Goal: Task Accomplishment & Management: Manage account settings

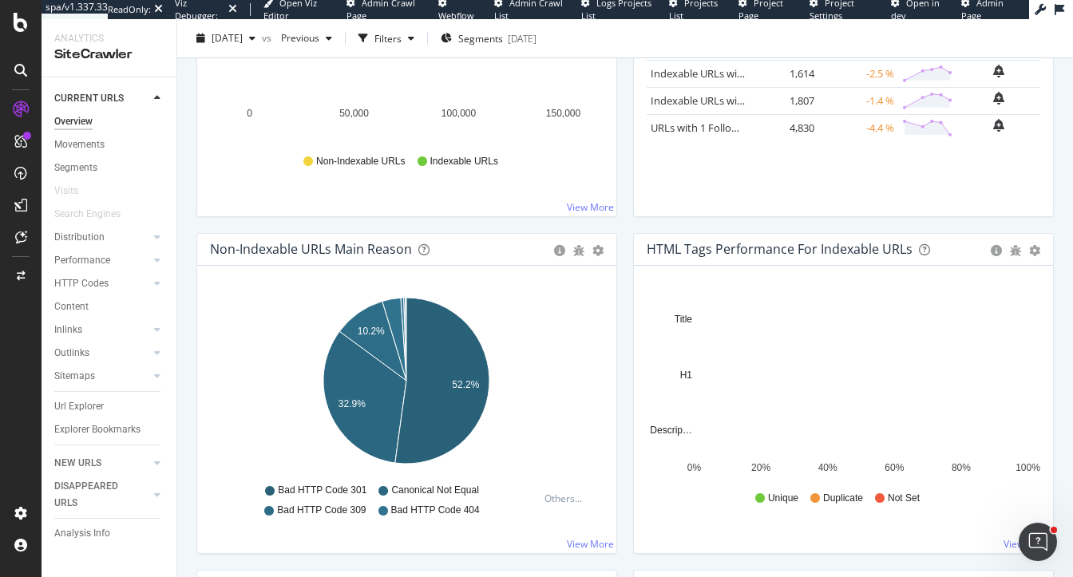
scroll to position [415, 0]
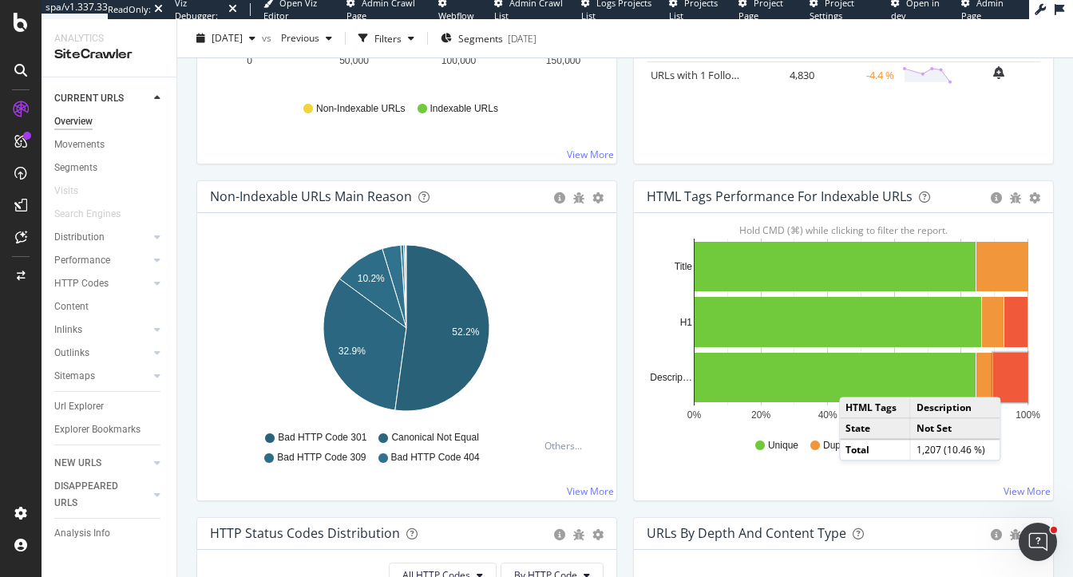
click at [1017, 380] on rect "A chart." at bounding box center [1011, 378] width 34 height 50
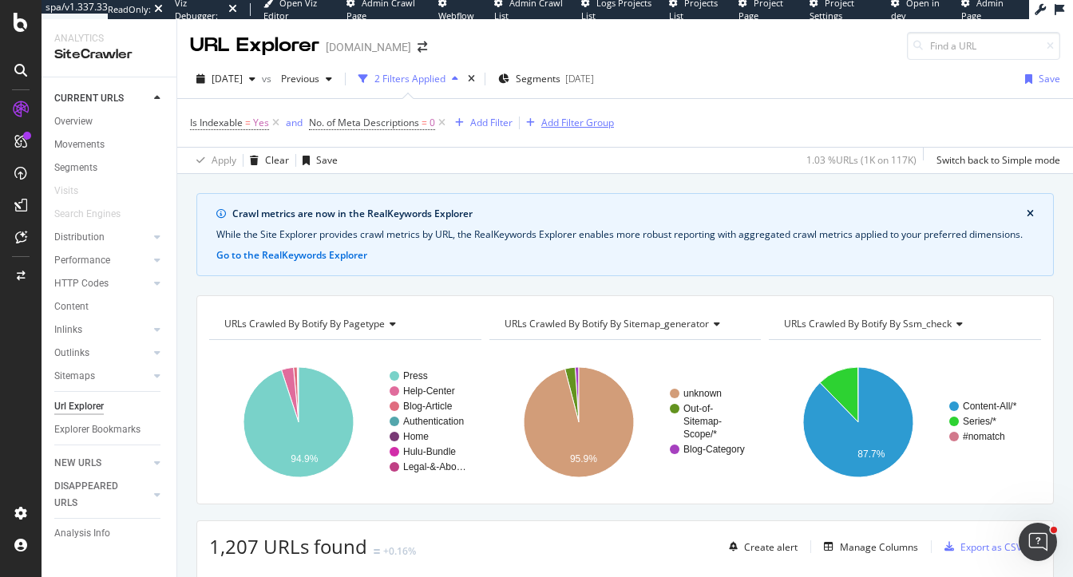
click at [573, 121] on div "Add Filter Group" at bounding box center [578, 123] width 73 height 14
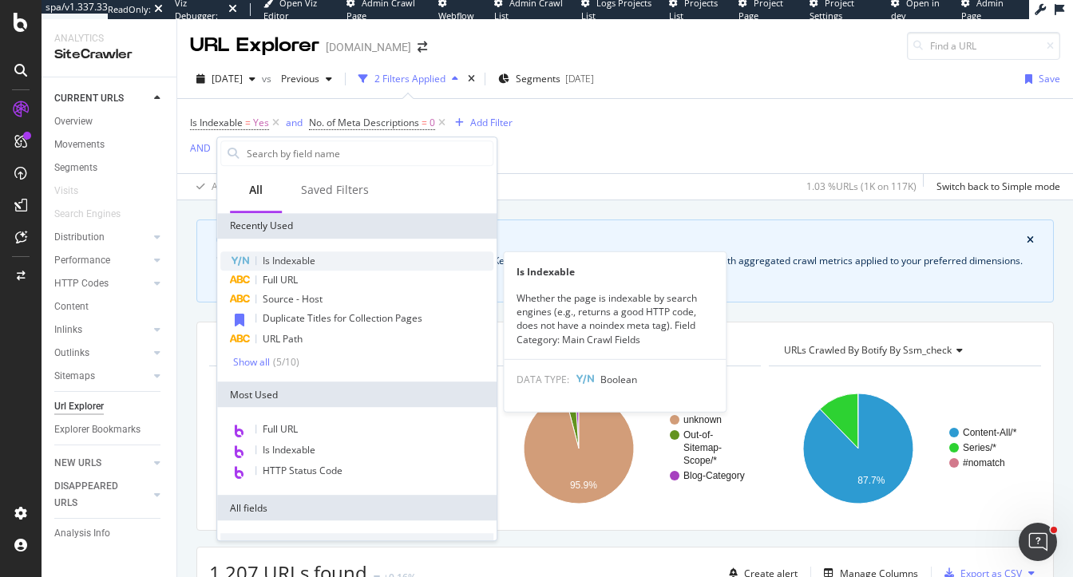
click at [377, 258] on div "Is Indexable" at bounding box center [356, 261] width 273 height 19
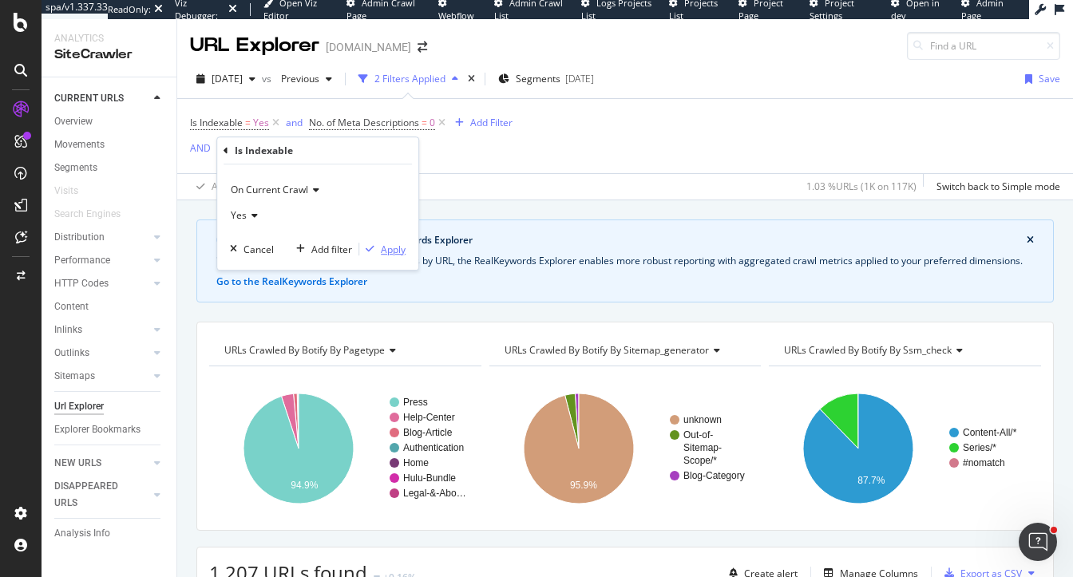
click at [396, 256] on div "Apply" at bounding box center [393, 250] width 25 height 14
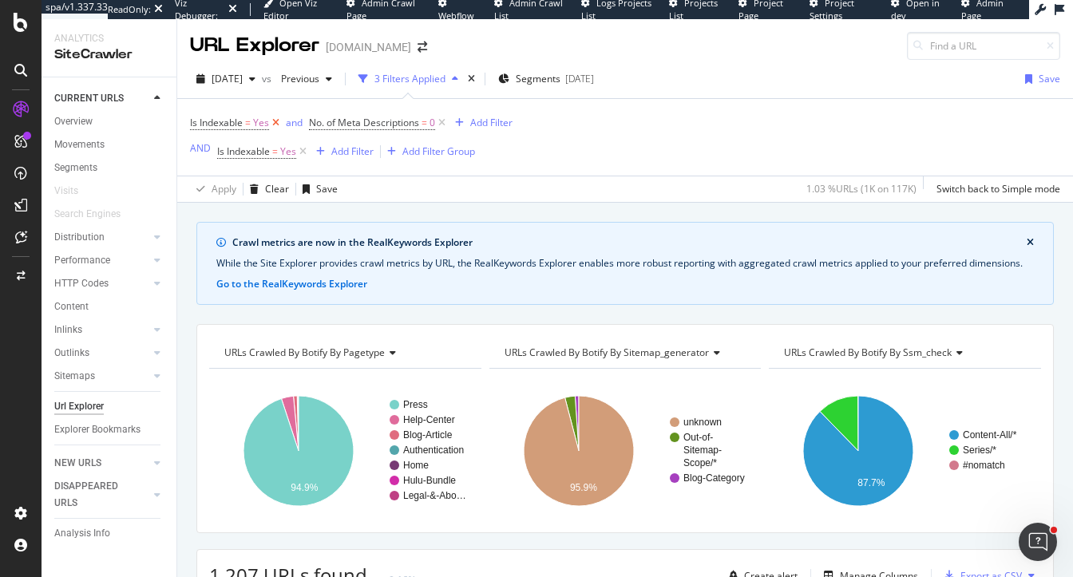
click at [276, 126] on icon at bounding box center [276, 123] width 14 height 16
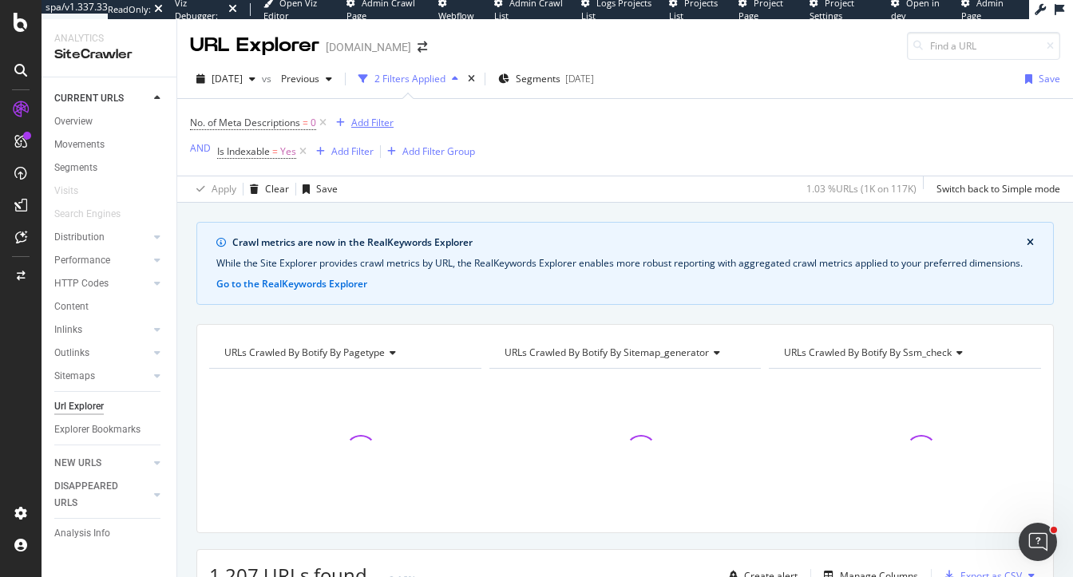
click at [371, 125] on div "Add Filter" at bounding box center [372, 123] width 42 height 14
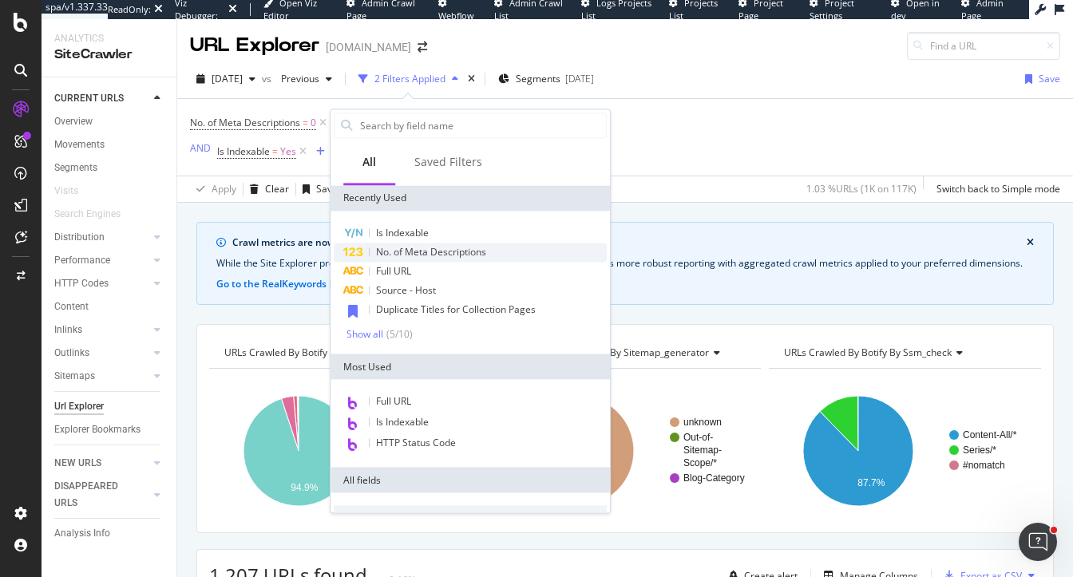
click at [416, 254] on span "No. of Meta Descriptions" at bounding box center [431, 252] width 110 height 14
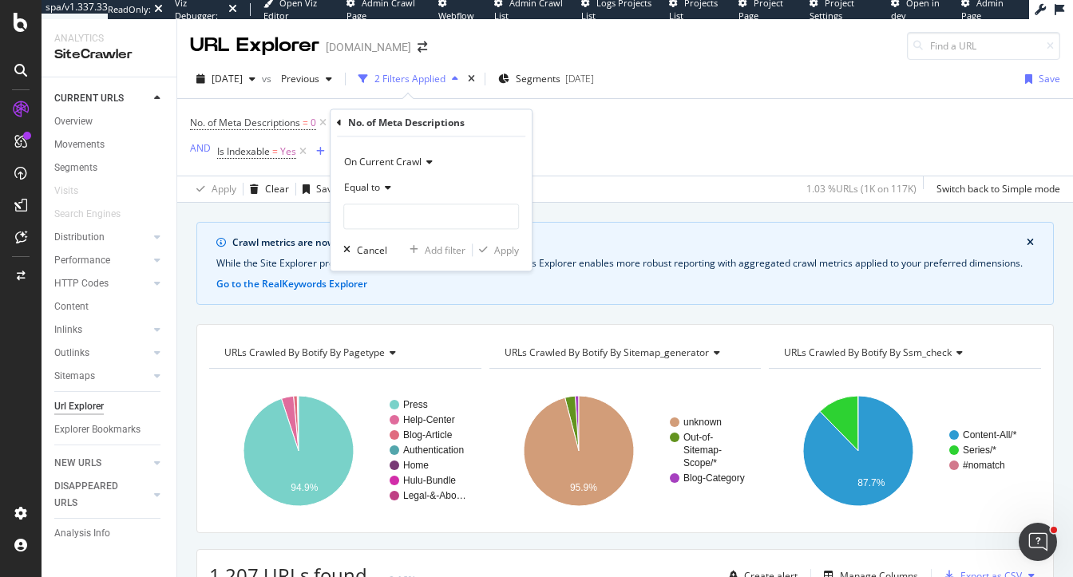
click at [337, 121] on icon at bounding box center [339, 123] width 5 height 10
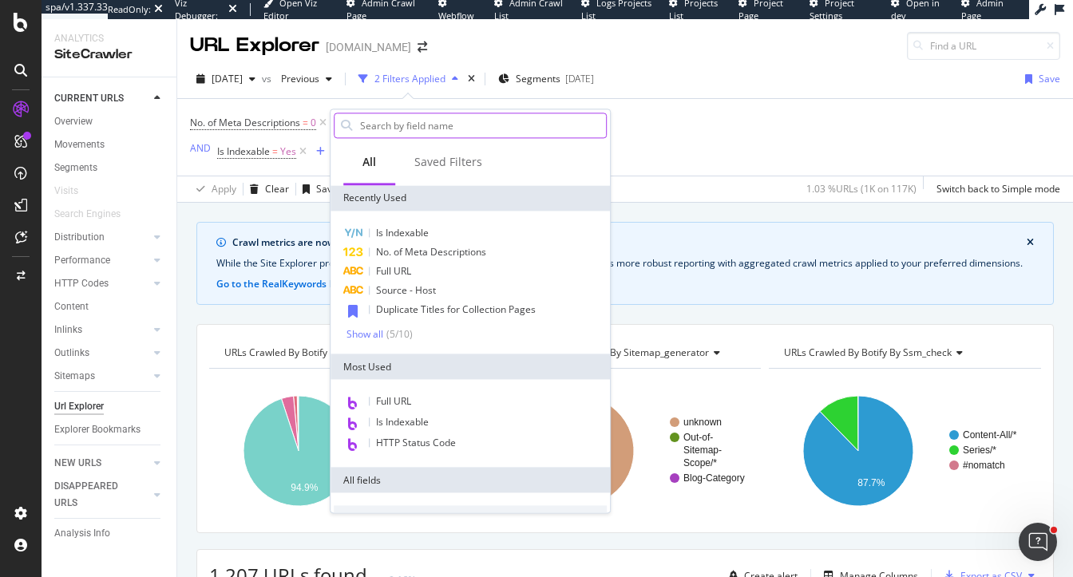
click at [386, 132] on input "text" at bounding box center [483, 125] width 248 height 24
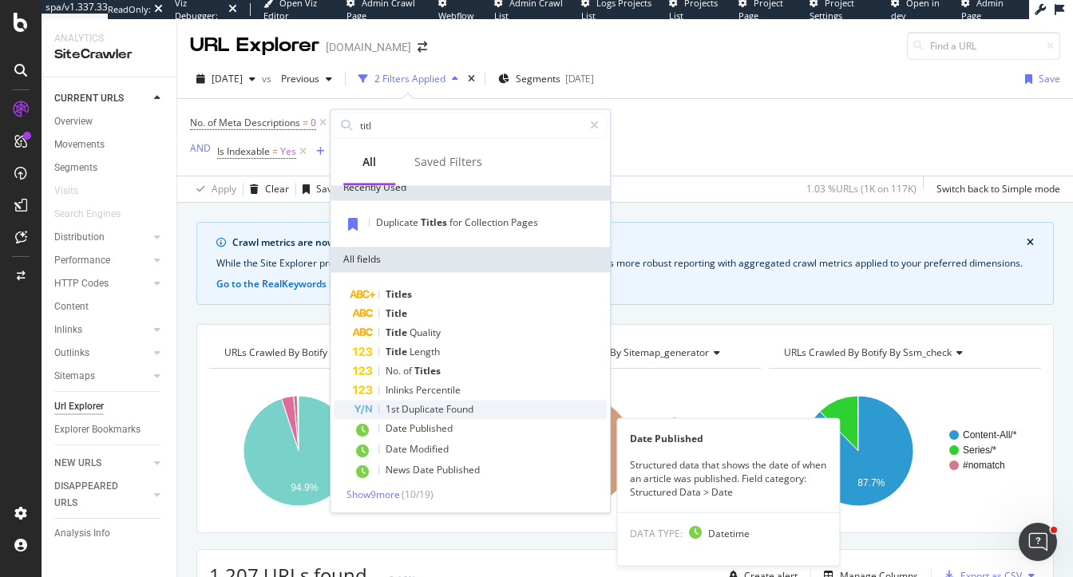
scroll to position [11, 0]
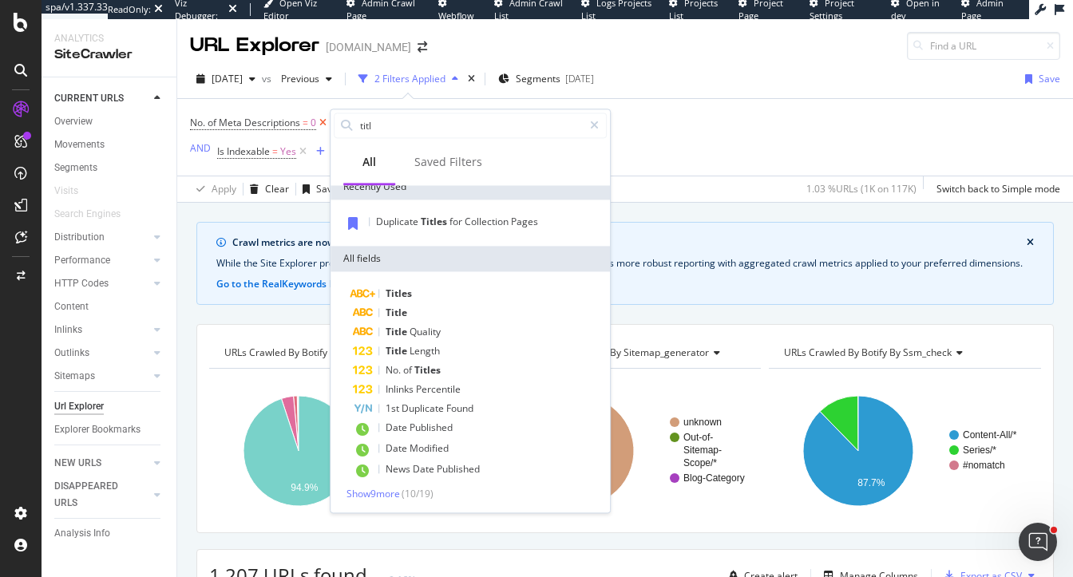
drag, startPoint x: 387, startPoint y: 129, endPoint x: 327, endPoint y: 121, distance: 60.5
click at [327, 121] on body "spa/v1.337.33 ReadOnly: Viz Debugger: Open Viz Editor Admin Crawl Page Webflow …" at bounding box center [536, 288] width 1073 height 577
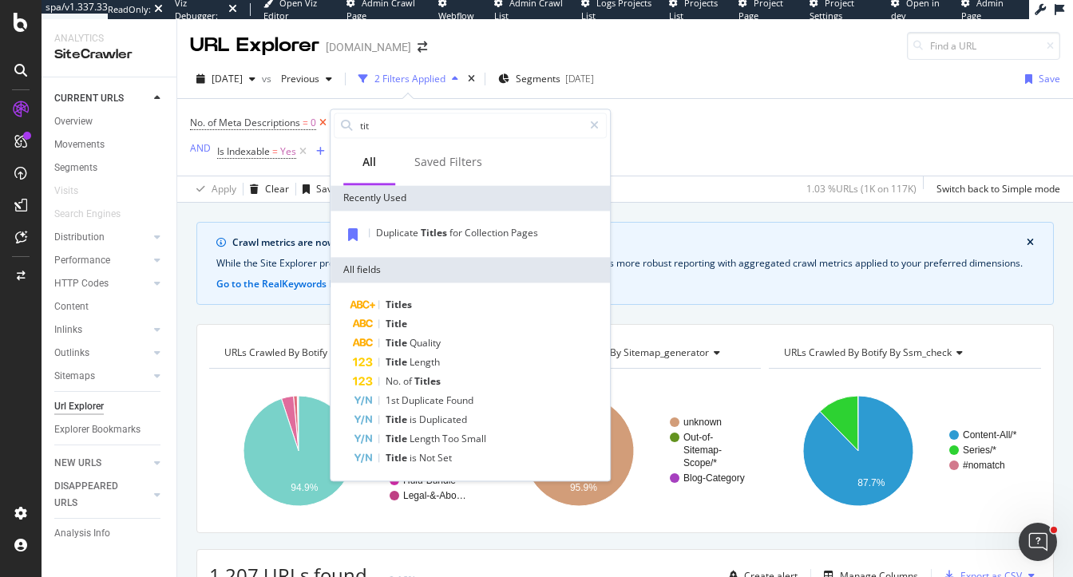
scroll to position [0, 0]
type input "t"
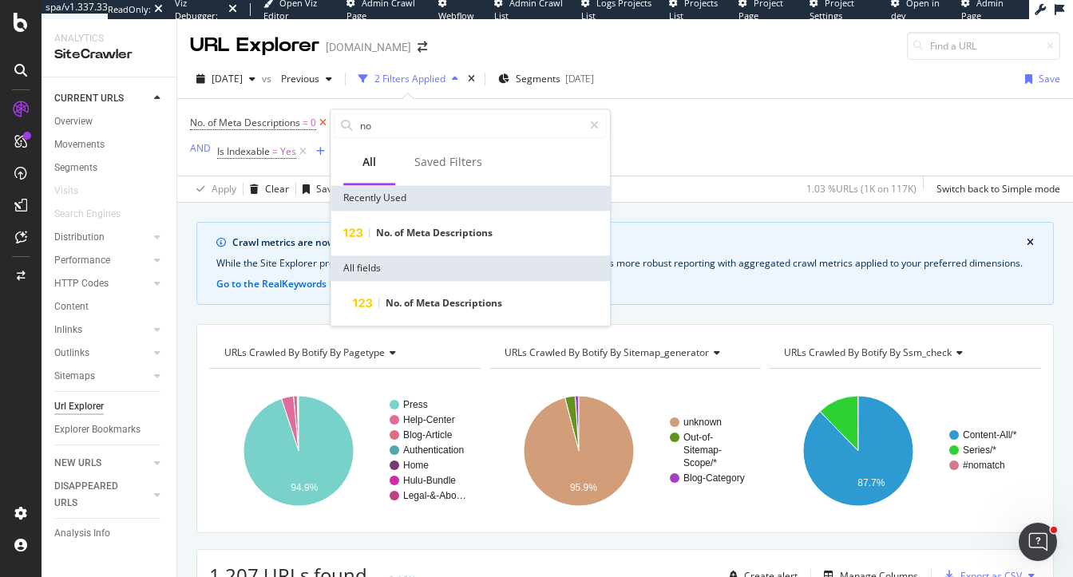
type input "n"
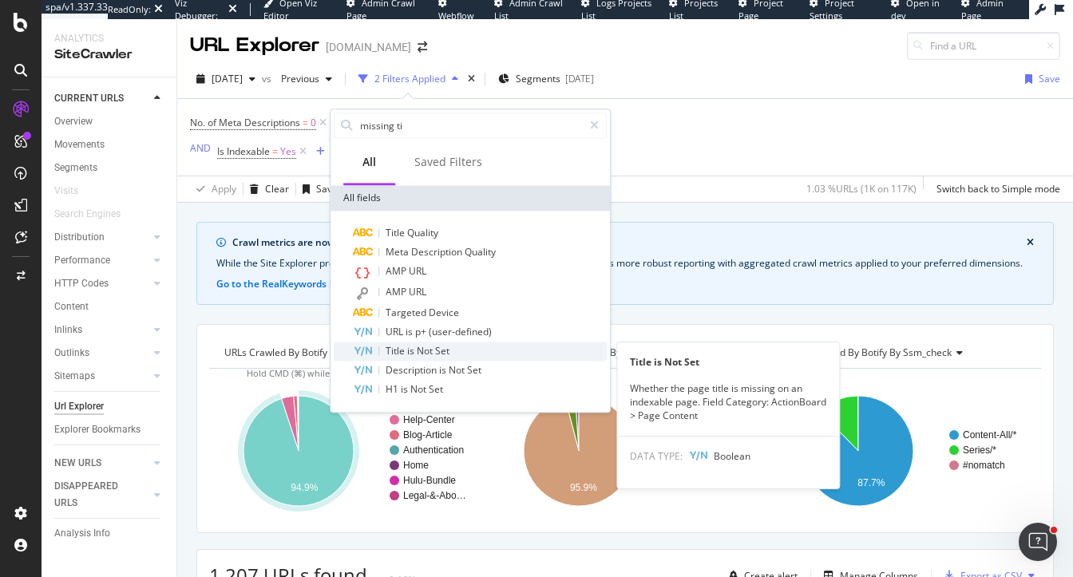
type input "missing ti"
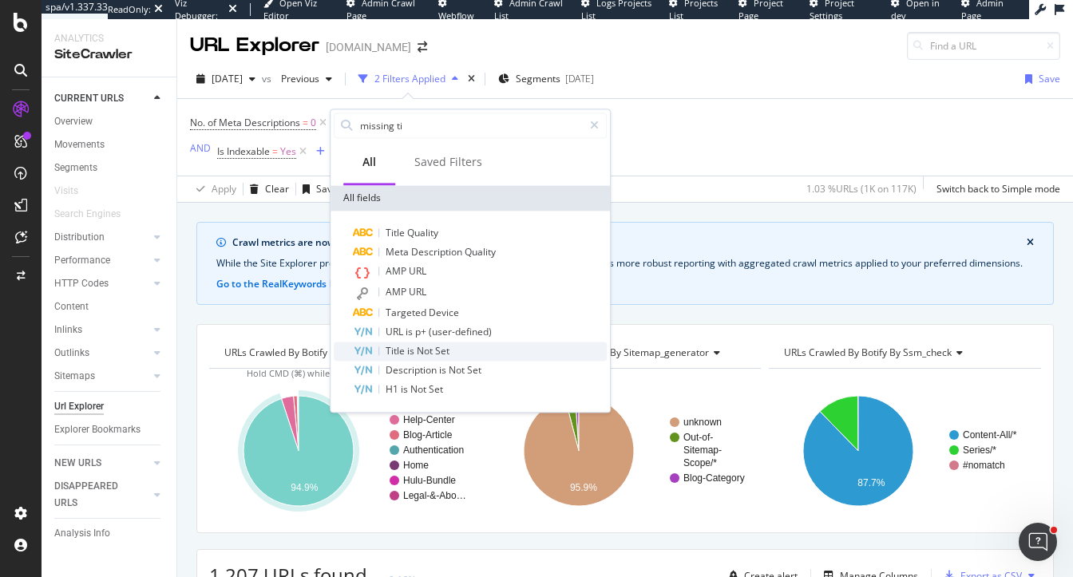
click at [407, 355] on span "Title" at bounding box center [397, 351] width 22 height 14
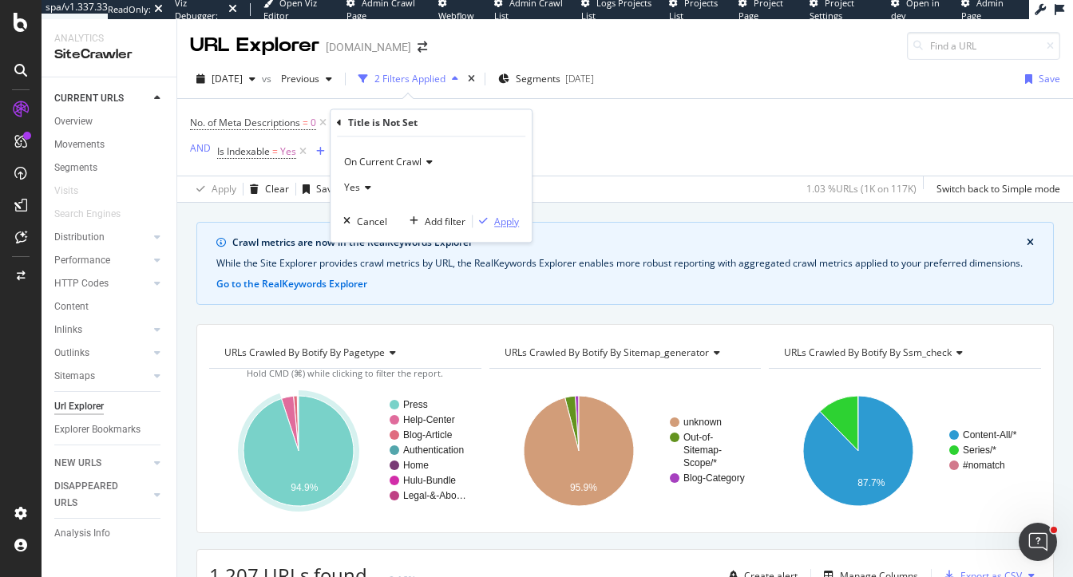
click at [501, 221] on div "Apply" at bounding box center [506, 222] width 25 height 14
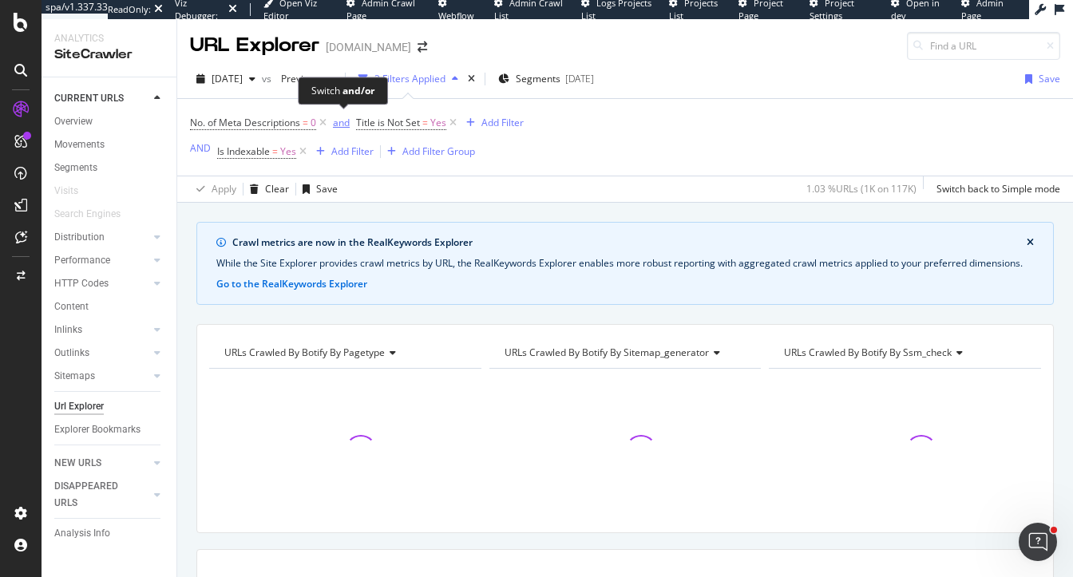
click at [344, 123] on div "and" at bounding box center [341, 123] width 17 height 14
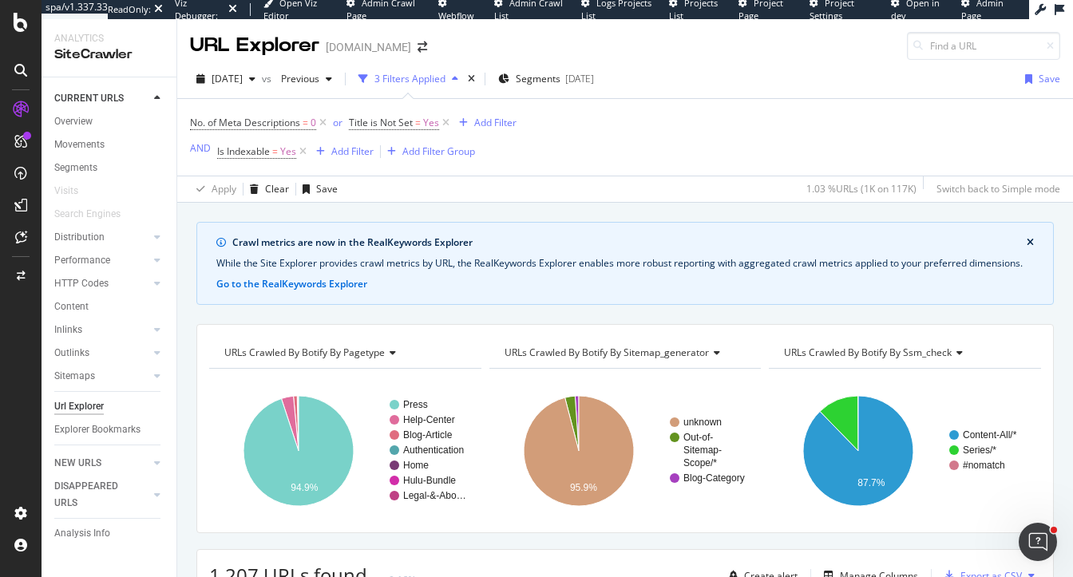
click at [503, 250] on div "Crawl metrics are now in the RealKeywords Explorer While the Site Explorer prov…" at bounding box center [625, 263] width 858 height 83
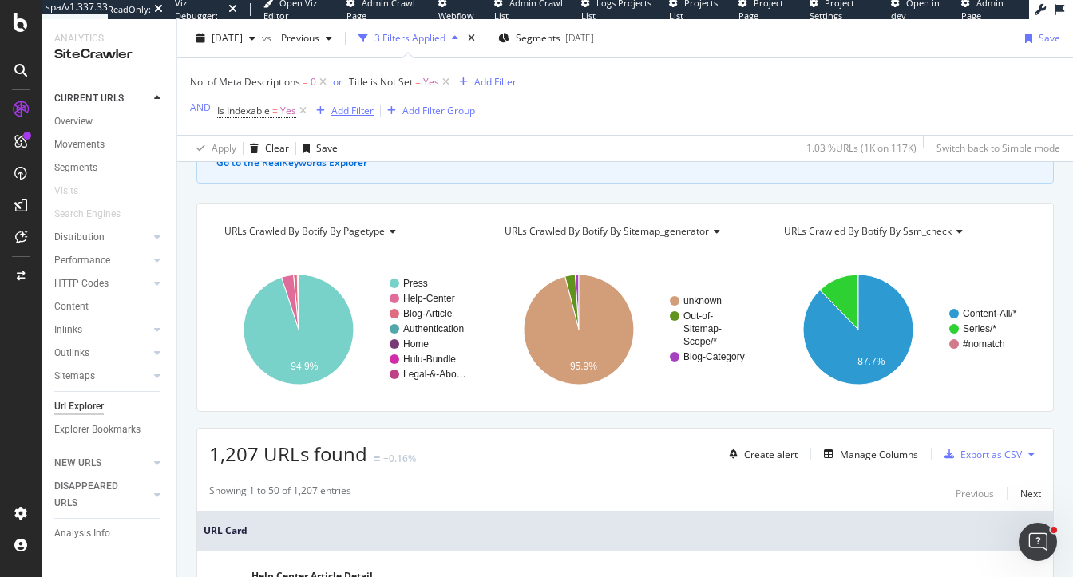
scroll to position [126, 0]
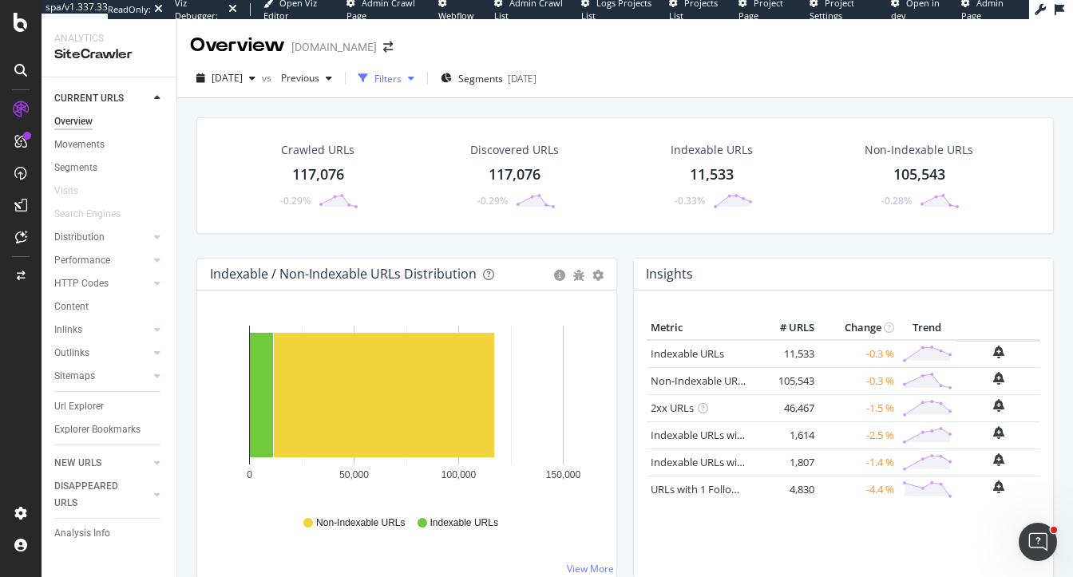
click at [402, 77] on div "Filters" at bounding box center [388, 79] width 27 height 14
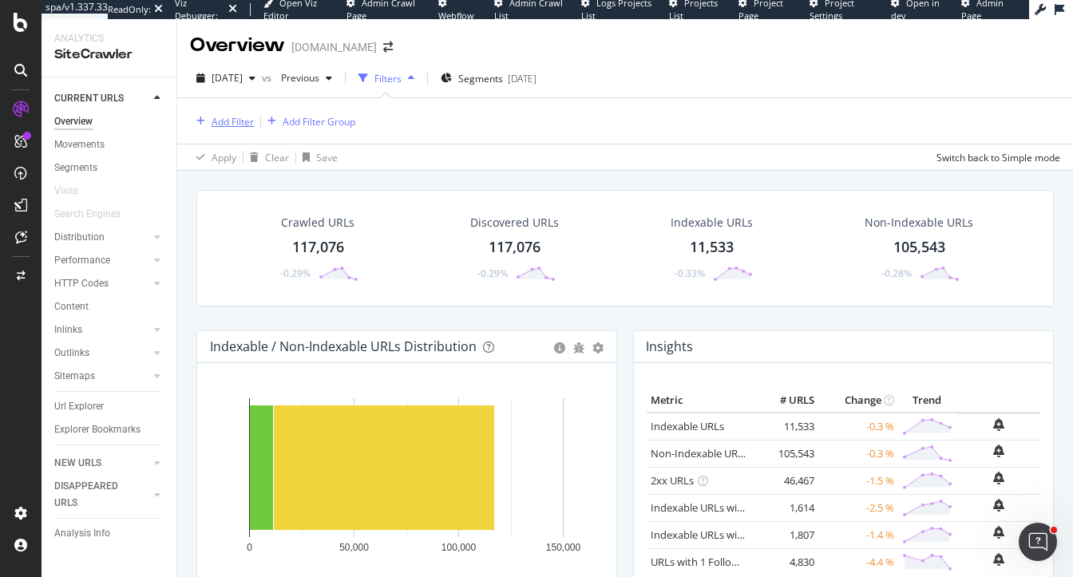
click at [242, 115] on div "Add Filter" at bounding box center [233, 122] width 42 height 14
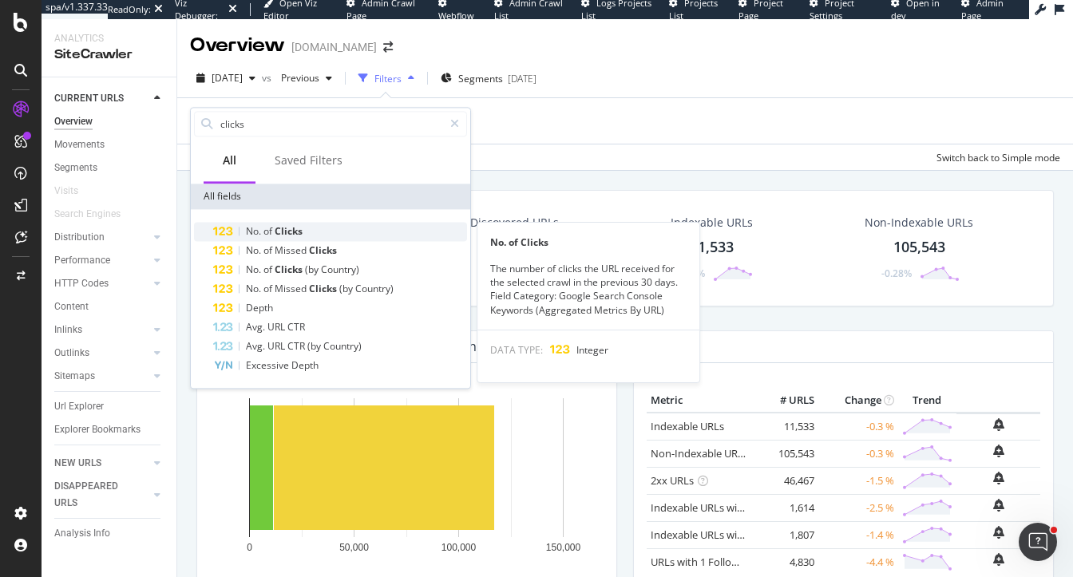
type input "clicks"
click at [304, 227] on div "No. of Clicks" at bounding box center [340, 231] width 254 height 19
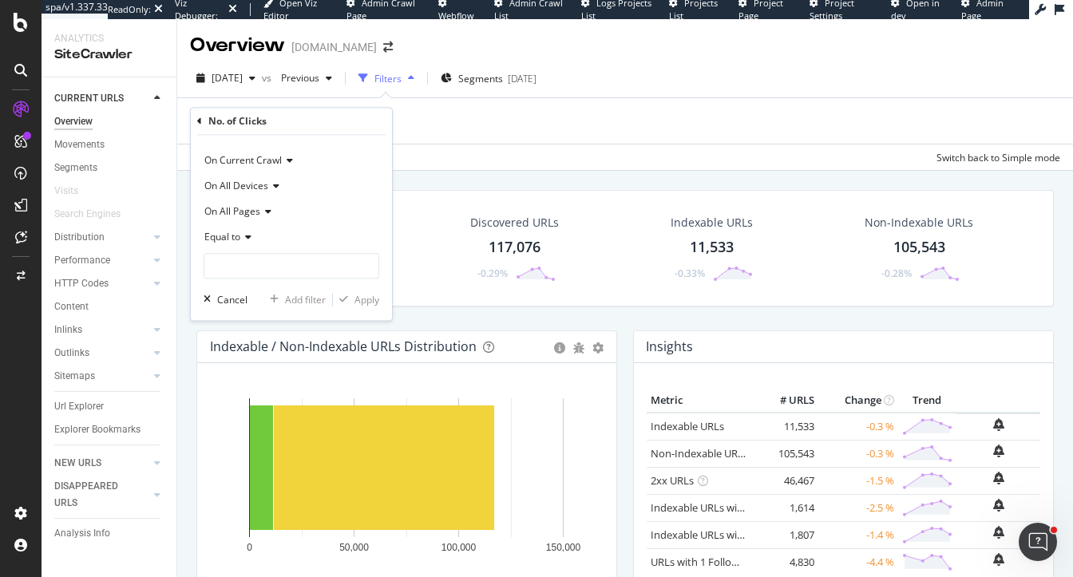
click at [236, 239] on span "Equal to" at bounding box center [222, 238] width 36 height 14
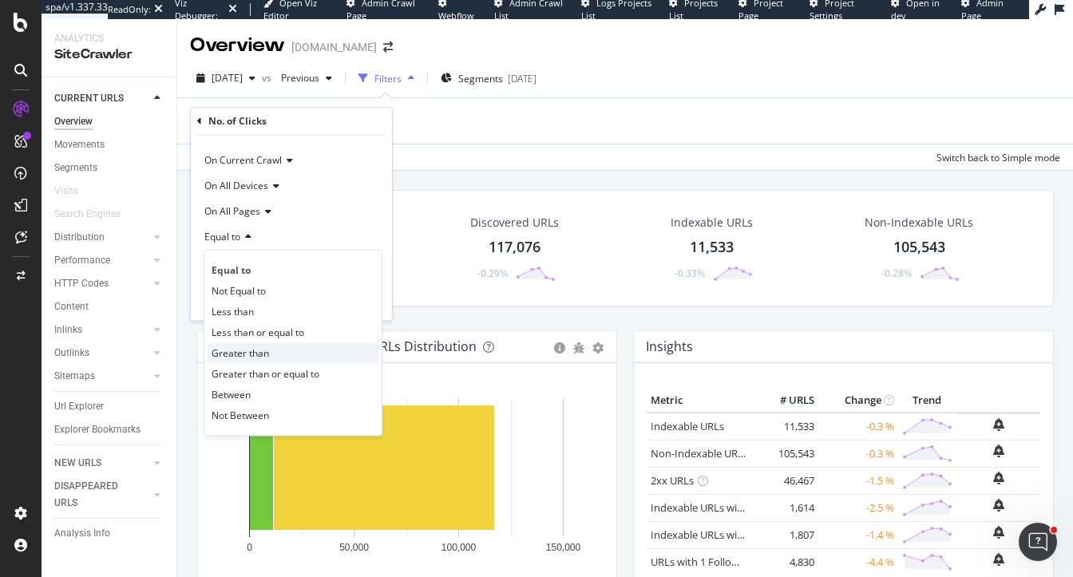
click at [248, 356] on span "Greater than" at bounding box center [241, 354] width 58 height 14
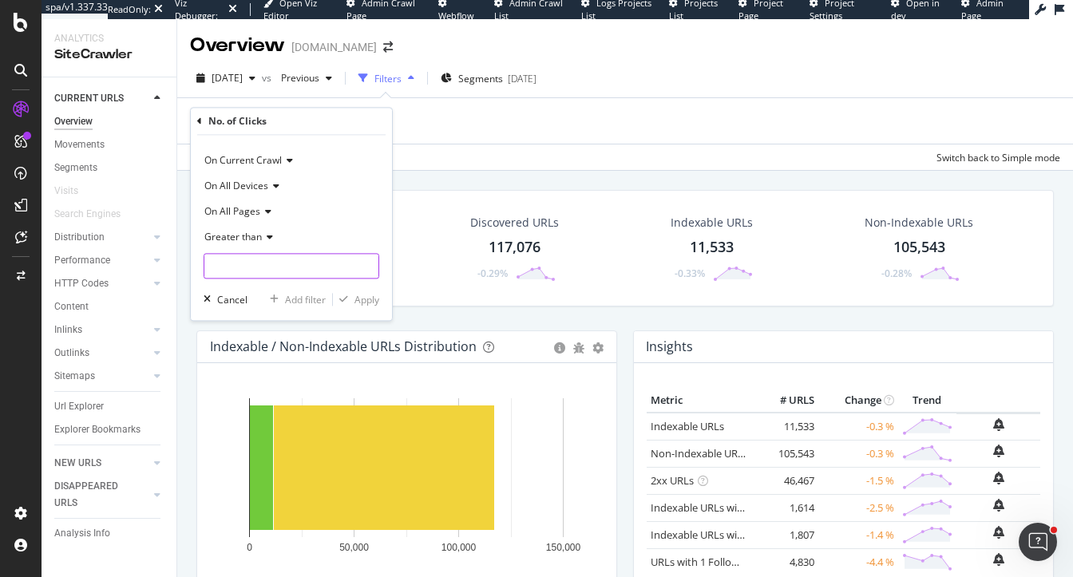
click at [248, 272] on input "number" at bounding box center [292, 267] width 176 height 26
type input "100"
click at [371, 300] on div "Apply" at bounding box center [367, 300] width 25 height 14
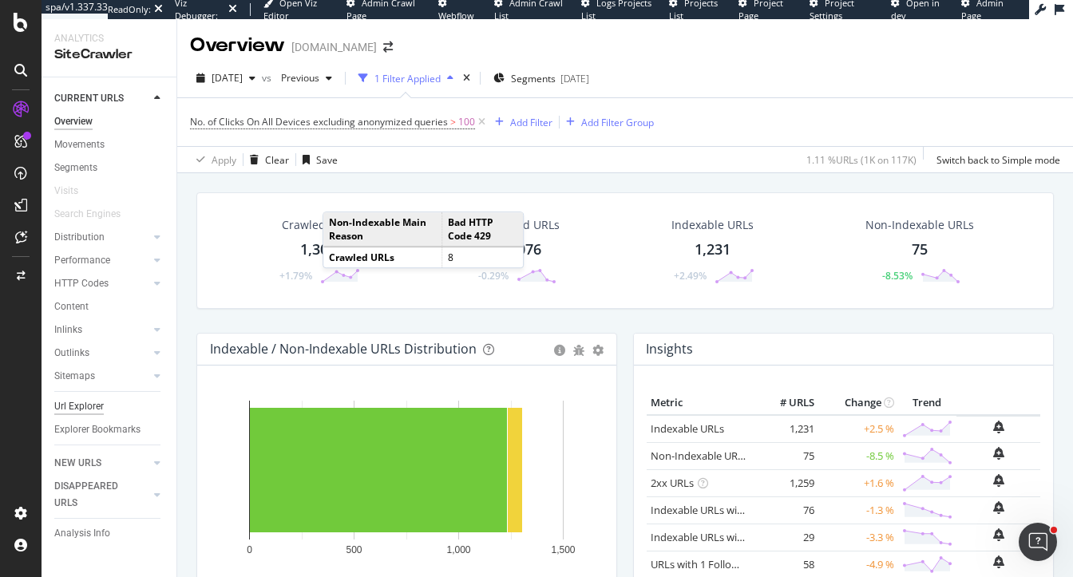
click at [83, 412] on div "Url Explorer" at bounding box center [79, 407] width 50 height 17
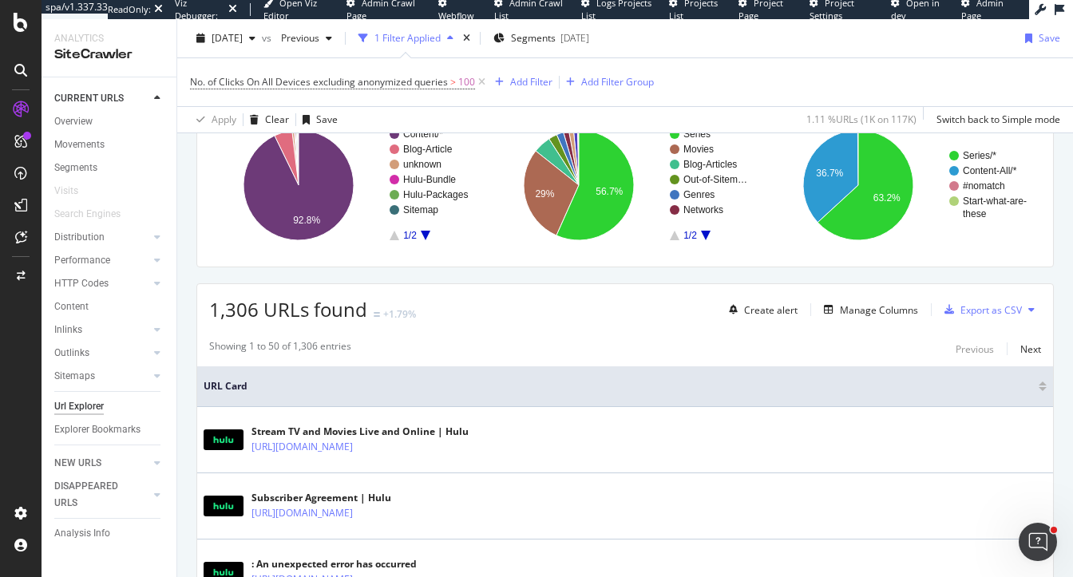
scroll to position [249, 0]
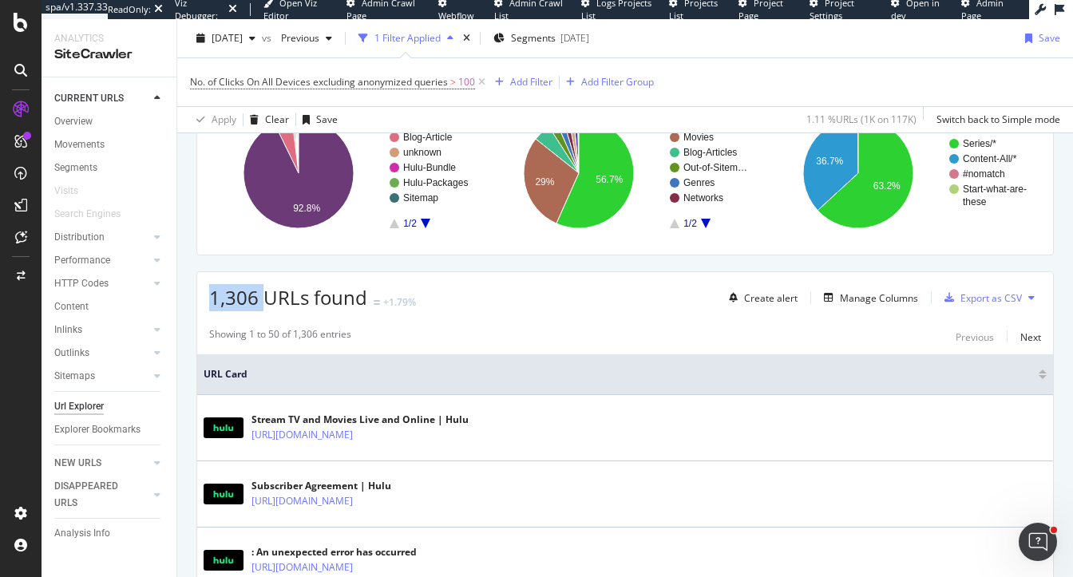
drag, startPoint x: 207, startPoint y: 296, endPoint x: 263, endPoint y: 299, distance: 56.0
click at [263, 299] on div "1,306 URLs found +1.79% Create alert Manage Columns Export as CSV" at bounding box center [625, 291] width 856 height 39
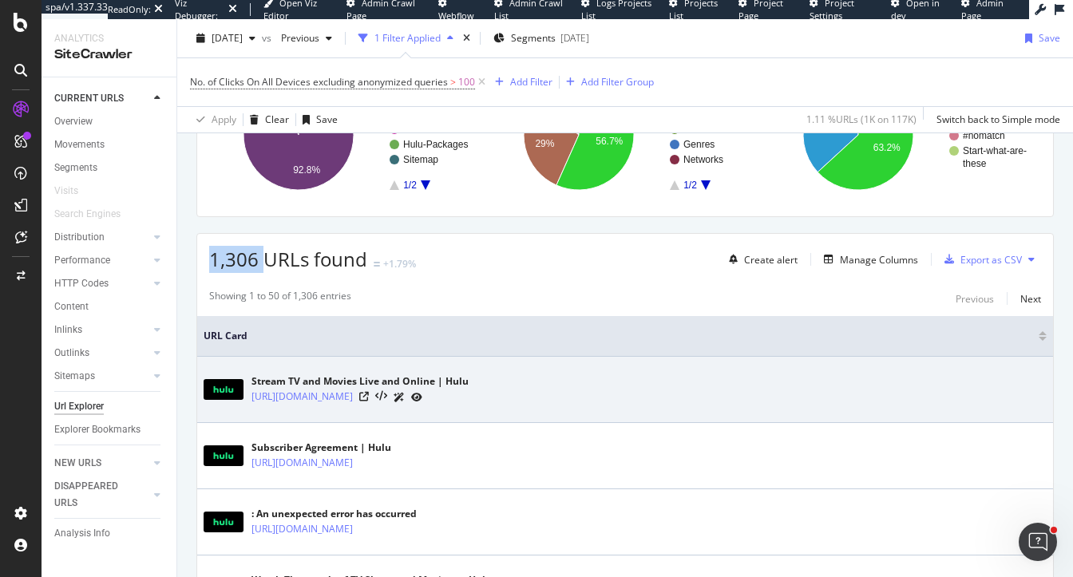
scroll to position [278, 0]
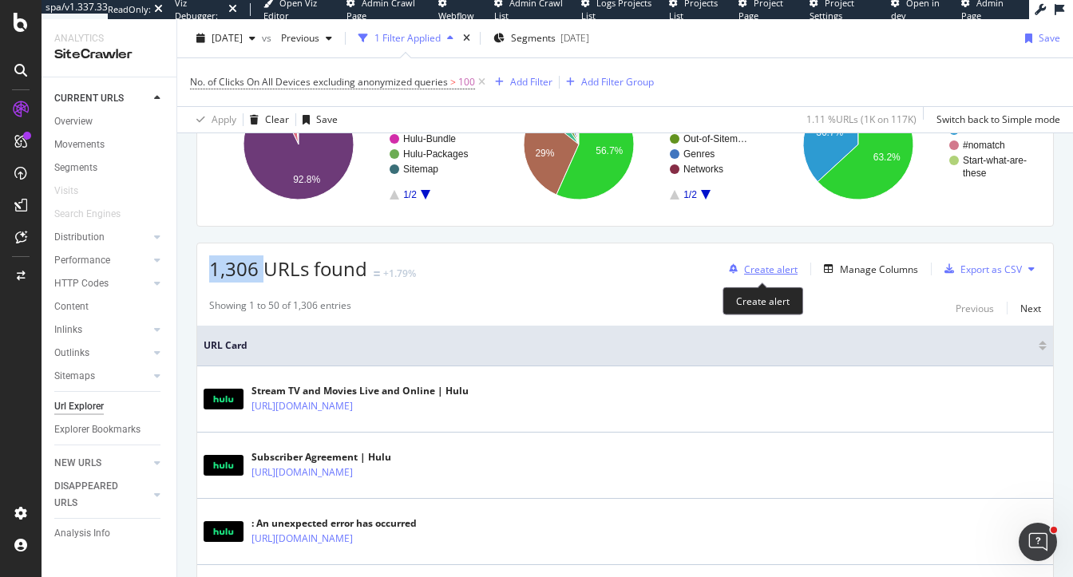
click at [771, 267] on div "Create alert" at bounding box center [771, 270] width 54 height 14
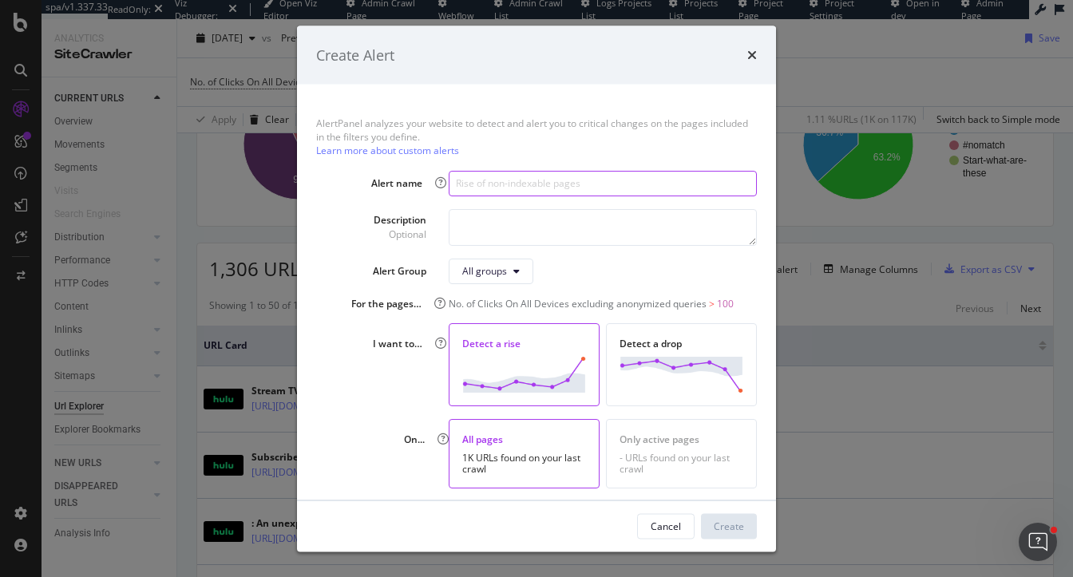
click at [530, 183] on input "modal" at bounding box center [603, 183] width 308 height 26
paste input "Drop in urls with 100+ clicks"
type input "Drop in urls with 100+ clicks"
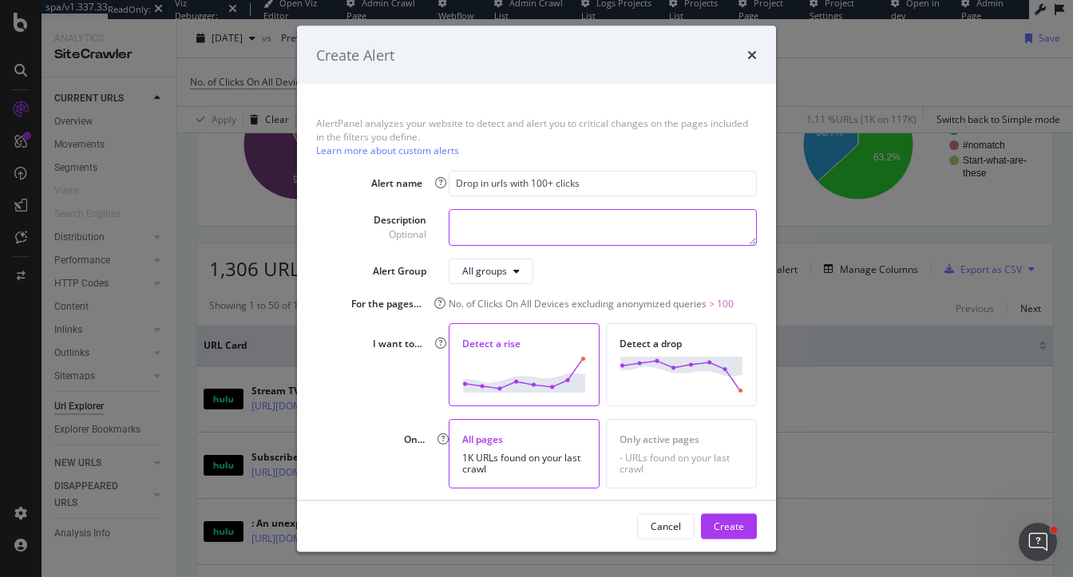
click at [494, 221] on textarea "modal" at bounding box center [603, 226] width 308 height 37
click at [670, 355] on div "Detect a drop" at bounding box center [681, 364] width 151 height 83
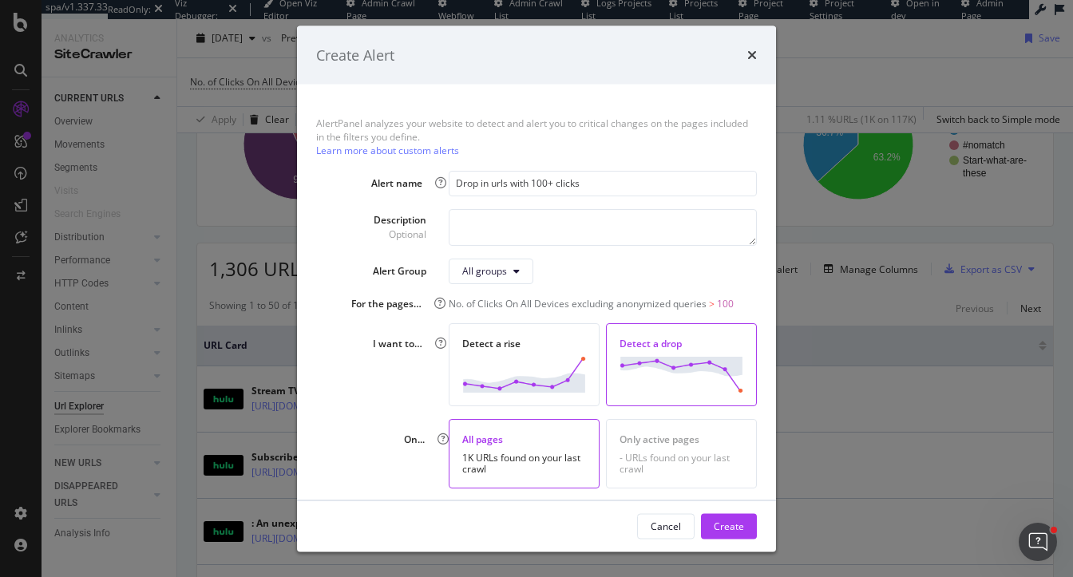
scroll to position [6, 0]
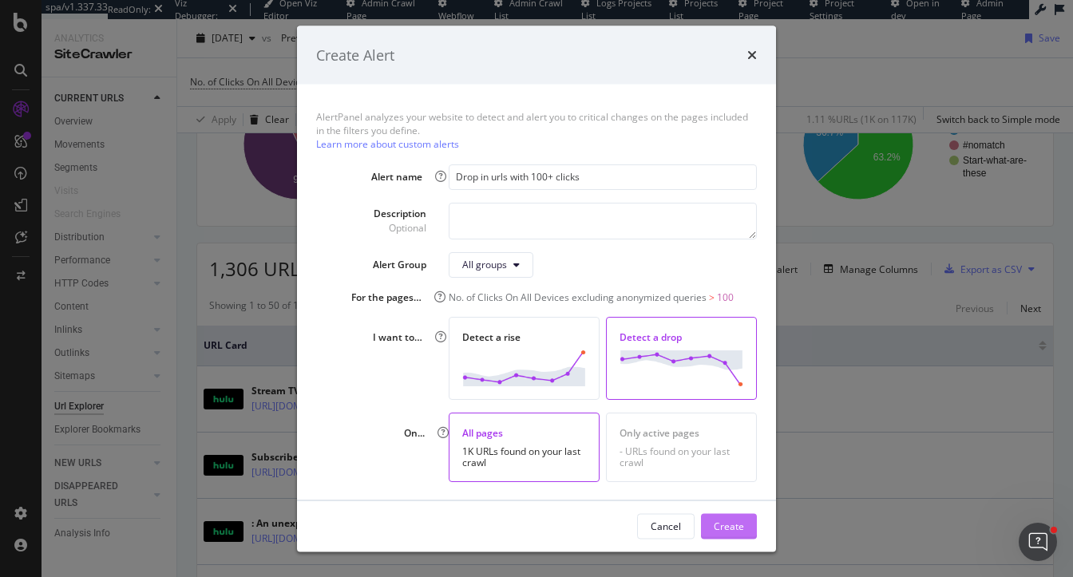
click at [728, 517] on div "Create" at bounding box center [729, 526] width 30 height 24
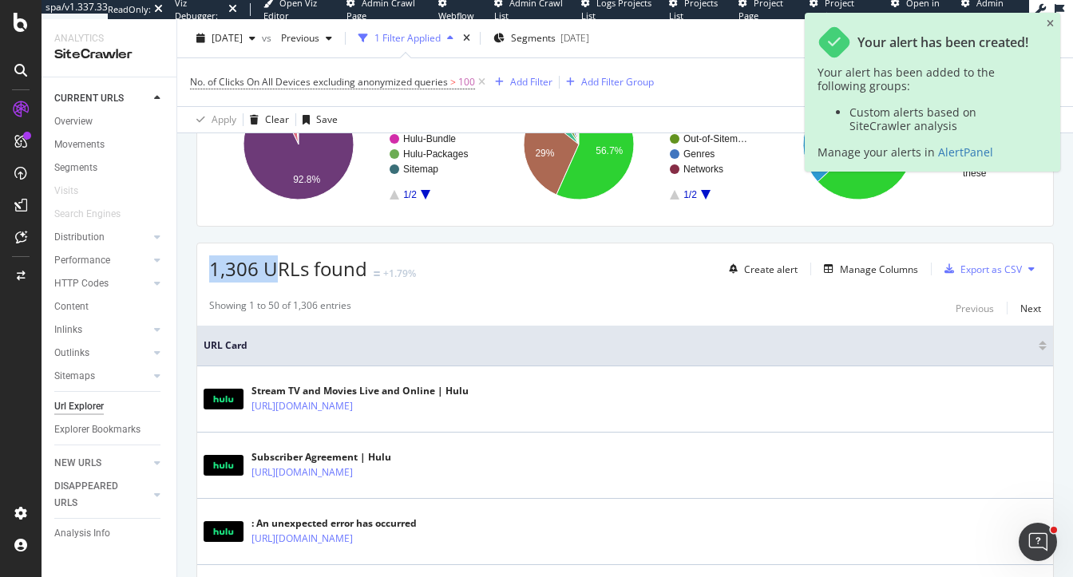
drag, startPoint x: 214, startPoint y: 265, endPoint x: 269, endPoint y: 271, distance: 55.4
click at [269, 271] on span "1,306 URLs found" at bounding box center [288, 269] width 158 height 26
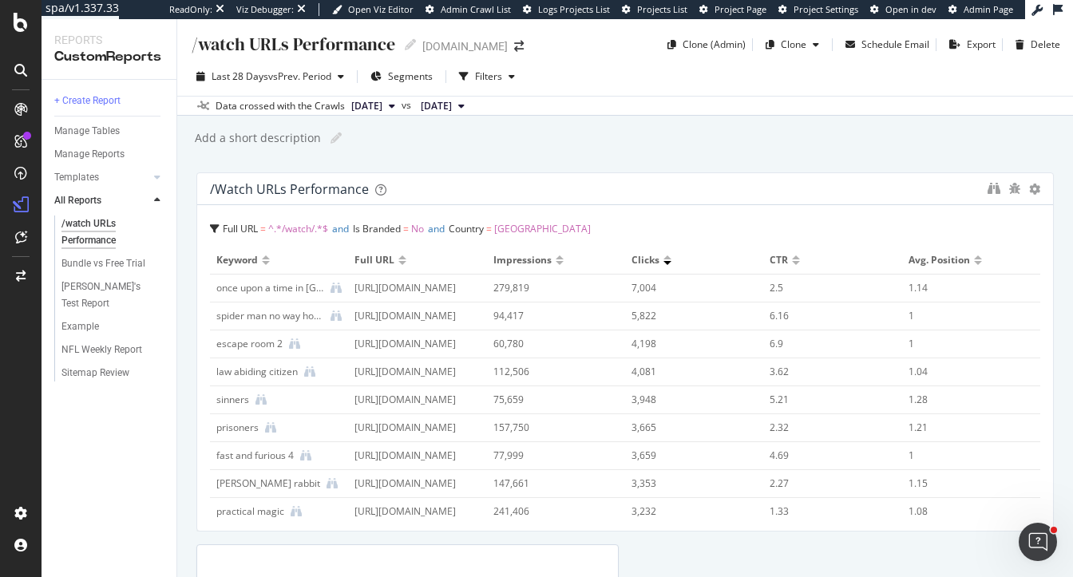
click at [116, 339] on div "NFL Weekly Report" at bounding box center [115, 350] width 122 height 23
click at [116, 347] on div "NFL Weekly Report" at bounding box center [102, 350] width 81 height 17
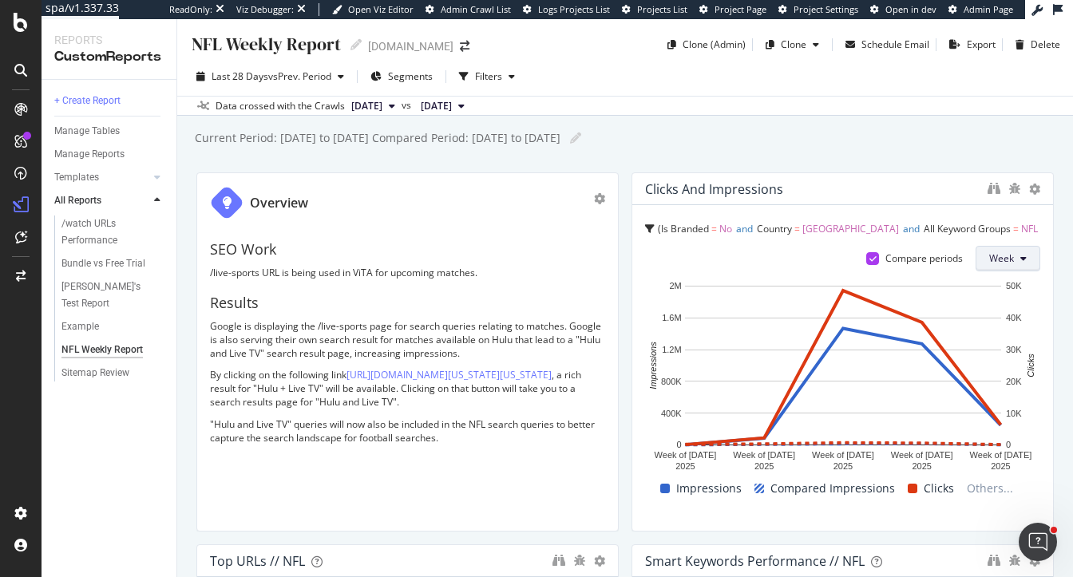
click at [1014, 258] on span "Week" at bounding box center [1002, 259] width 25 height 14
click at [1006, 283] on span "Day" at bounding box center [1004, 290] width 29 height 14
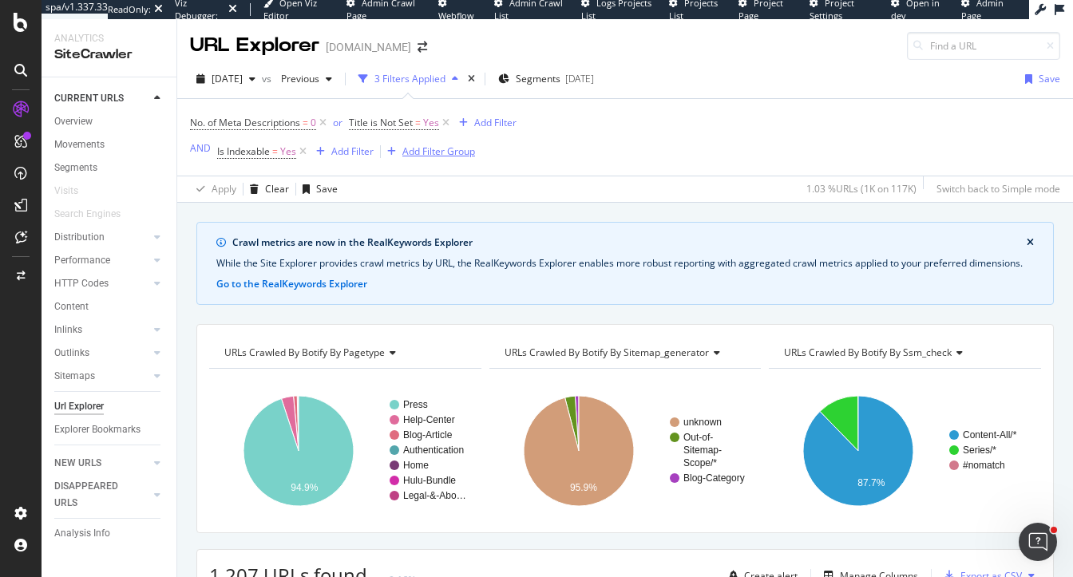
scroll to position [126, 0]
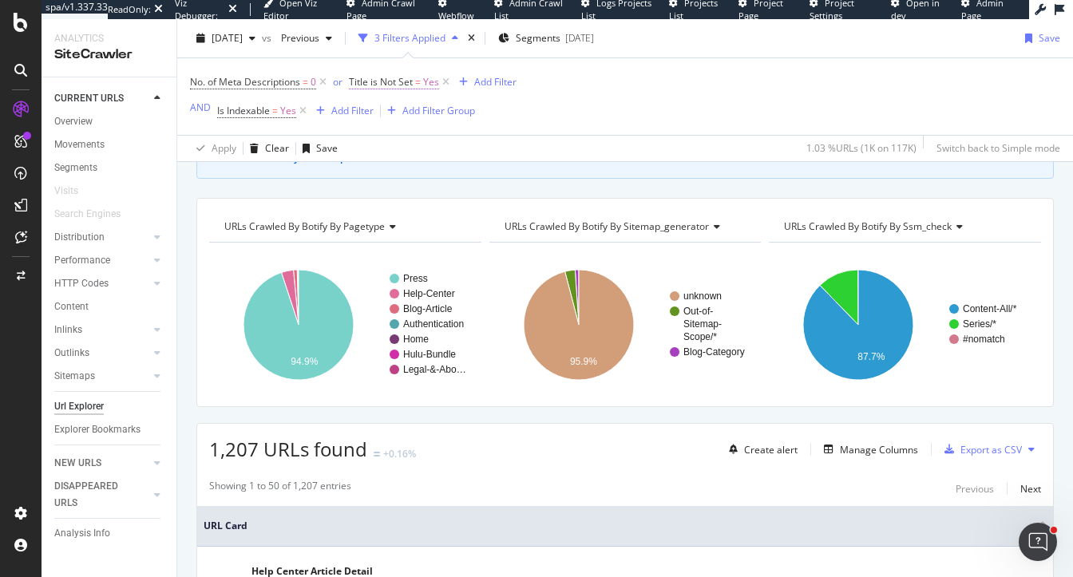
click at [404, 82] on span "Title is Not Set" at bounding box center [381, 82] width 64 height 14
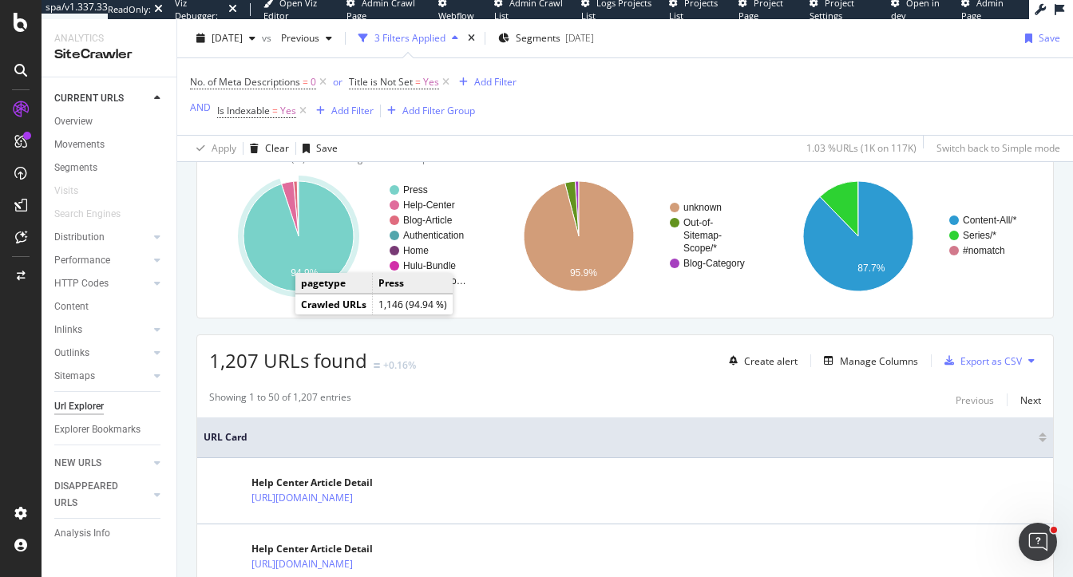
scroll to position [221, 0]
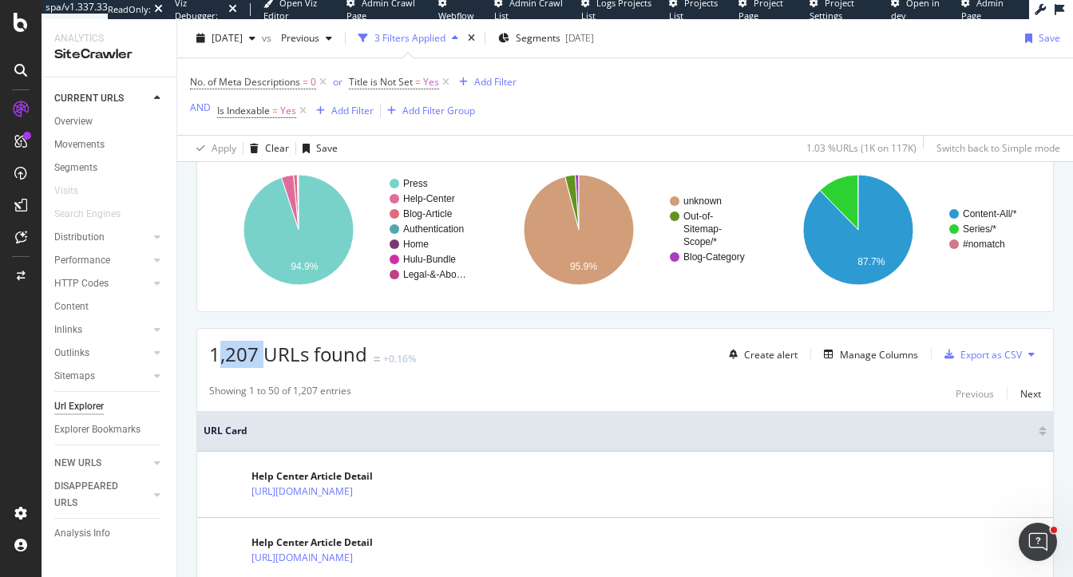
drag, startPoint x: 216, startPoint y: 355, endPoint x: 268, endPoint y: 351, distance: 52.9
click at [268, 351] on span "1,207 URLs found" at bounding box center [288, 354] width 158 height 26
click at [765, 355] on div "Create alert" at bounding box center [771, 355] width 54 height 14
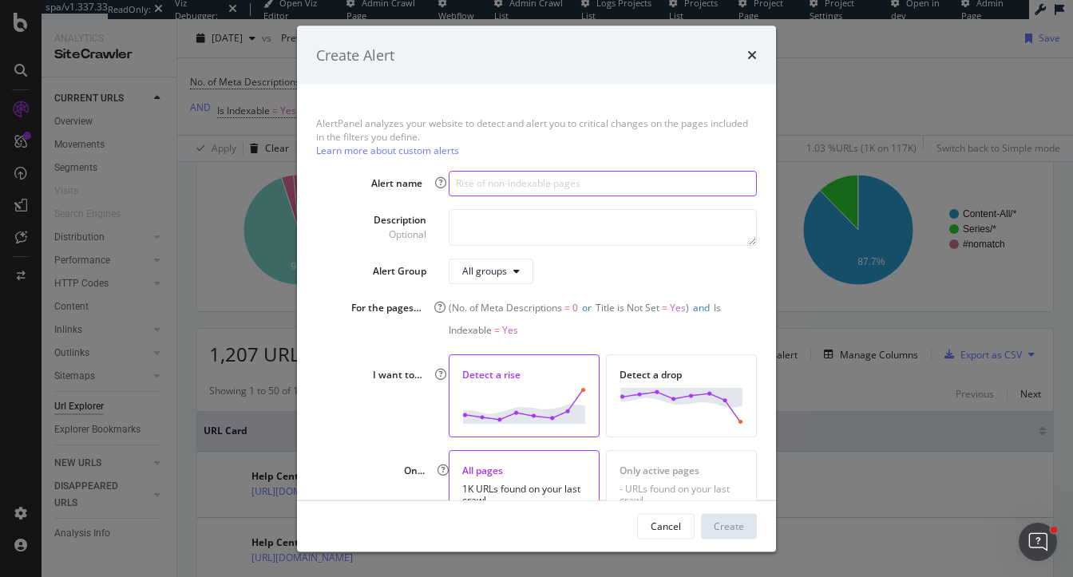
click at [509, 177] on input "modal" at bounding box center [603, 183] width 308 height 26
paste input "Increase in missing titles or descriptions"
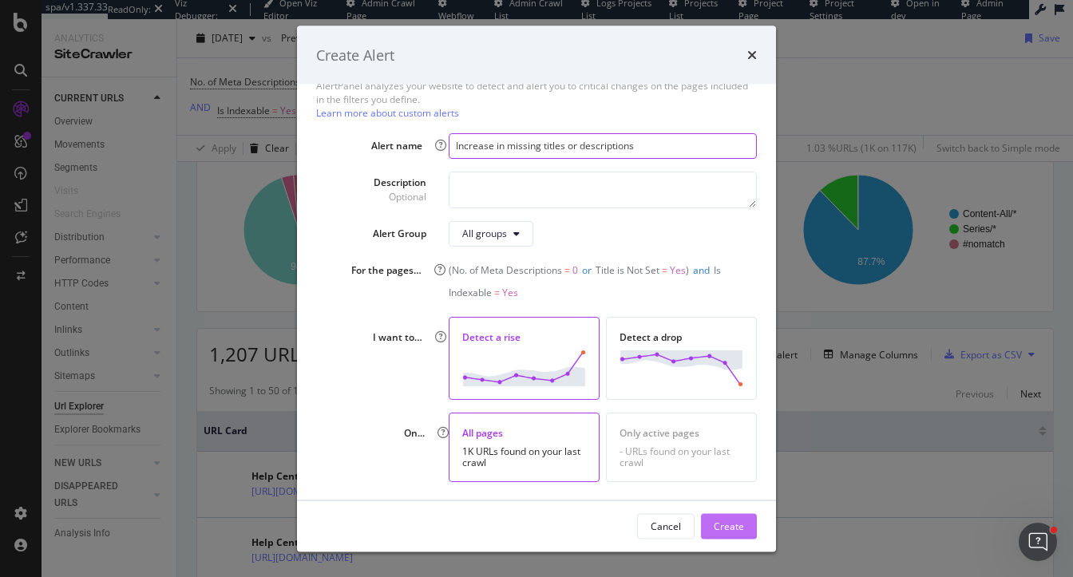
type input "Increase in missing titles or descriptions"
click at [726, 516] on div "Create" at bounding box center [729, 526] width 30 height 24
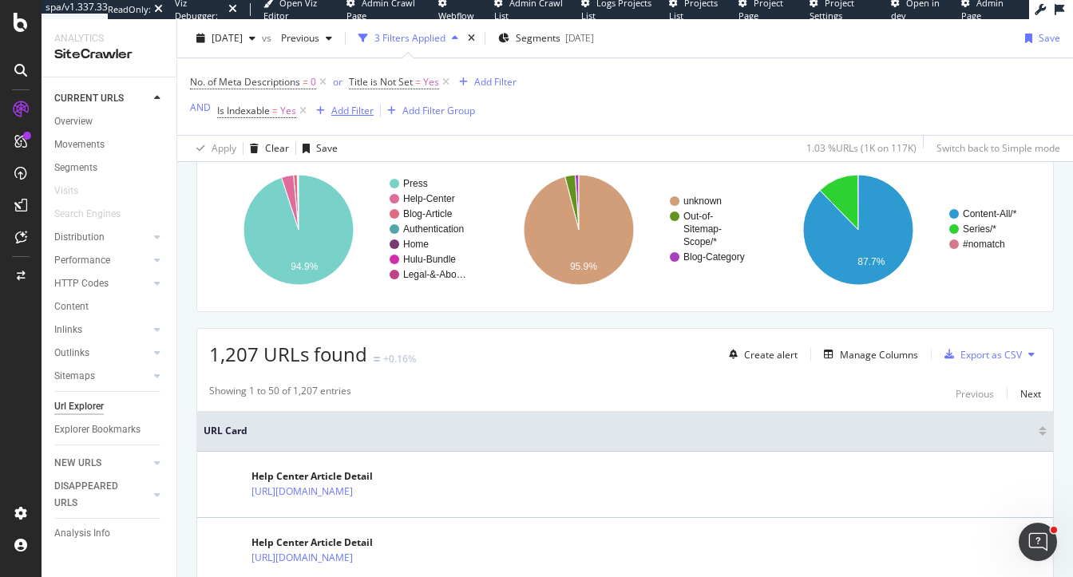
click at [340, 114] on div "Add Filter" at bounding box center [352, 111] width 42 height 14
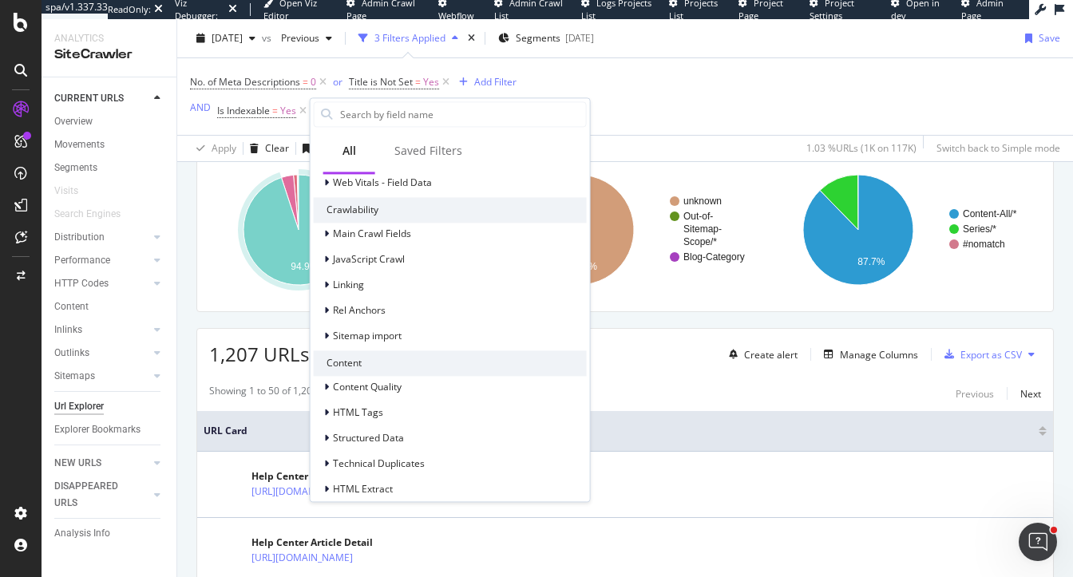
scroll to position [534, 0]
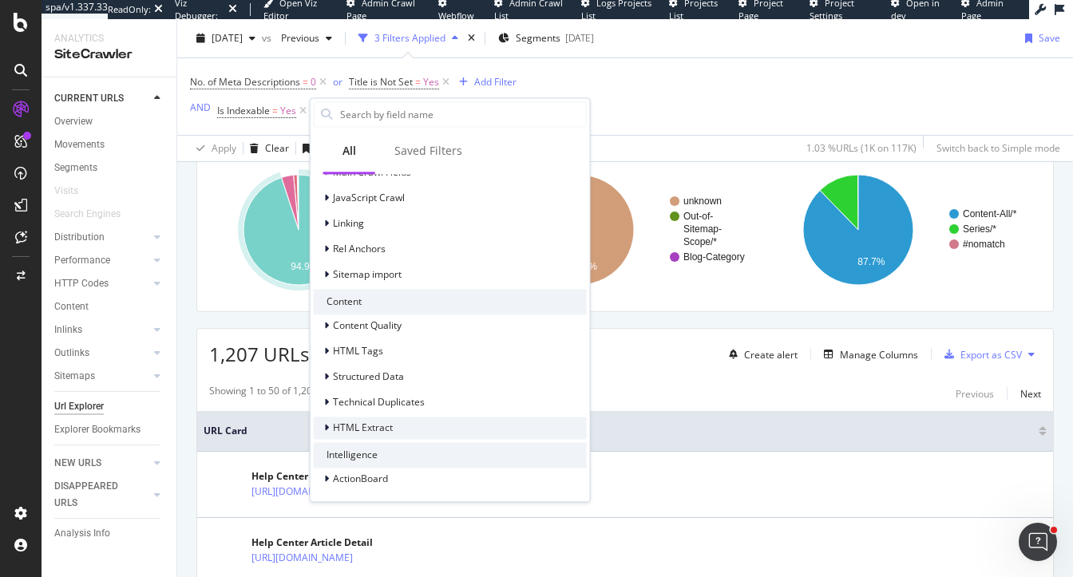
click at [355, 425] on span "HTML Extract" at bounding box center [363, 429] width 60 height 14
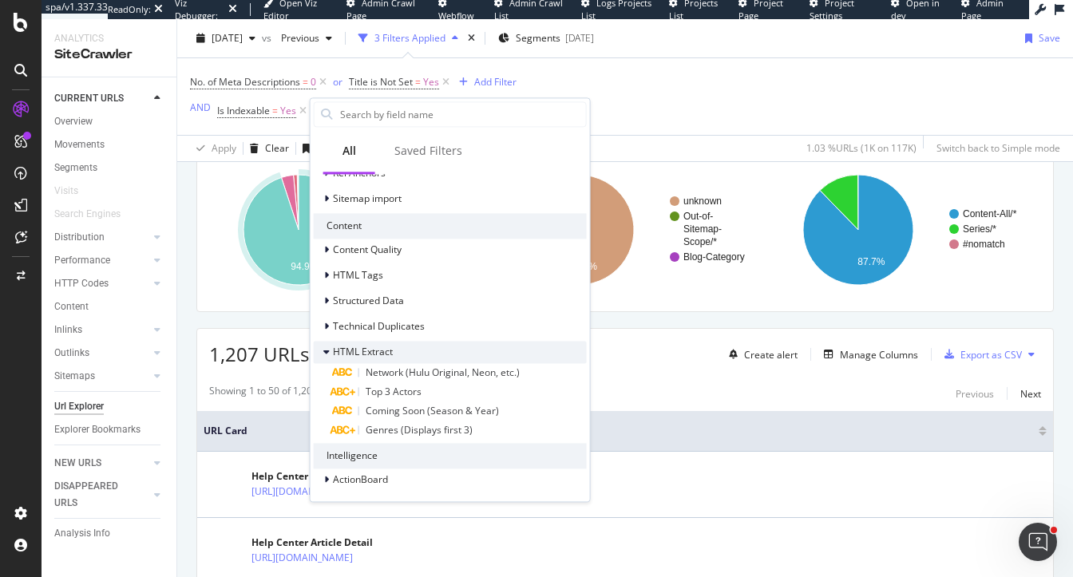
scroll to position [610, 0]
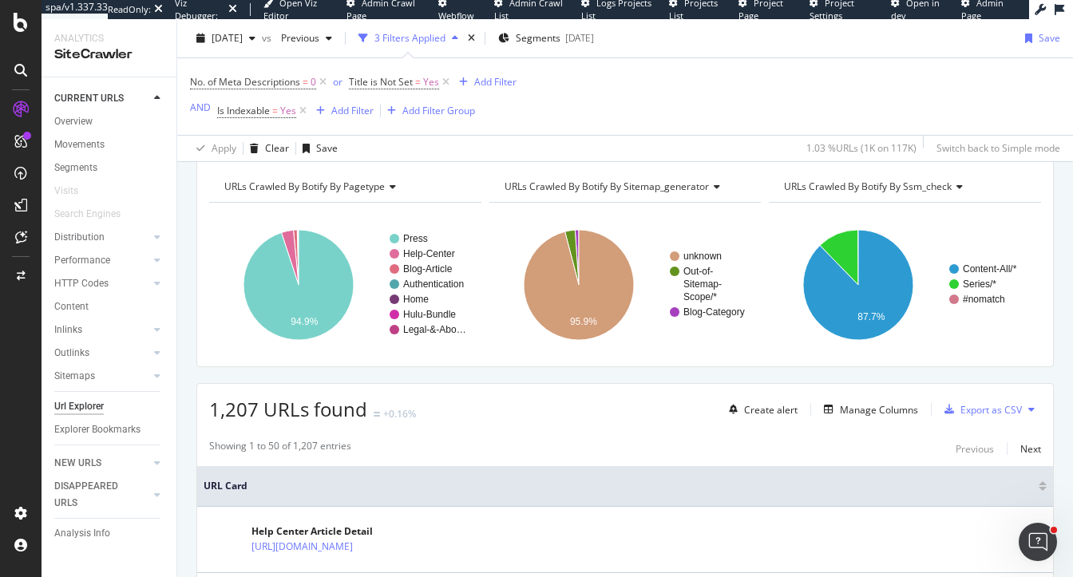
scroll to position [145, 0]
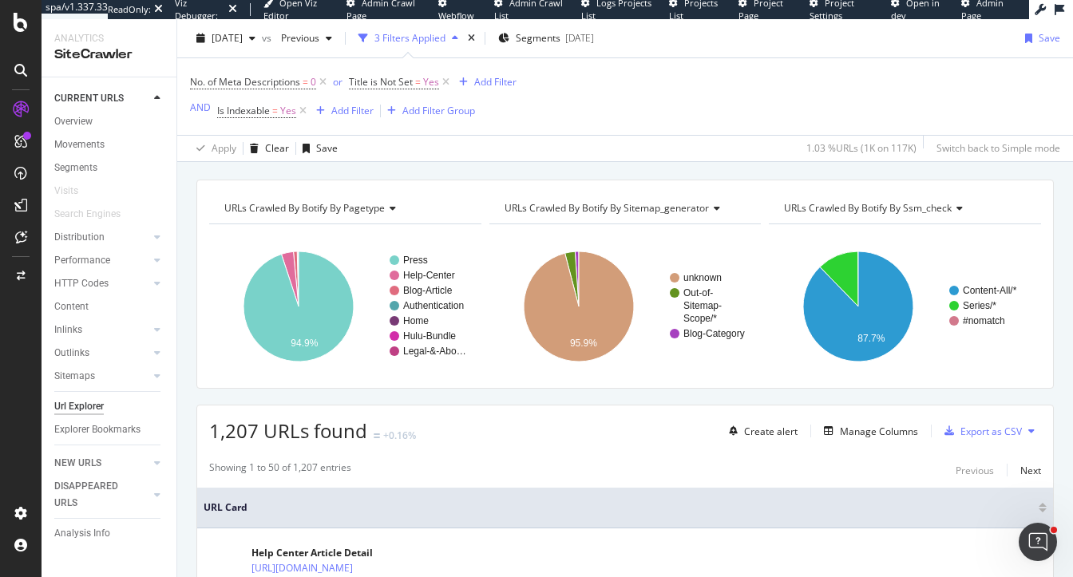
click at [603, 203] on span "URLs Crawled By Botify By sitemap_generator" at bounding box center [607, 208] width 204 height 14
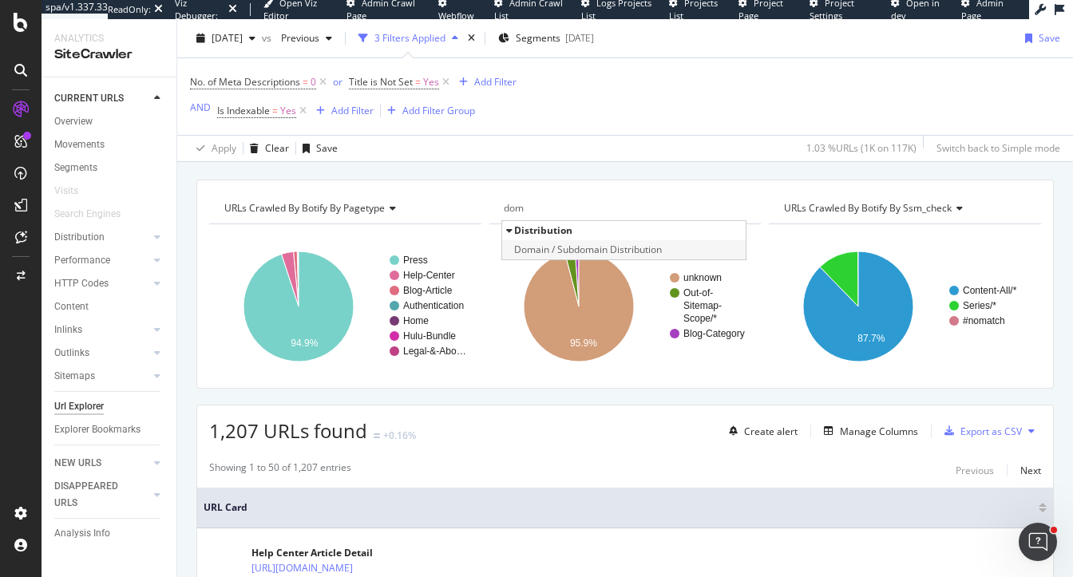
type input "dom"
click at [628, 252] on span "Domain / Subdomain Distribution" at bounding box center [588, 250] width 148 height 16
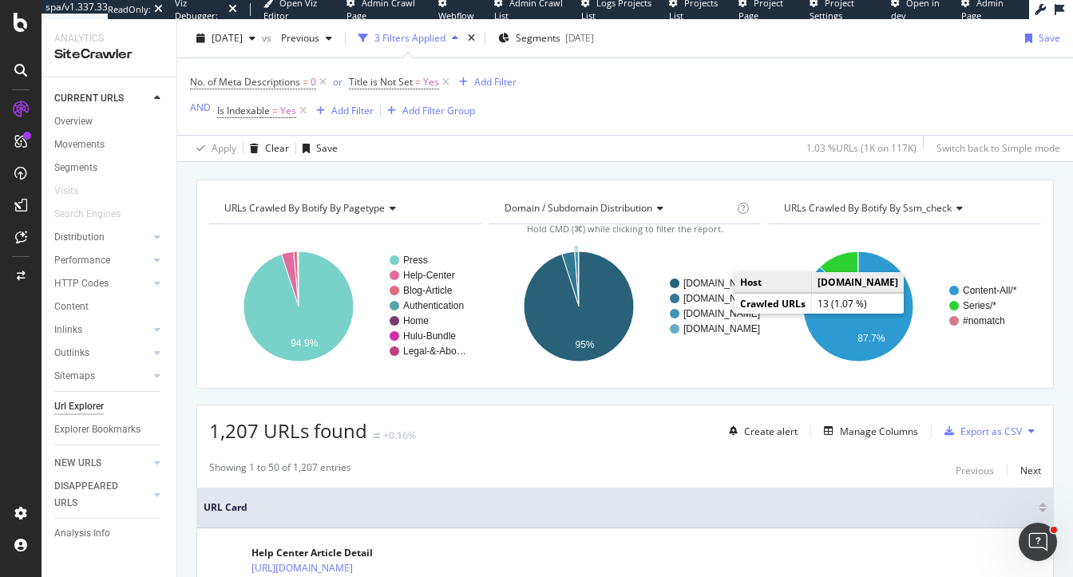
click at [707, 315] on text "[DOMAIN_NAME]" at bounding box center [722, 313] width 77 height 11
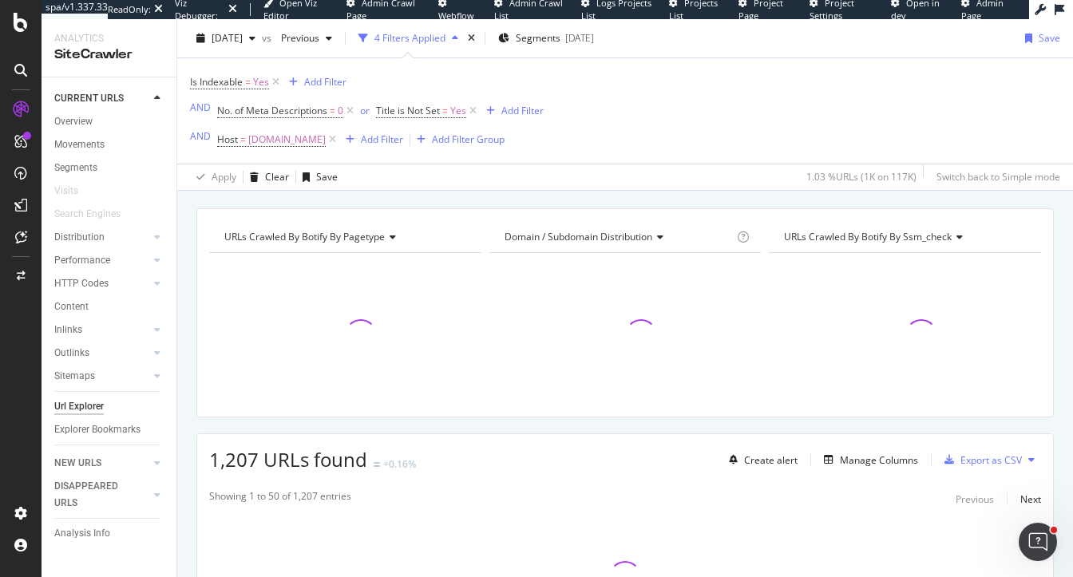
scroll to position [174, 0]
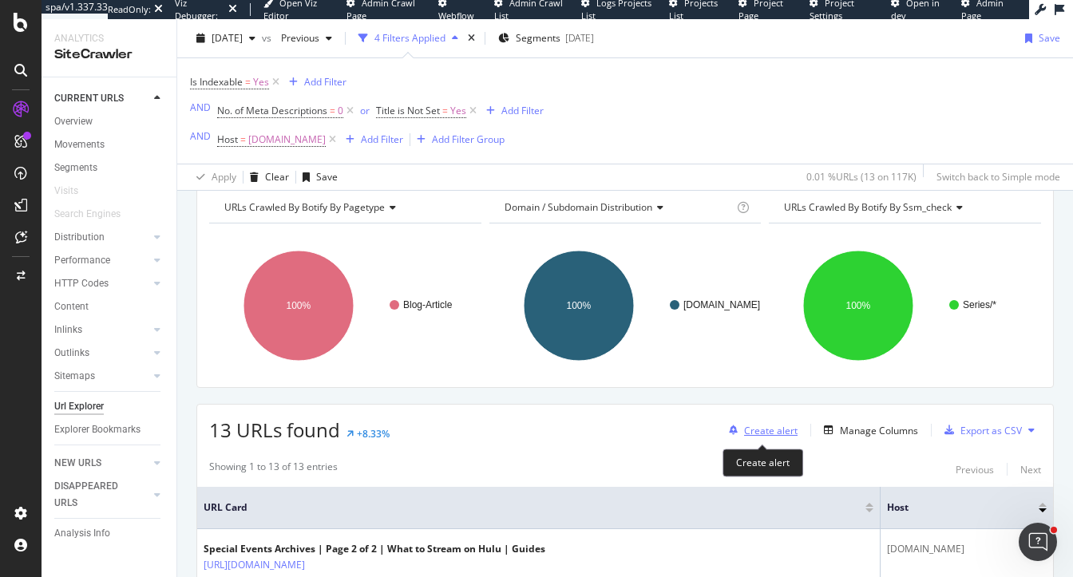
click at [768, 435] on div "Create alert" at bounding box center [771, 431] width 54 height 14
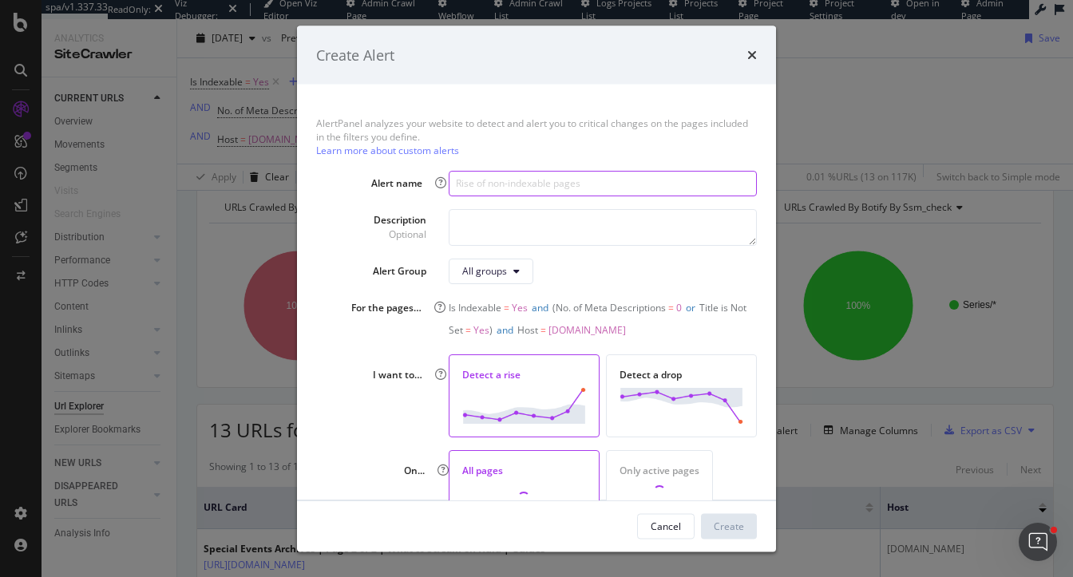
click at [551, 186] on input "modal" at bounding box center [603, 183] width 308 height 26
paste input "Increase in missing titles or descriptions"
type input "Increase in missing titles or descriptions (www domain only)"
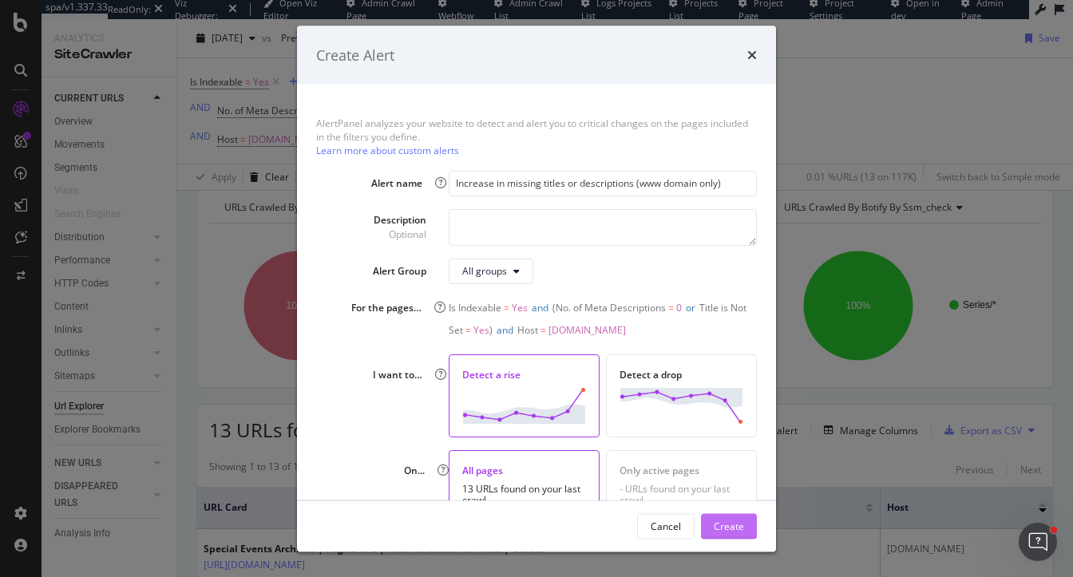
click at [730, 521] on div "Create" at bounding box center [729, 526] width 30 height 14
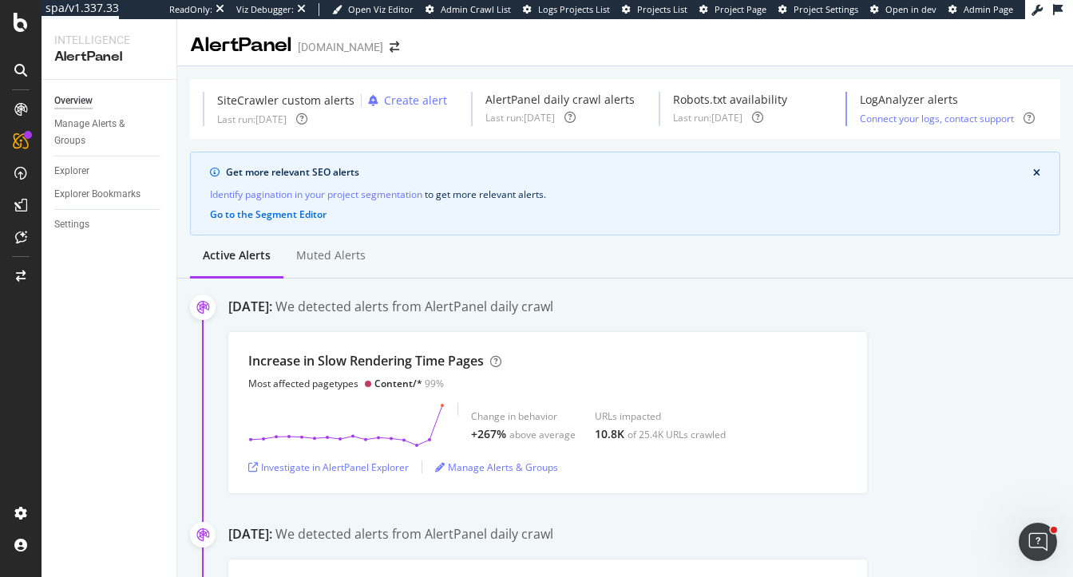
drag, startPoint x: 512, startPoint y: 308, endPoint x: 598, endPoint y: 307, distance: 86.3
click at [554, 307] on div "We detected alerts from AlertPanel daily crawl" at bounding box center [415, 307] width 278 height 18
drag, startPoint x: 613, startPoint y: 308, endPoint x: 510, endPoint y: 311, distance: 103.1
click at [510, 311] on div "We detected alerts from AlertPanel daily crawl" at bounding box center [415, 307] width 278 height 18
drag, startPoint x: 670, startPoint y: 101, endPoint x: 784, endPoint y: 99, distance: 113.4
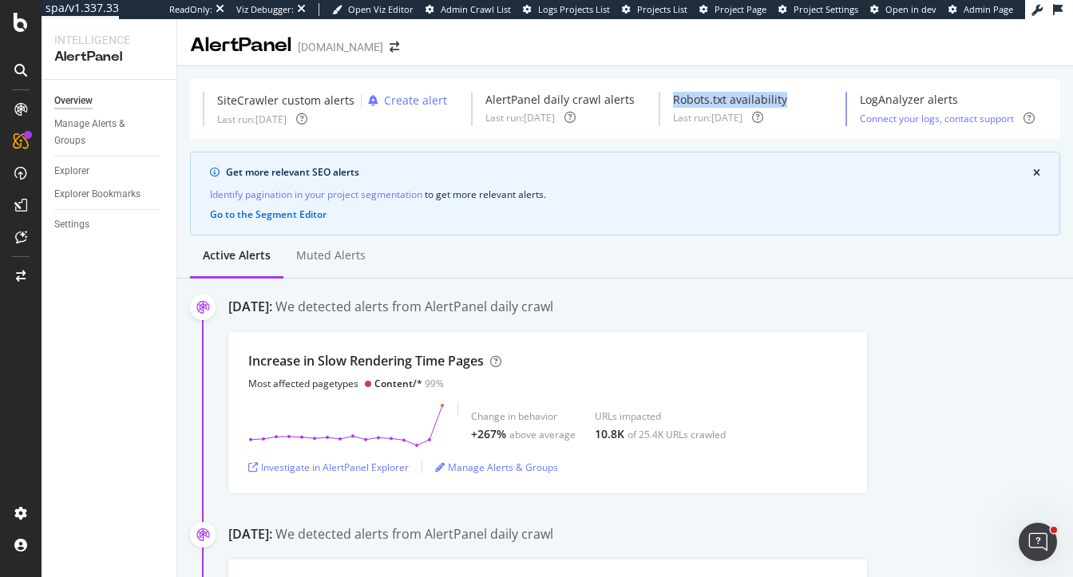
click at [784, 99] on div "Robots.txt availability" at bounding box center [730, 100] width 114 height 16
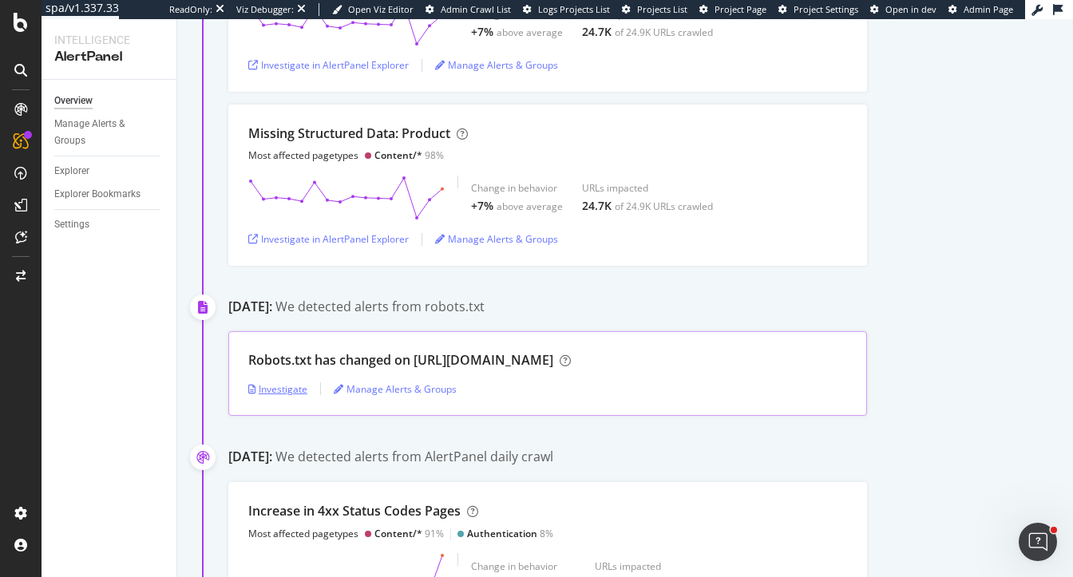
click at [277, 383] on div "Investigate" at bounding box center [277, 390] width 59 height 14
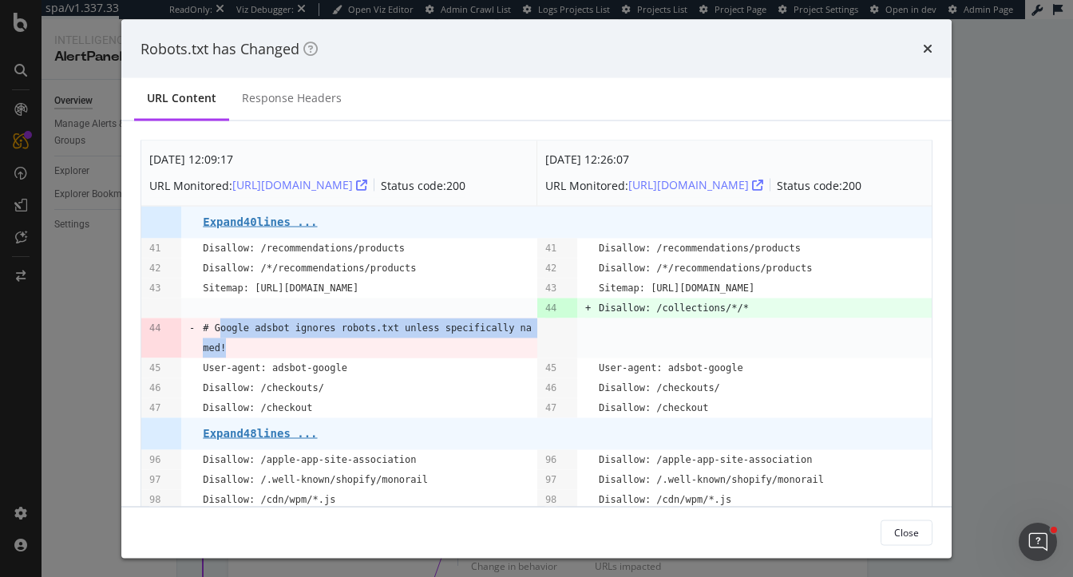
drag, startPoint x: 220, startPoint y: 327, endPoint x: 326, endPoint y: 343, distance: 106.6
click at [326, 343] on pre "# Google adsbot ignores robots.txt unless specifically named!" at bounding box center [370, 338] width 335 height 40
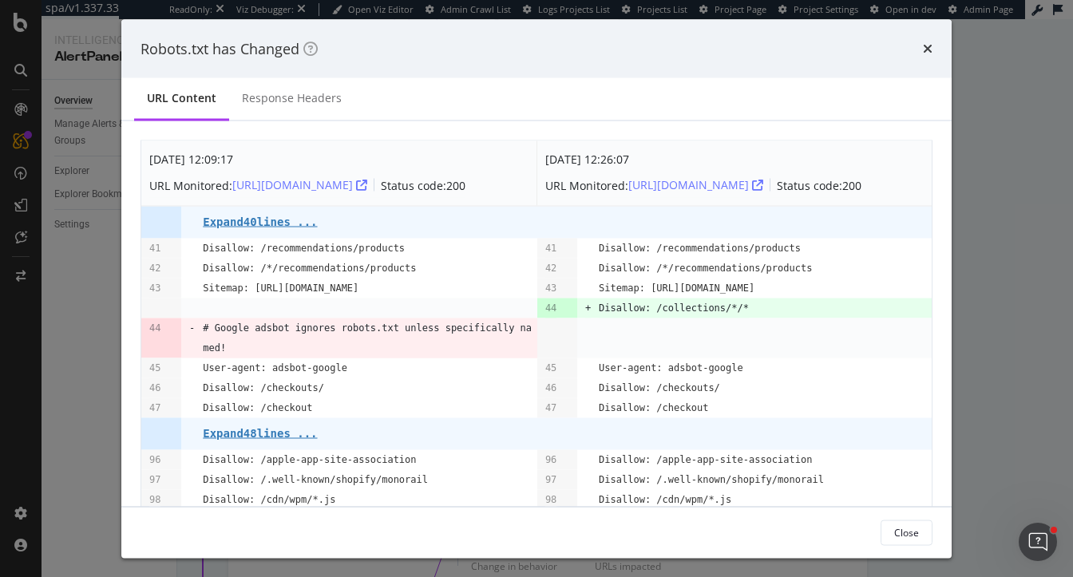
click at [927, 38] on div "times" at bounding box center [928, 48] width 10 height 21
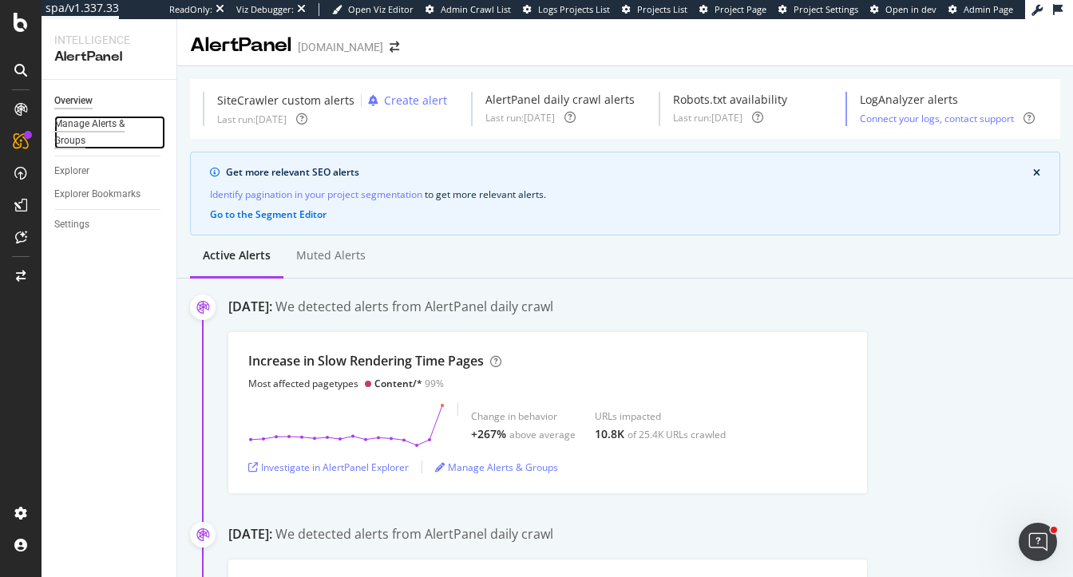
click at [65, 132] on div "Manage Alerts & Groups" at bounding box center [102, 133] width 96 height 34
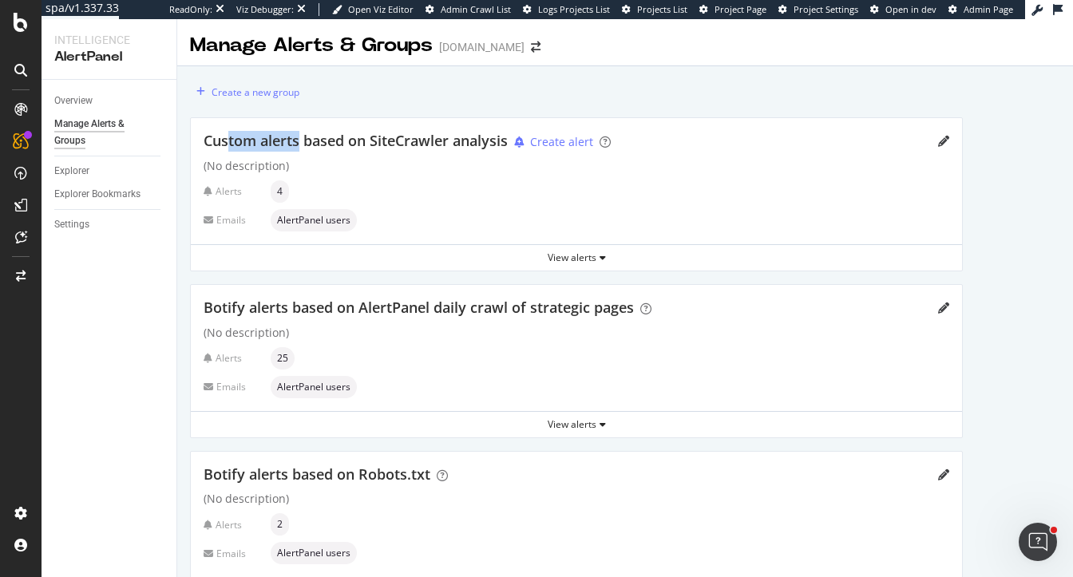
drag, startPoint x: 228, startPoint y: 140, endPoint x: 300, endPoint y: 141, distance: 71.9
click at [300, 141] on span "Custom alerts based on SiteCrawler analysis" at bounding box center [356, 140] width 304 height 19
click at [459, 248] on div "View alerts" at bounding box center [577, 258] width 772 height 24
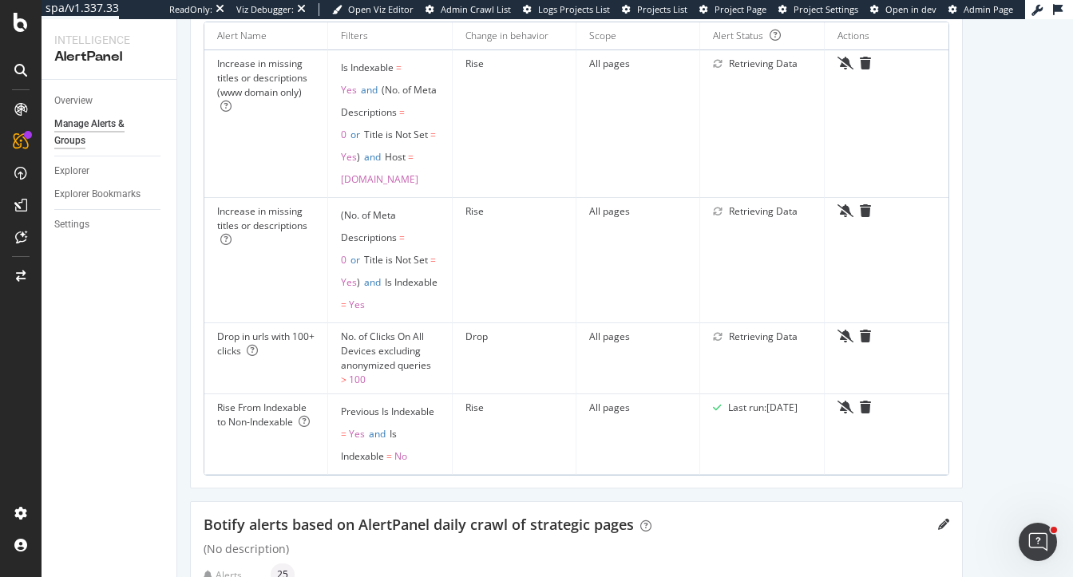
scroll to position [251, 0]
drag, startPoint x: 236, startPoint y: 403, endPoint x: 284, endPoint y: 425, distance: 52.9
click at [284, 426] on div "Rise From Indexable to Non-Indexable" at bounding box center [265, 413] width 97 height 29
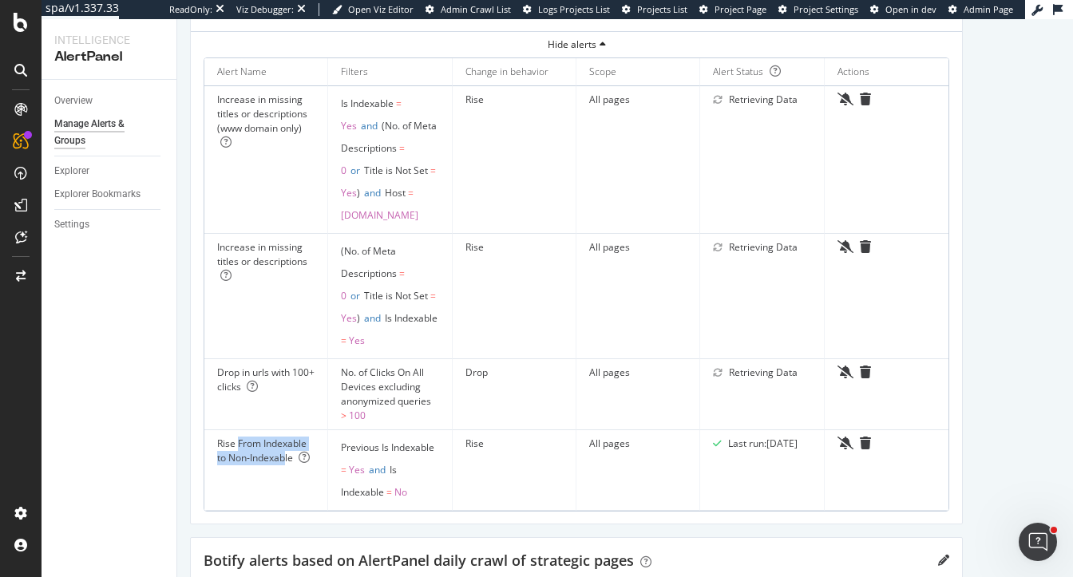
scroll to position [208, 0]
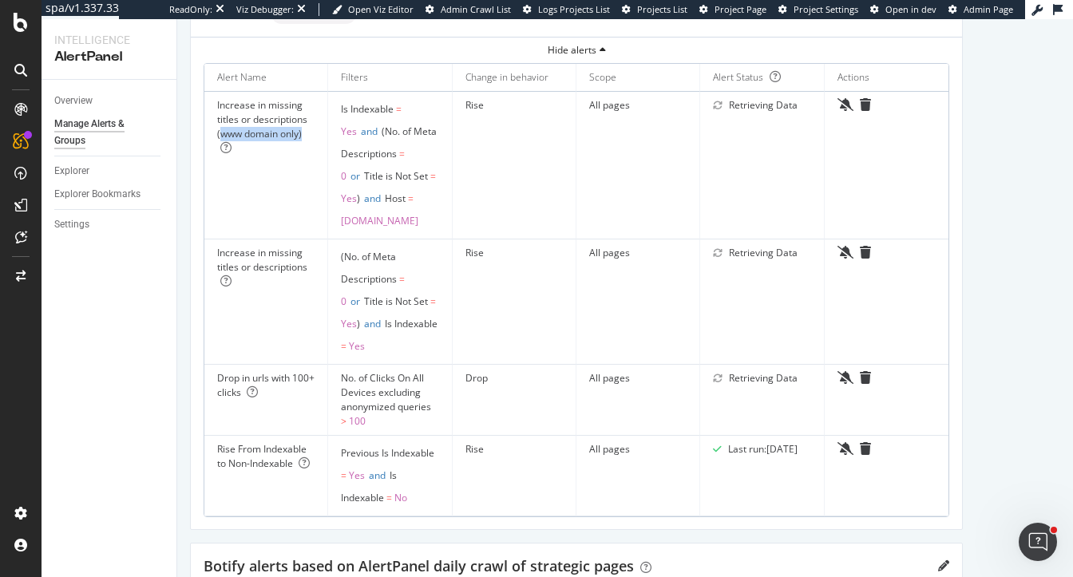
drag, startPoint x: 302, startPoint y: 139, endPoint x: 219, endPoint y: 139, distance: 83.1
click at [219, 139] on div "Increase in missing titles or descriptions (www domain only)" at bounding box center [265, 127] width 97 height 58
click at [77, 225] on div "Settings" at bounding box center [71, 224] width 35 height 17
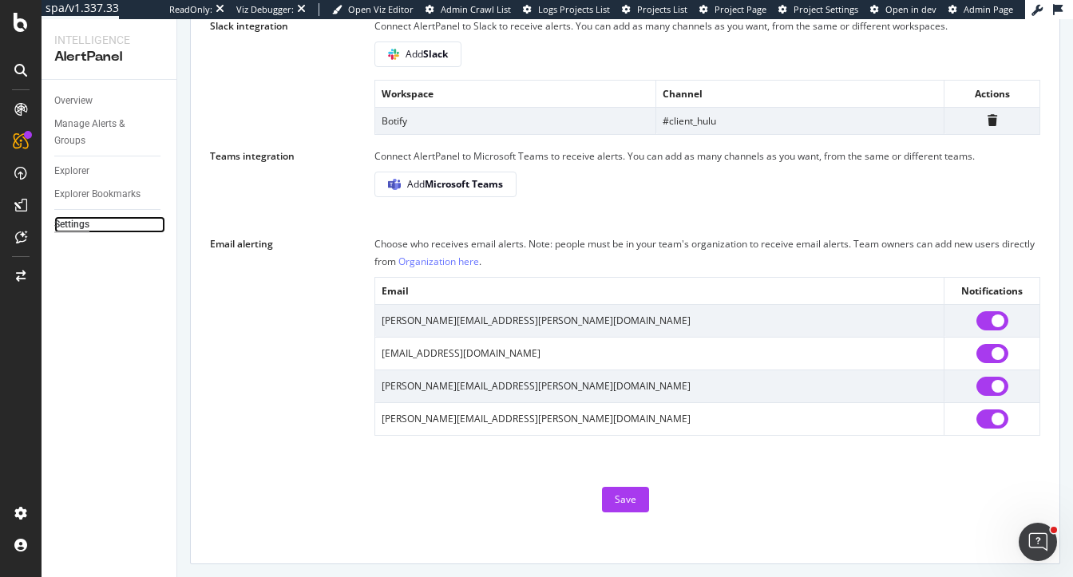
scroll to position [1233, 0]
click at [998, 319] on input "checkbox" at bounding box center [993, 320] width 32 height 19
checkbox input "false"
click at [621, 502] on div "Save" at bounding box center [626, 500] width 22 height 14
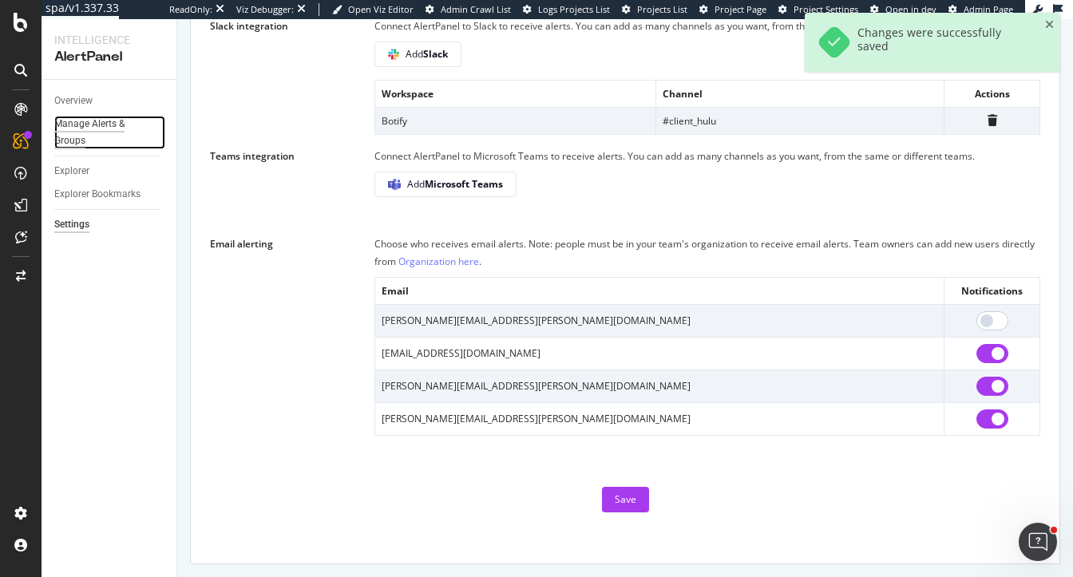
click at [79, 126] on div "Manage Alerts & Groups" at bounding box center [102, 133] width 96 height 34
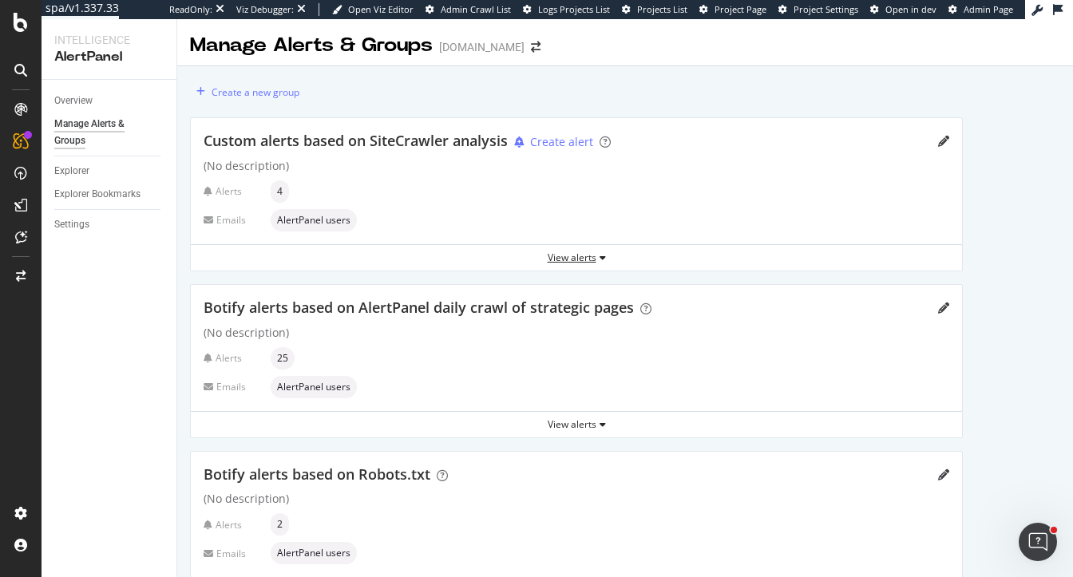
click at [568, 259] on div "View alerts" at bounding box center [577, 258] width 772 height 14
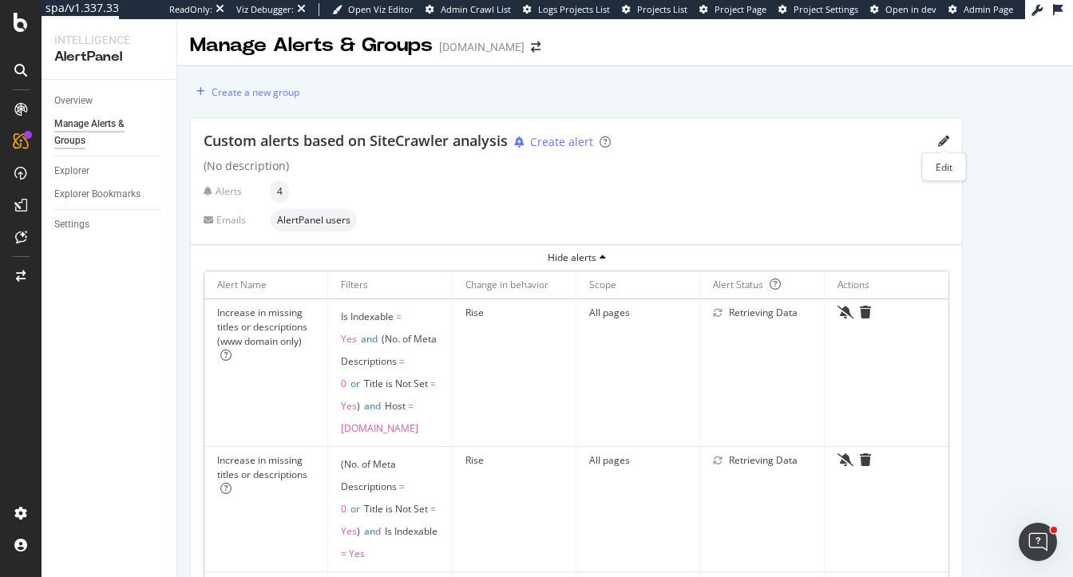
click at [942, 162] on div "Edit" at bounding box center [945, 167] width 44 height 28
click at [938, 138] on icon "pencil" at bounding box center [943, 141] width 11 height 11
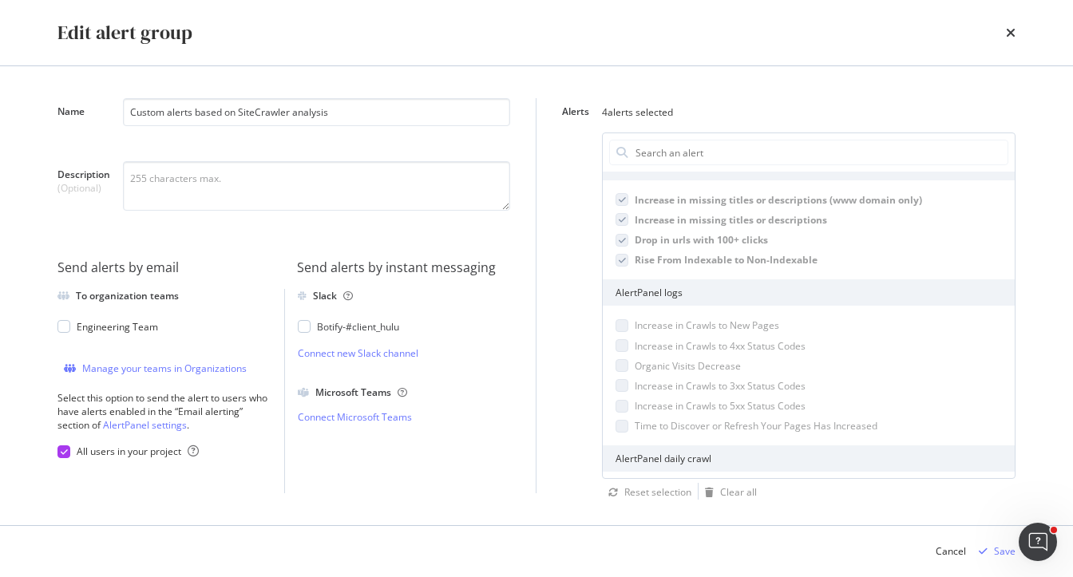
scroll to position [85, 0]
click at [67, 325] on div "modal" at bounding box center [64, 326] width 13 height 13
click at [63, 450] on icon "modal" at bounding box center [64, 452] width 7 height 8
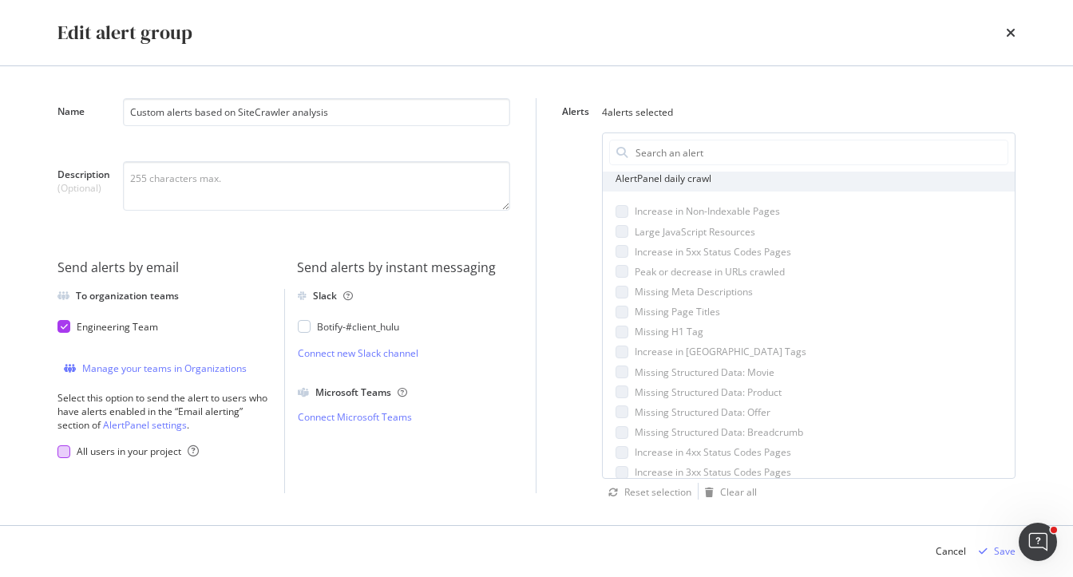
scroll to position [664, 0]
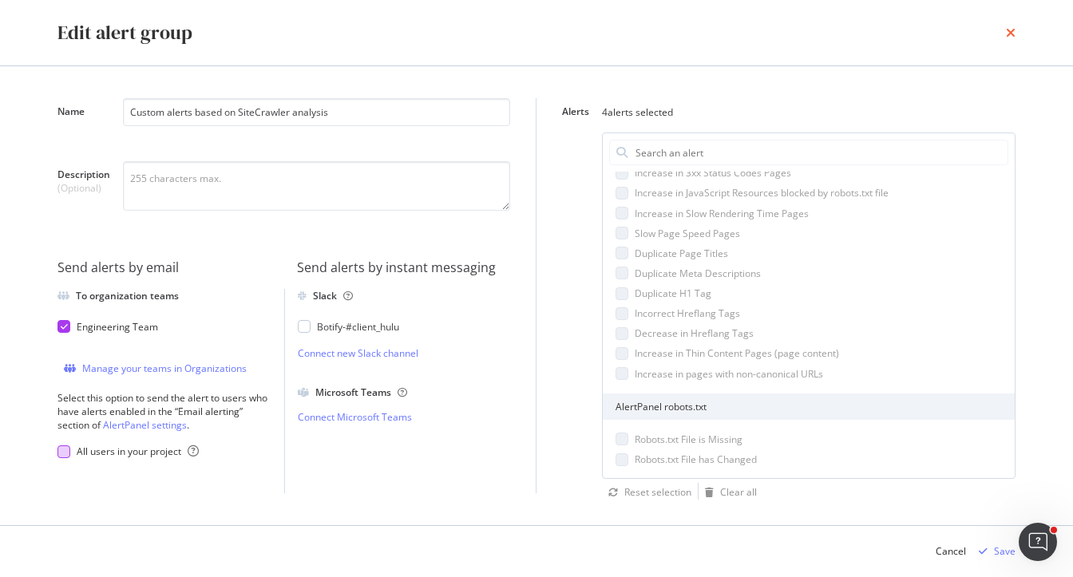
click at [1012, 28] on icon "times" at bounding box center [1011, 32] width 10 height 13
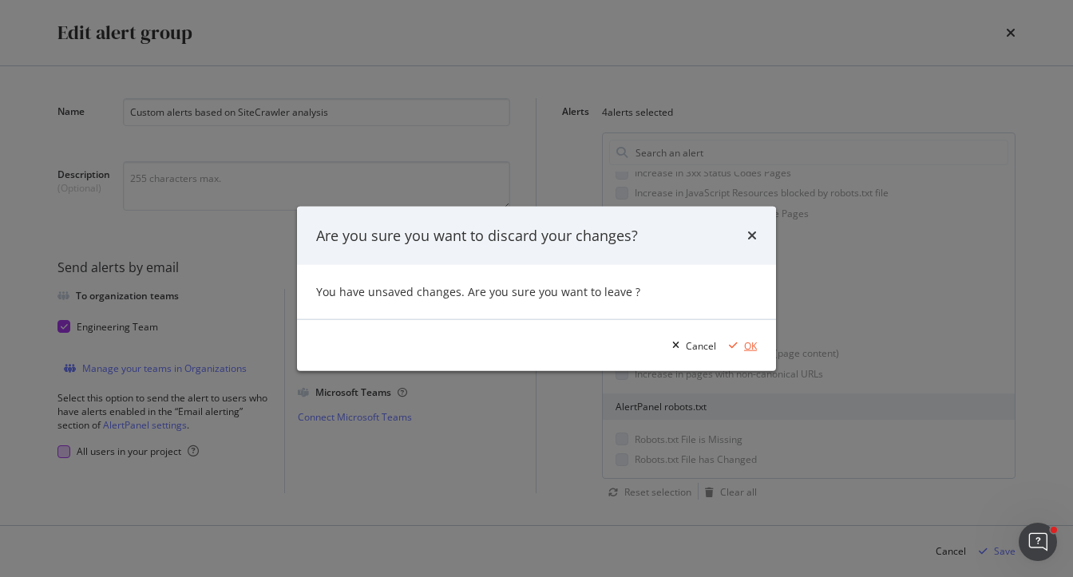
click at [746, 347] on div "OK" at bounding box center [750, 346] width 13 height 14
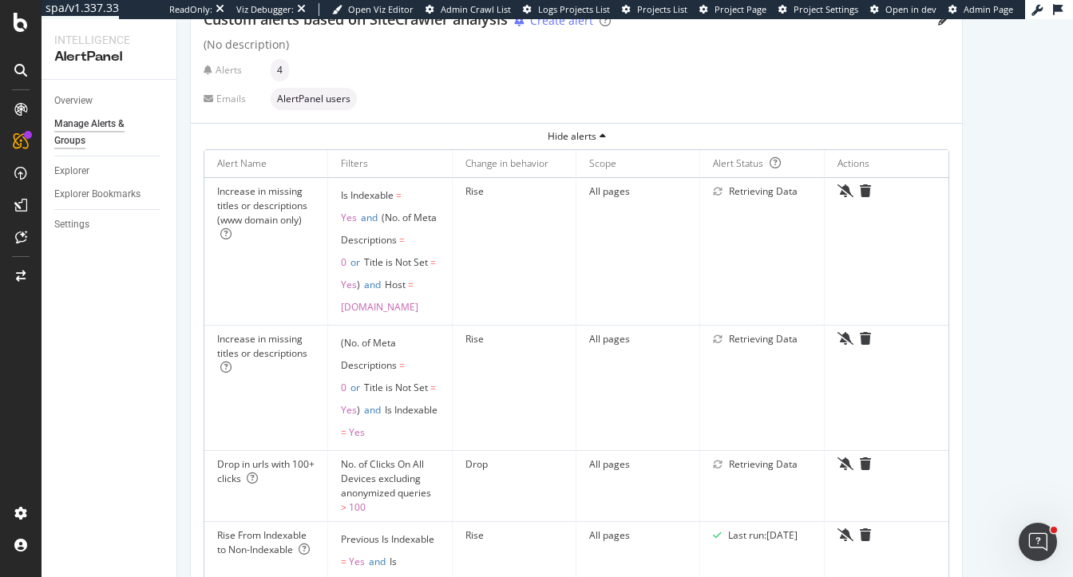
scroll to position [153, 0]
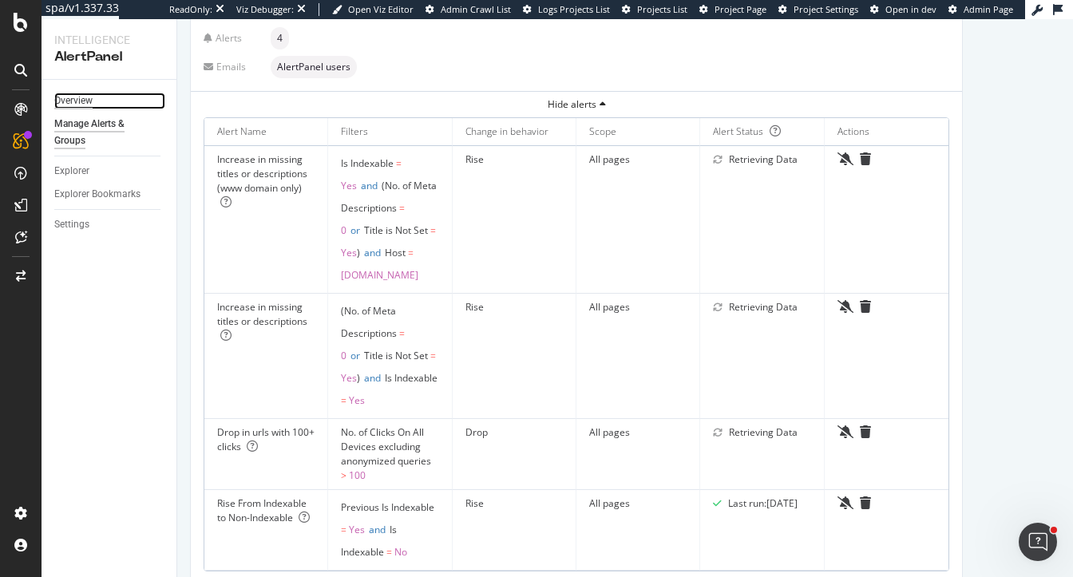
click at [81, 105] on div "Overview" at bounding box center [73, 101] width 38 height 17
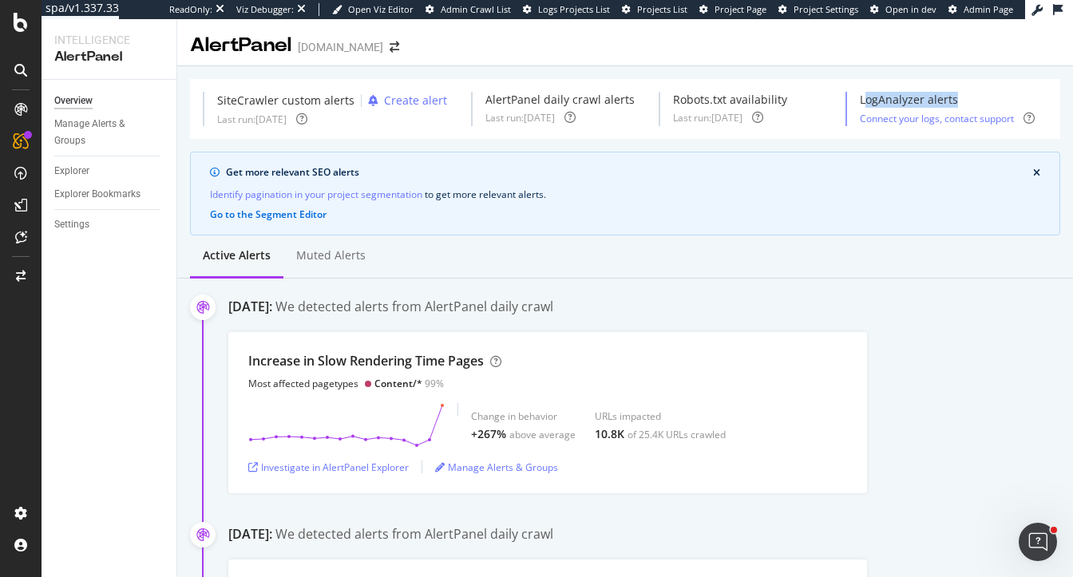
drag, startPoint x: 864, startPoint y: 101, endPoint x: 966, endPoint y: 101, distance: 101.4
click at [966, 101] on div "LogAnalyzer alerts" at bounding box center [947, 100] width 175 height 16
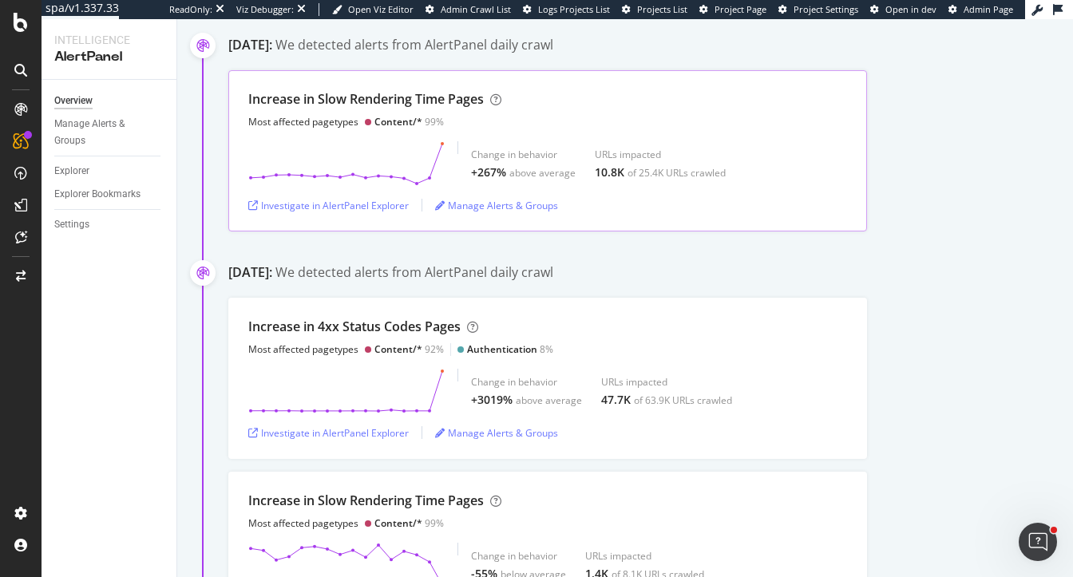
scroll to position [280, 0]
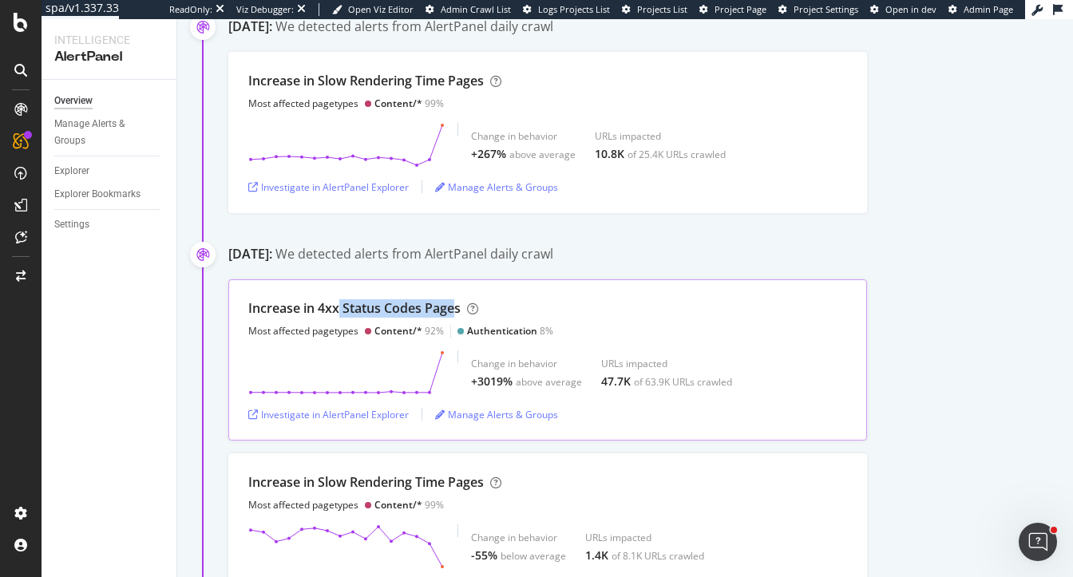
drag, startPoint x: 338, startPoint y: 308, endPoint x: 454, endPoint y: 307, distance: 116.6
click at [454, 308] on div "Increase in 4xx Status Codes Pages" at bounding box center [354, 309] width 212 height 18
drag, startPoint x: 413, startPoint y: 332, endPoint x: 379, endPoint y: 330, distance: 34.4
click at [379, 330] on div "Content/*" at bounding box center [399, 331] width 48 height 14
click at [359, 413] on div "Investigate in AlertPanel Explorer" at bounding box center [328, 415] width 161 height 14
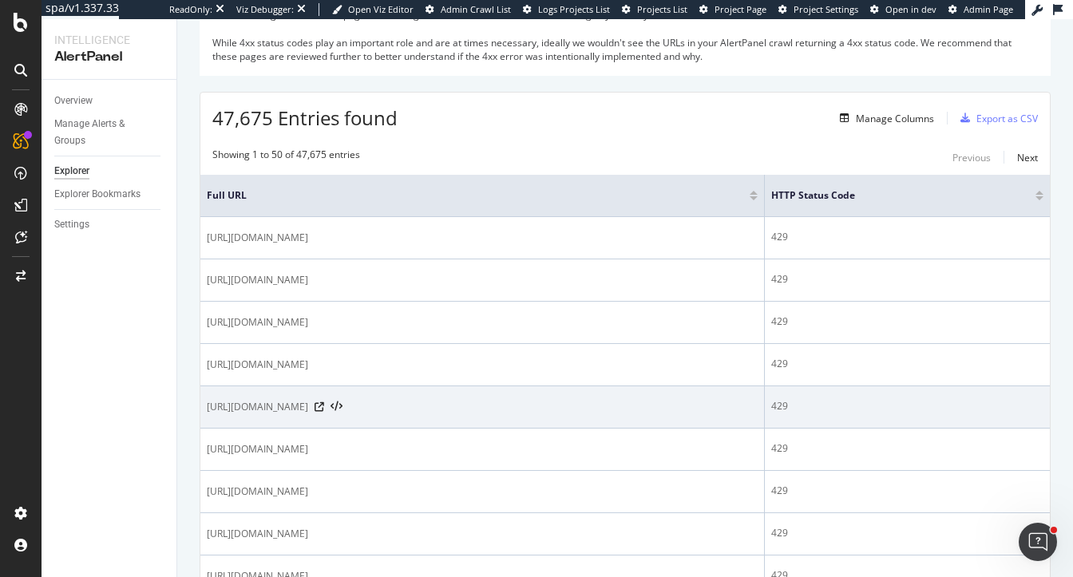
scroll to position [212, 0]
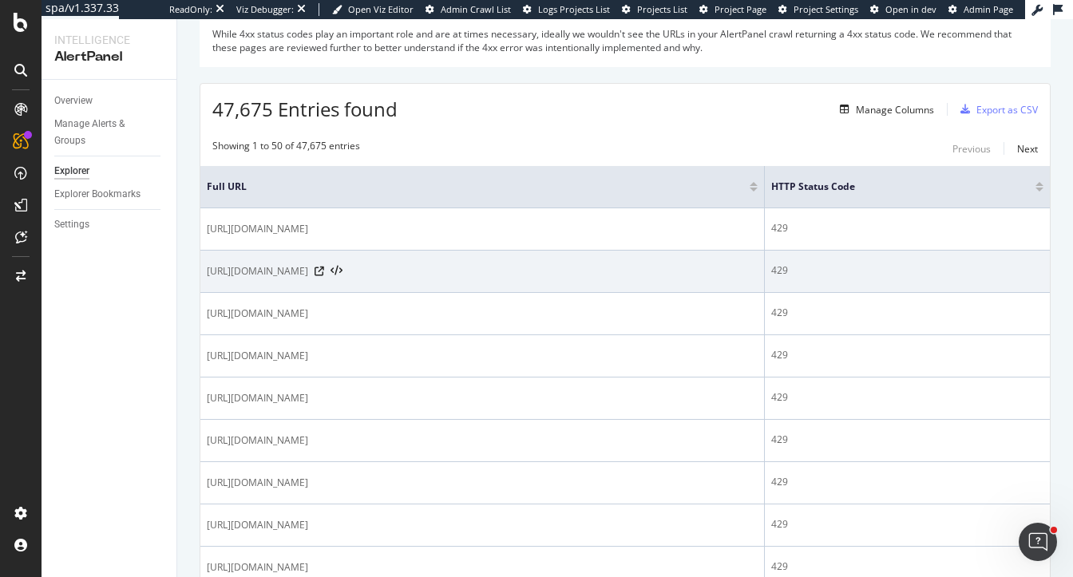
drag, startPoint x: 311, startPoint y: 273, endPoint x: 423, endPoint y: 273, distance: 111.8
click at [308, 273] on span "https://www.hulu.com/hub/mystery-tv/collections/9039" at bounding box center [257, 272] width 101 height 16
click at [324, 269] on icon at bounding box center [320, 272] width 10 height 10
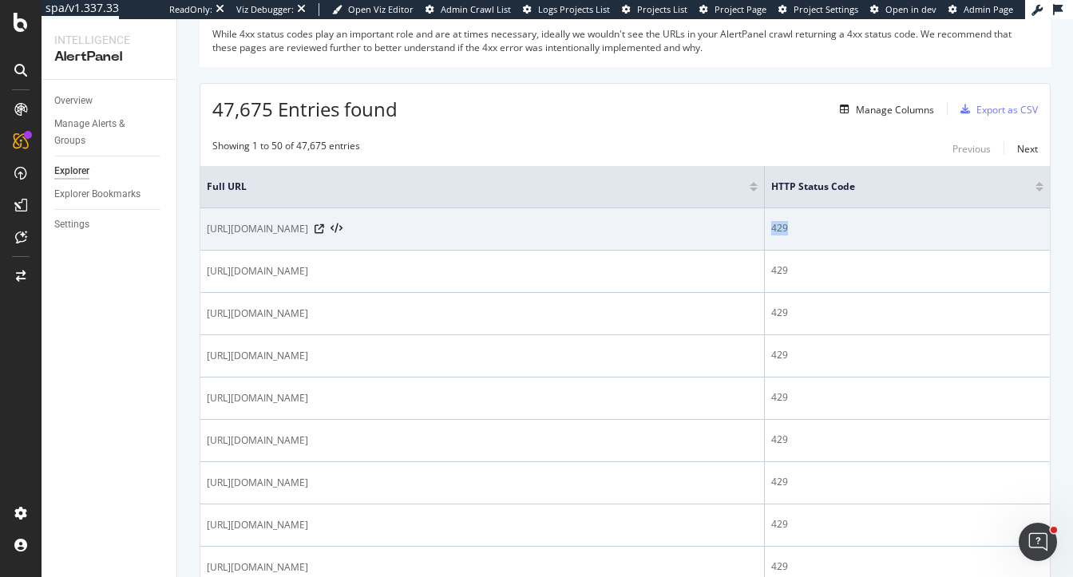
drag, startPoint x: 814, startPoint y: 228, endPoint x: 850, endPoint y: 227, distance: 36.0
click at [850, 228] on div "429" at bounding box center [908, 228] width 272 height 14
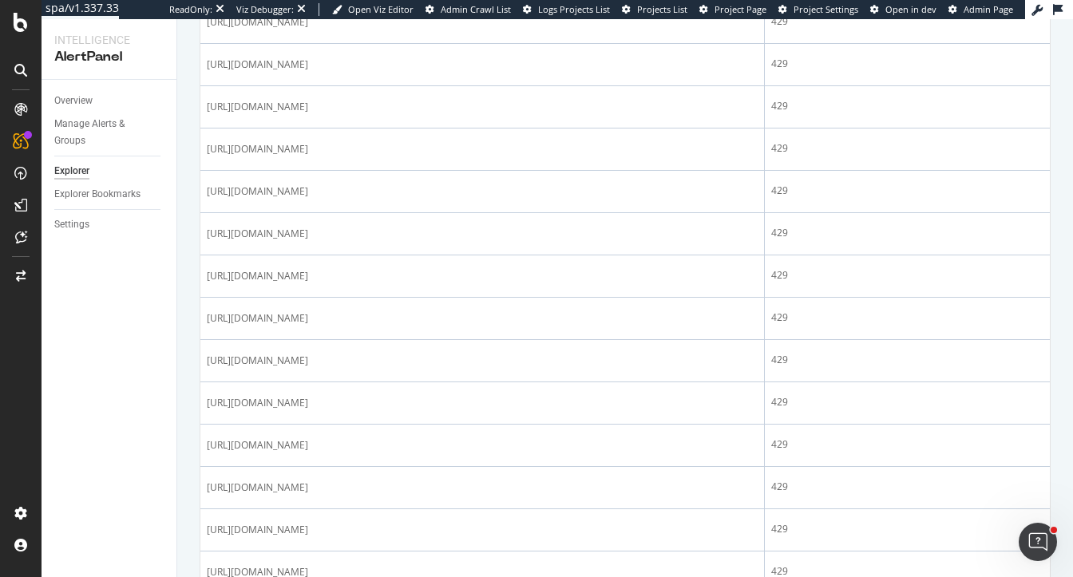
scroll to position [1057, 0]
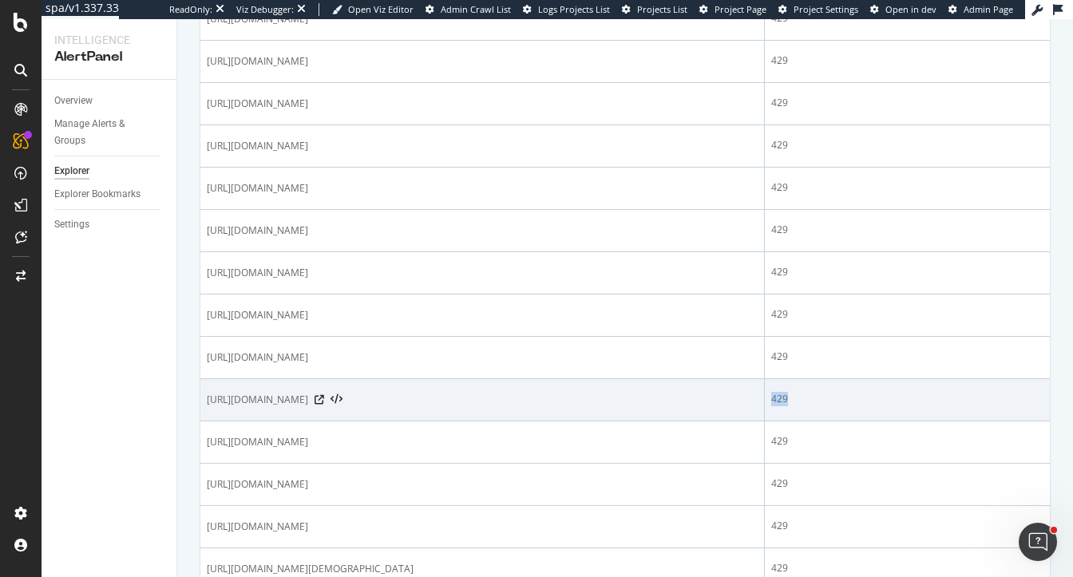
drag, startPoint x: 814, startPoint y: 391, endPoint x: 868, endPoint y: 391, distance: 54.3
click at [868, 392] on div "429" at bounding box center [908, 399] width 272 height 14
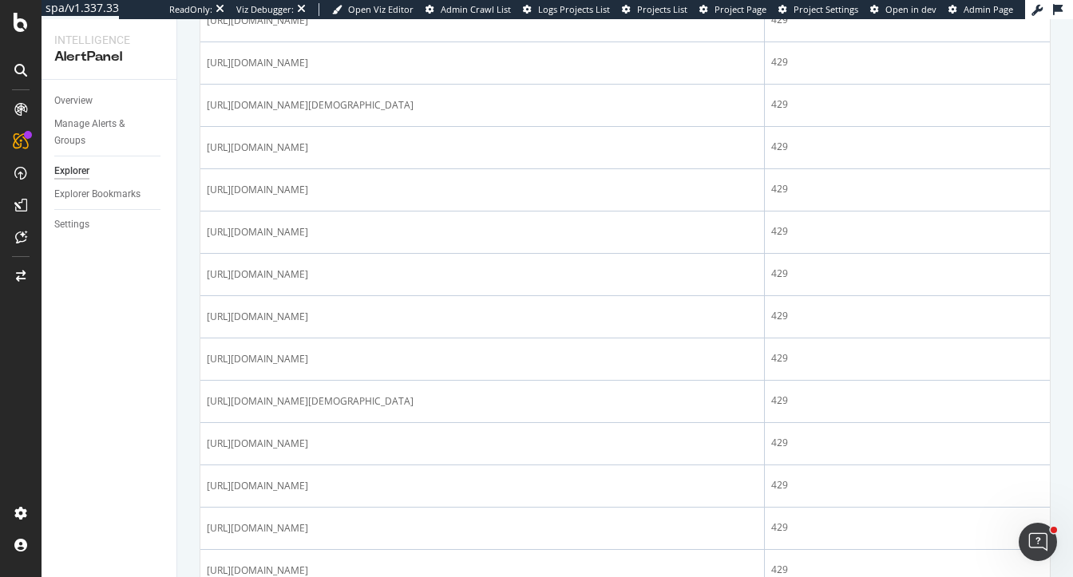
scroll to position [1553, 0]
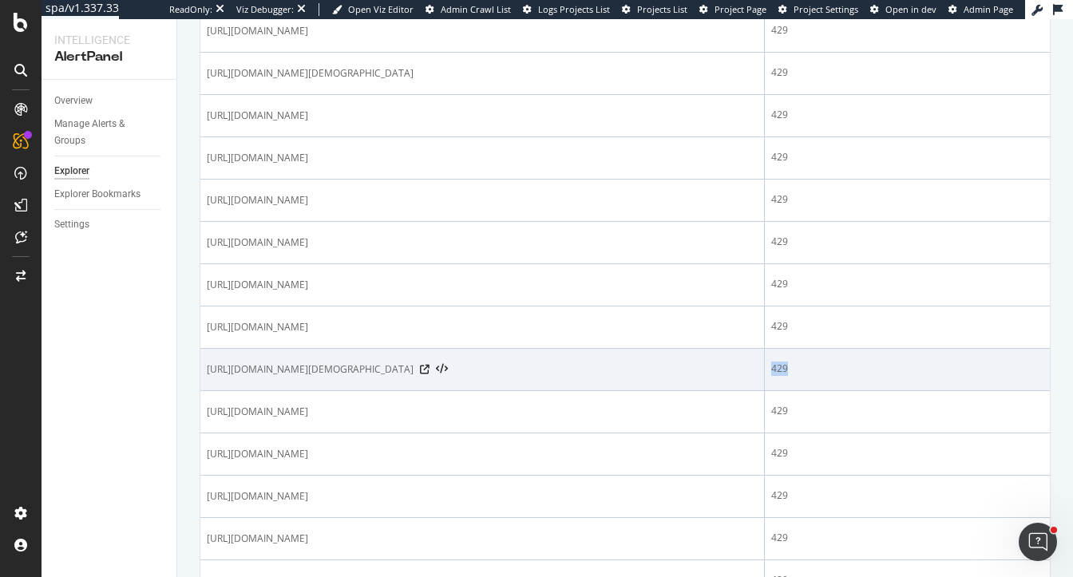
drag, startPoint x: 815, startPoint y: 361, endPoint x: 860, endPoint y: 361, distance: 44.7
click at [860, 362] on div "429" at bounding box center [908, 369] width 272 height 14
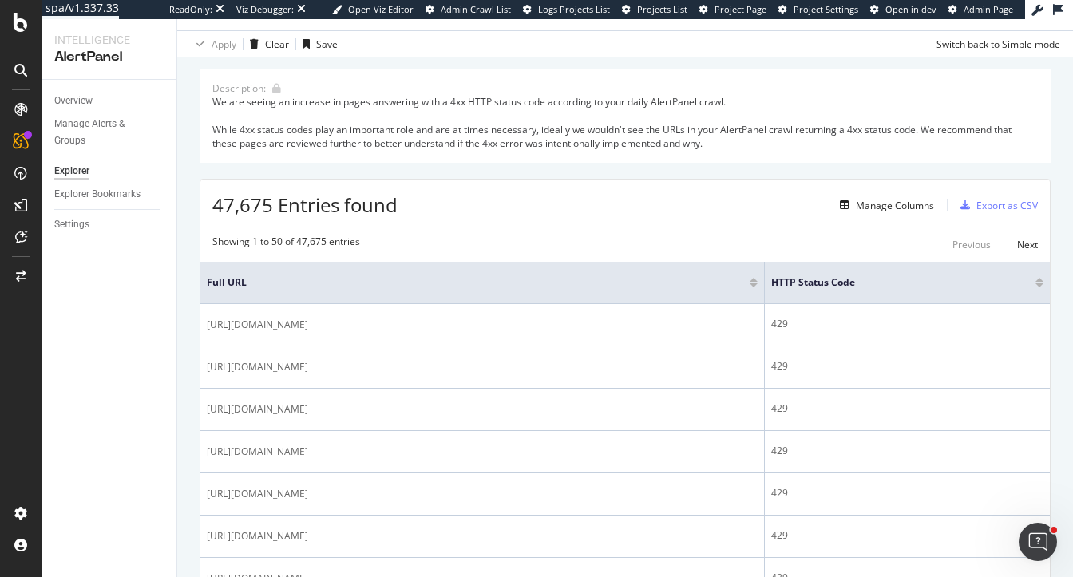
scroll to position [0, 0]
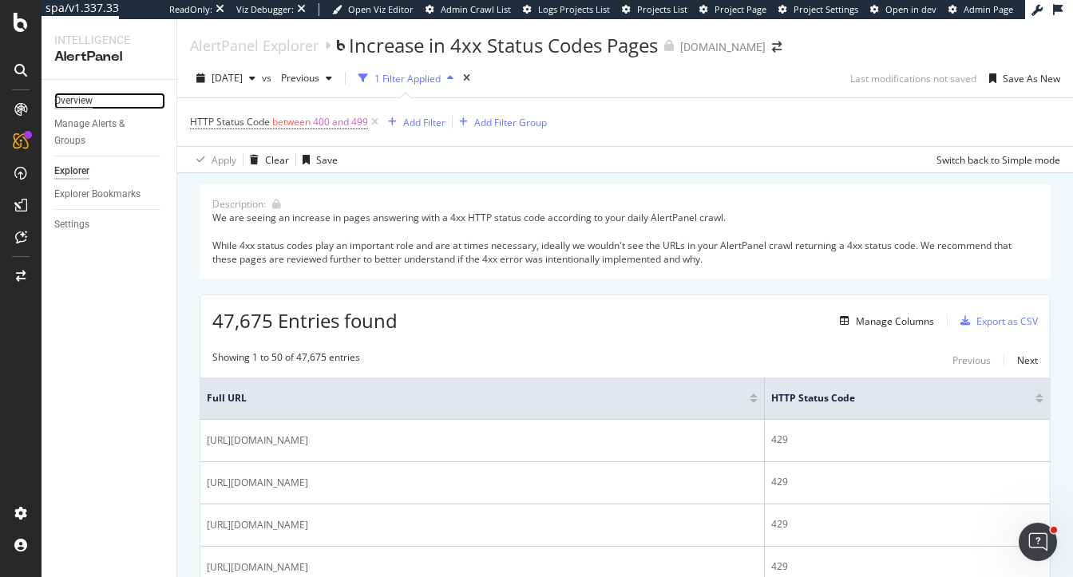
click at [81, 97] on div "Overview" at bounding box center [73, 101] width 38 height 17
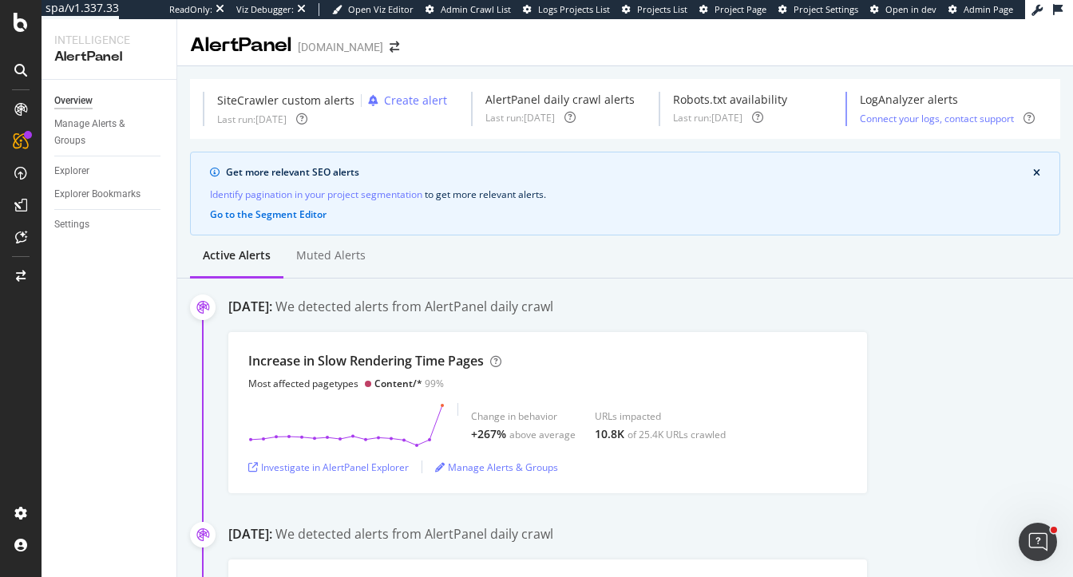
click at [73, 234] on div "Settings" at bounding box center [115, 224] width 122 height 23
click at [73, 226] on div "Settings" at bounding box center [71, 224] width 35 height 17
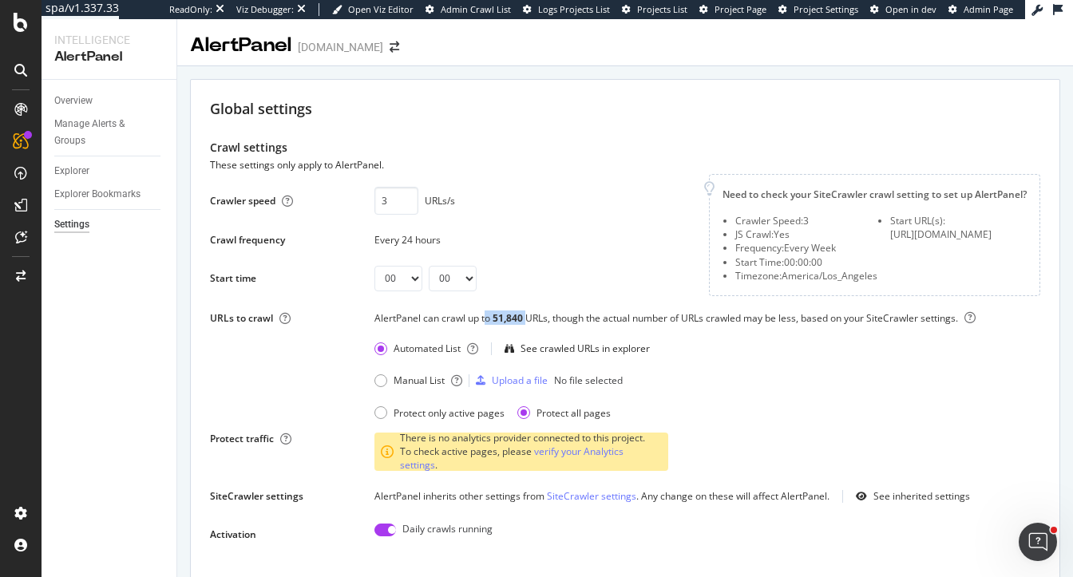
drag, startPoint x: 485, startPoint y: 328, endPoint x: 528, endPoint y: 328, distance: 43.1
click at [528, 328] on div "AlertPanel can crawl up to 51,840 URLs, though the actual number of URLs crawle…" at bounding box center [708, 324] width 666 height 26
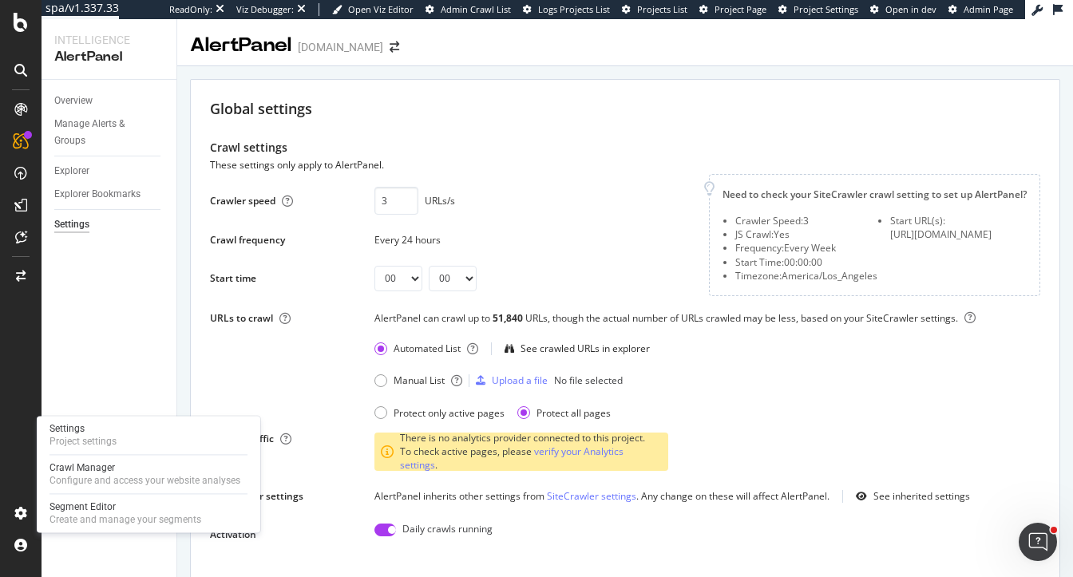
click at [108, 420] on div "Settings Project settings Crawl Manager Configure and access your website analy…" at bounding box center [149, 474] width 224 height 117
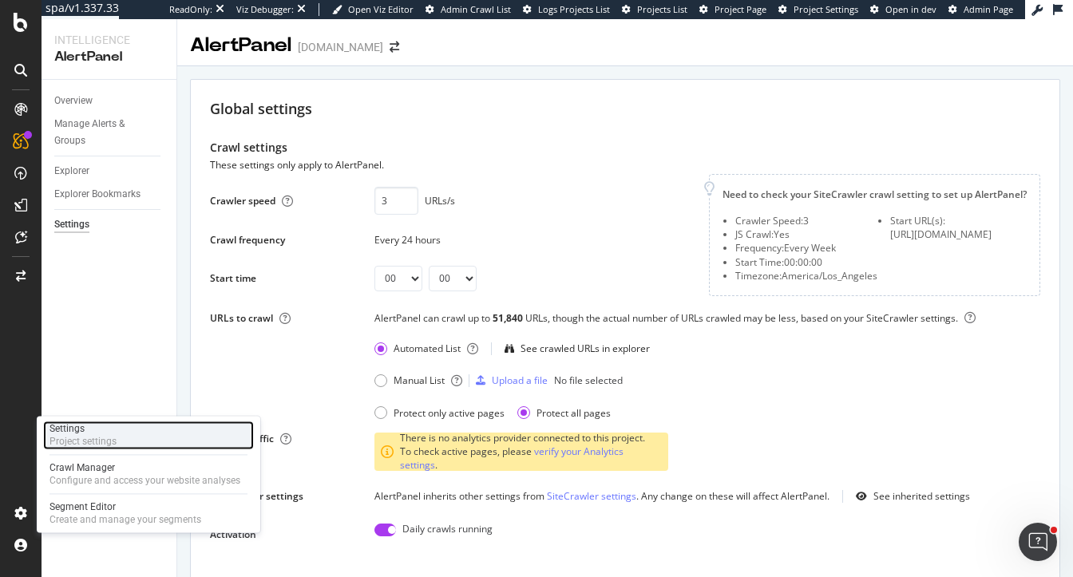
click at [108, 432] on div "Settings" at bounding box center [83, 429] width 67 height 13
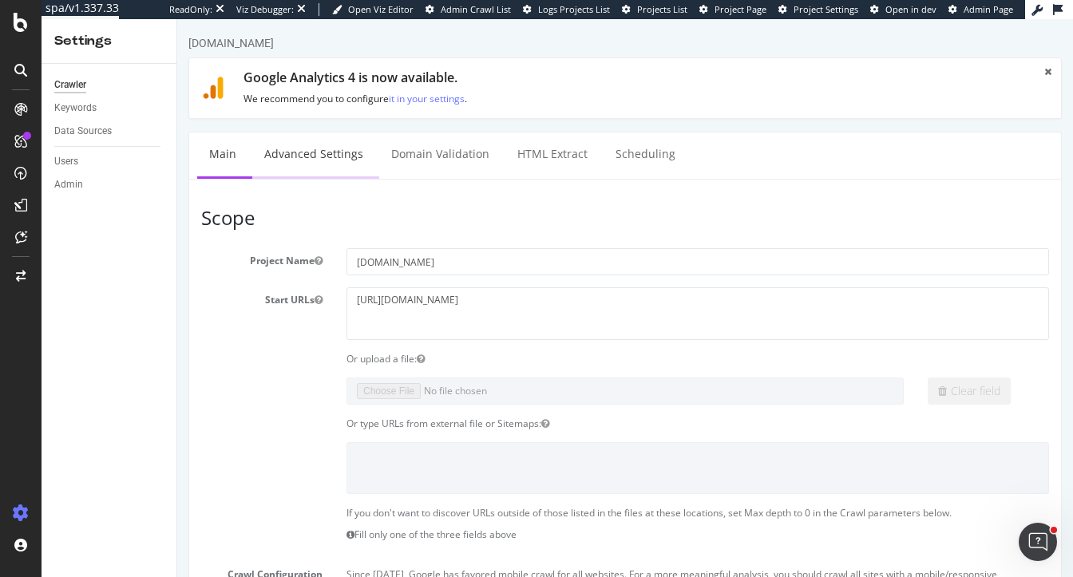
click at [293, 157] on link "Advanced Settings" at bounding box center [313, 155] width 123 height 44
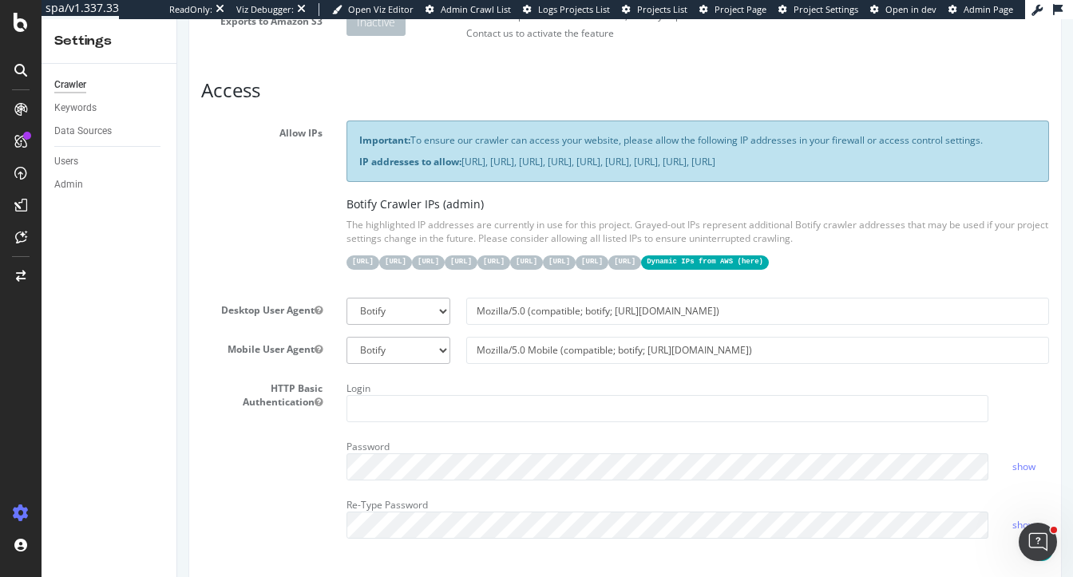
scroll to position [259, 0]
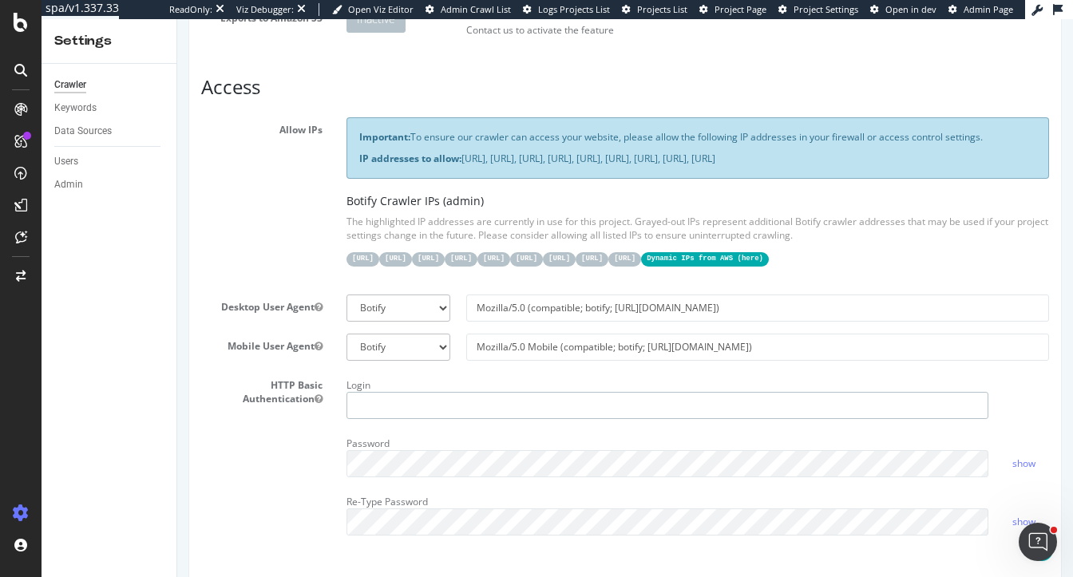
type input "heidi@botify.com"
click at [490, 266] on div "31.41.37.0/24 44.206.2.192/26 15.235.106.96/27 52.6.26.195/32 52.203.178.227/32…" at bounding box center [698, 258] width 703 height 16
drag, startPoint x: 530, startPoint y: 172, endPoint x: 464, endPoint y: 153, distance: 68.0
click at [464, 153] on p "IP addresses to allow: 31.41.37.0/24, 44.206.2.192/26, 15.235.106.96/27, 52.6.2…" at bounding box center [697, 159] width 677 height 14
copy p "31.41.37.0/24, 44.206.2.192/26, 15.235.106.96/27, 52.6.26.195/32, 52.203.178.22…"
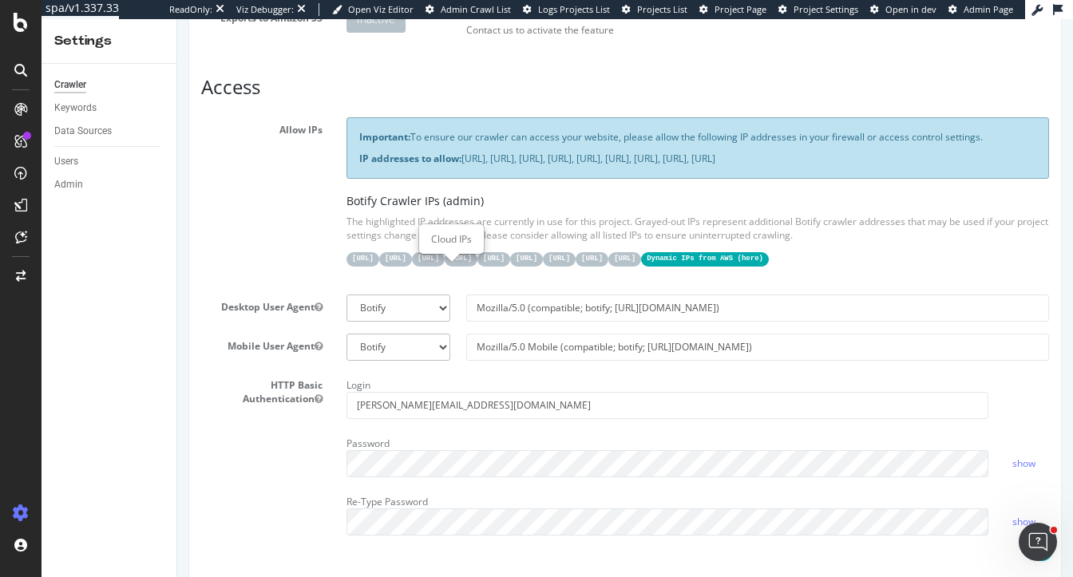
scroll to position [315, 0]
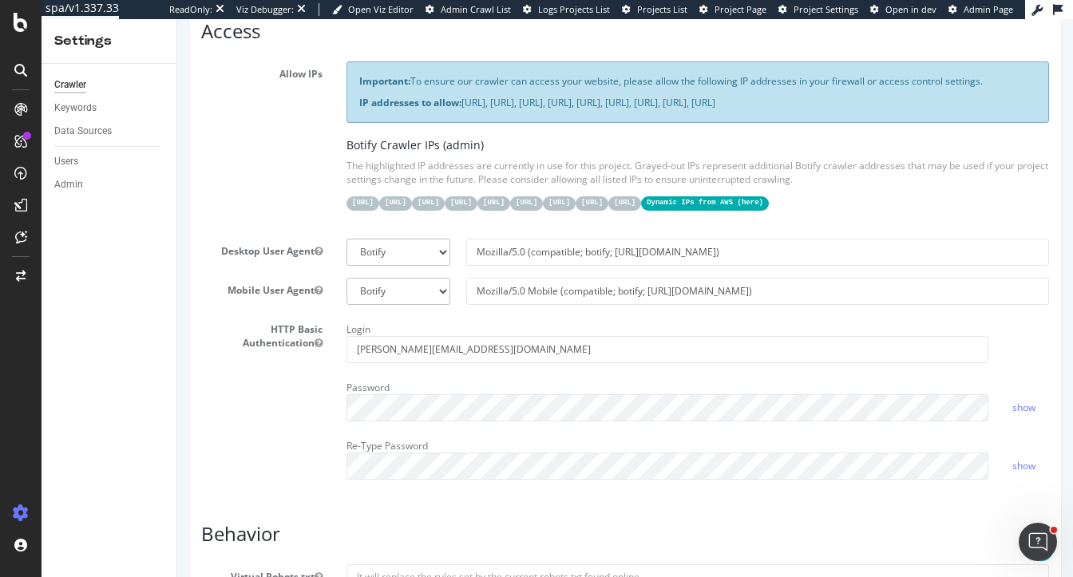
click at [308, 130] on div "Allow IPs Important: To ensure our crawler can access your website, please allo…" at bounding box center [625, 144] width 872 height 165
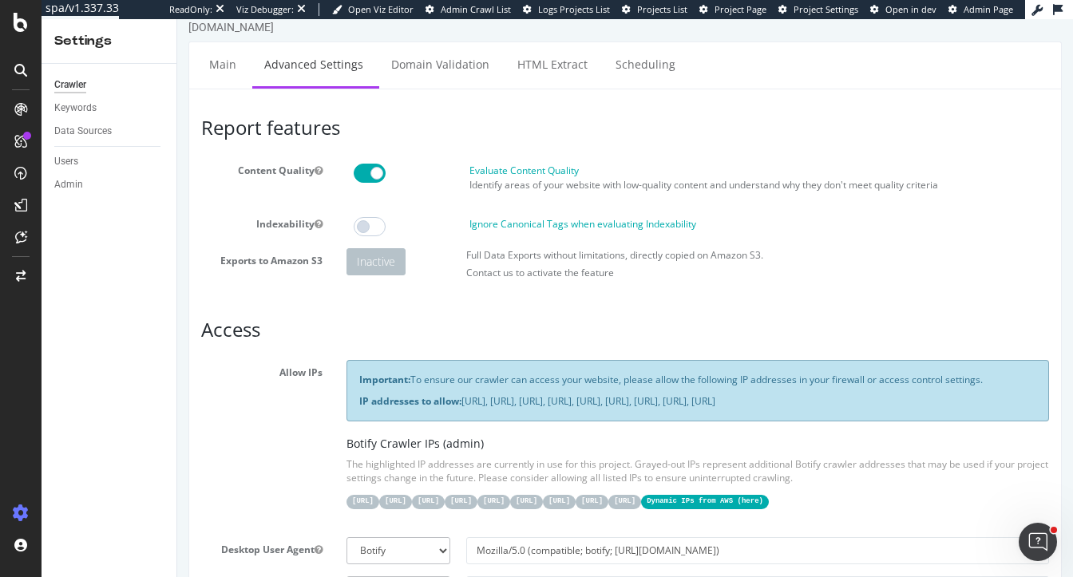
scroll to position [0, 0]
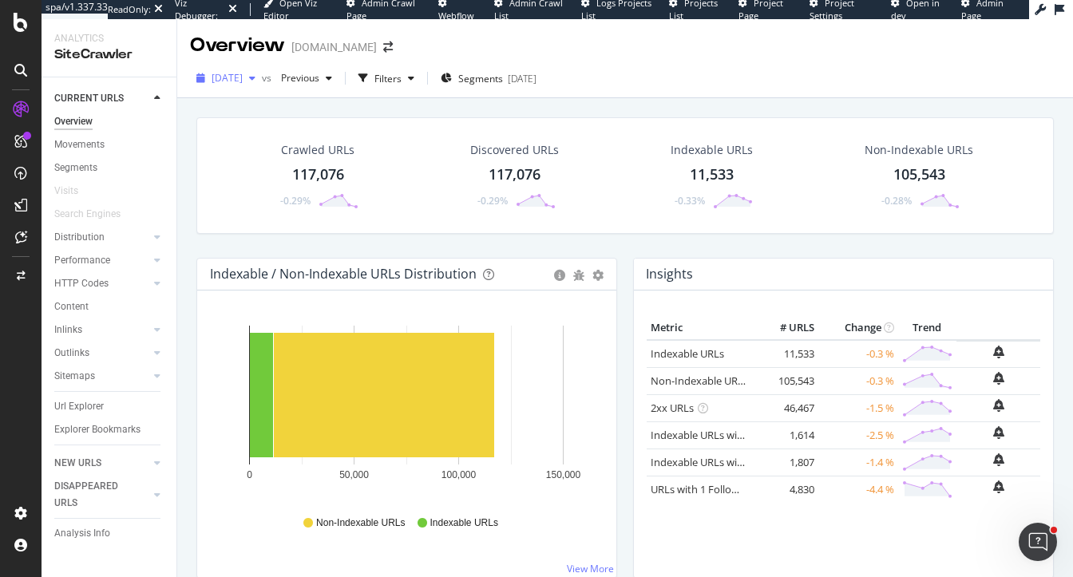
click at [243, 81] on span "[DATE]" at bounding box center [227, 78] width 31 height 14
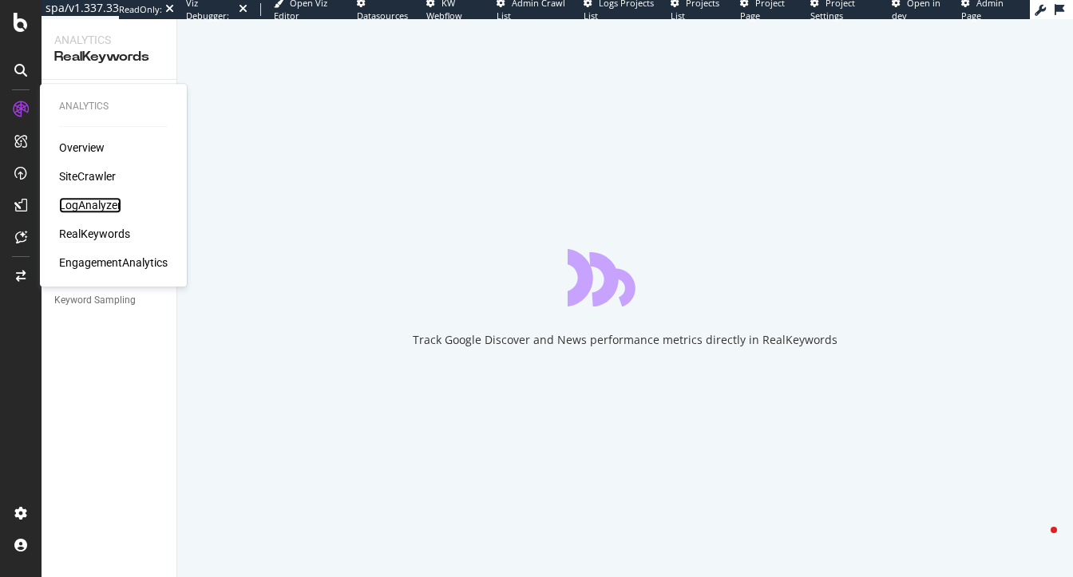
click at [85, 208] on div "LogAnalyzer" at bounding box center [90, 205] width 62 height 16
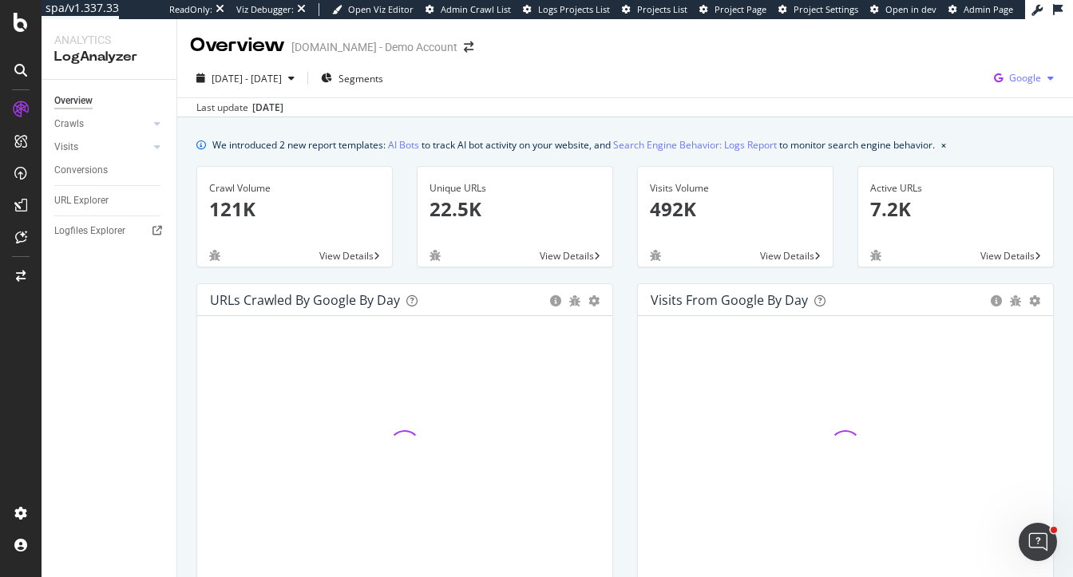
click at [1025, 77] on span "Google" at bounding box center [1026, 78] width 32 height 14
click at [931, 93] on span "OpenAI" at bounding box center [945, 93] width 59 height 14
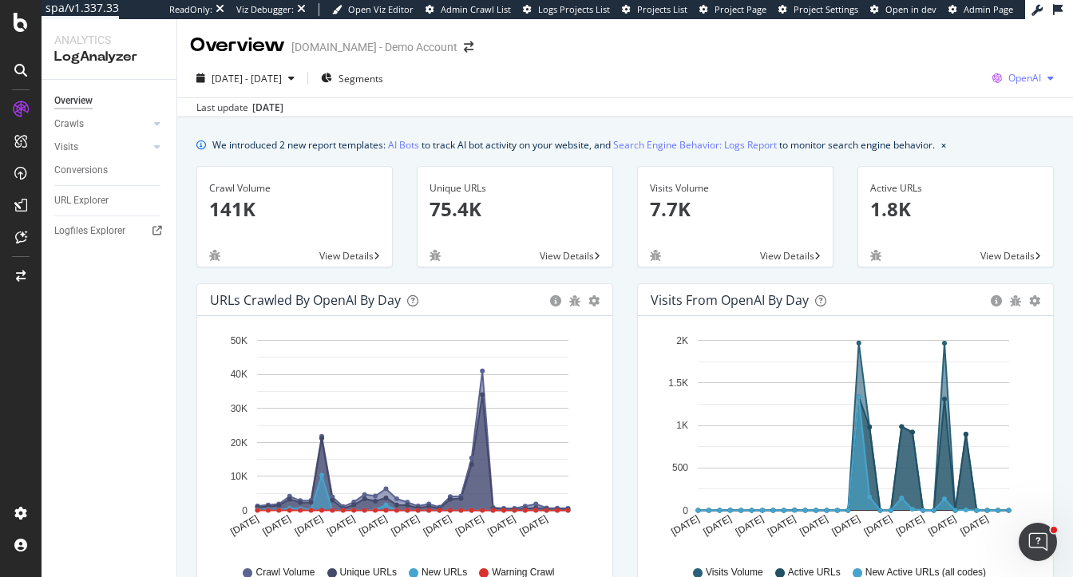
click at [1038, 80] on span "OpenAI" at bounding box center [1025, 78] width 33 height 14
click at [629, 346] on div "Visits from OpenAI by day Area Table Hold CMD (⌘) while clicking to filter the …" at bounding box center [845, 452] width 441 height 337
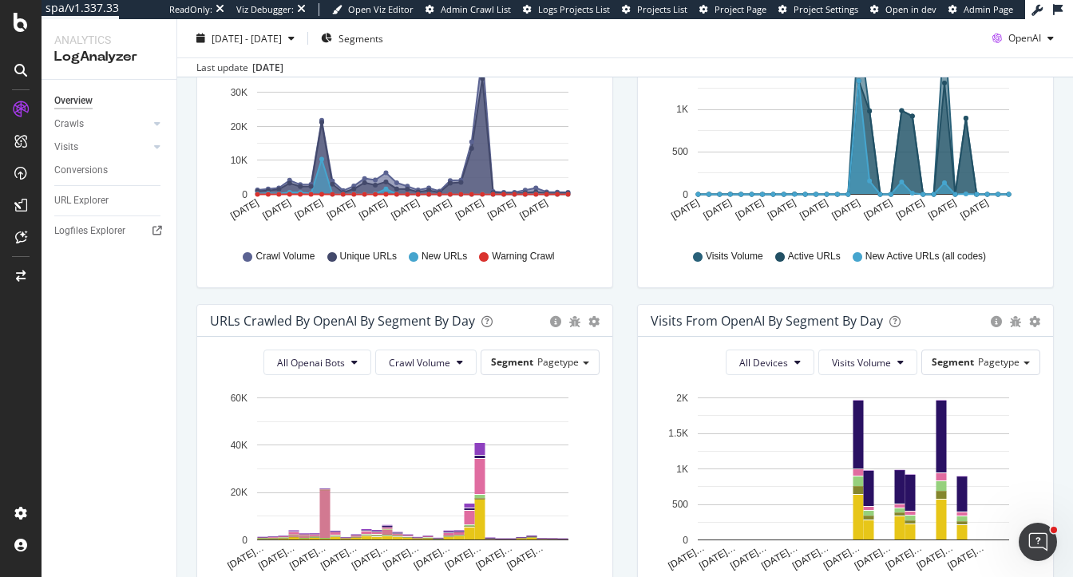
scroll to position [772, 0]
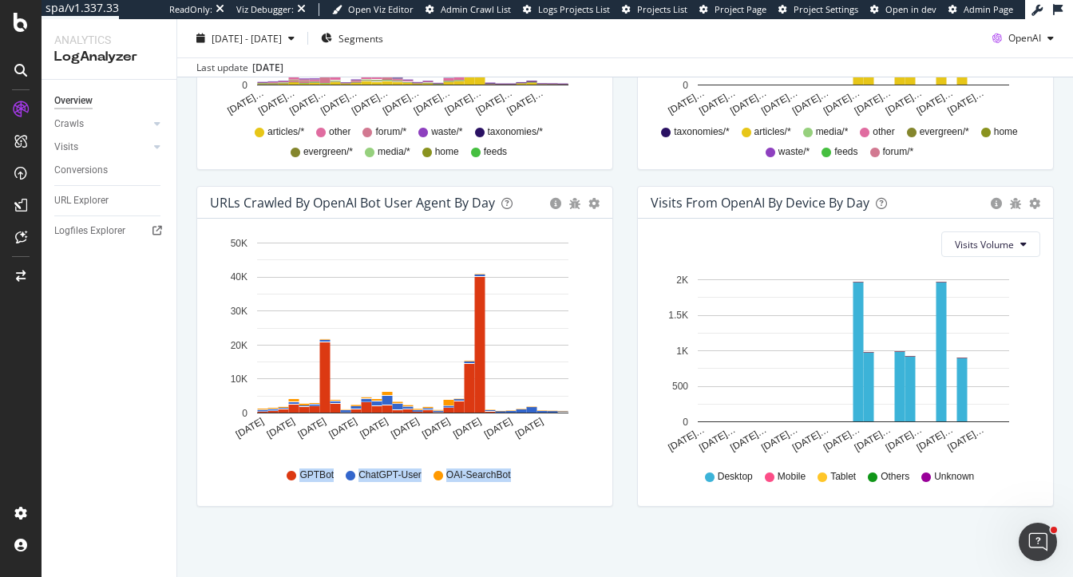
drag, startPoint x: 300, startPoint y: 471, endPoint x: 510, endPoint y: 478, distance: 210.2
click at [510, 478] on div "GPTBot ChatGPT-User OAI-SearchBot" at bounding box center [405, 476] width 374 height 36
click at [1024, 42] on span "OpenAI" at bounding box center [1025, 38] width 33 height 14
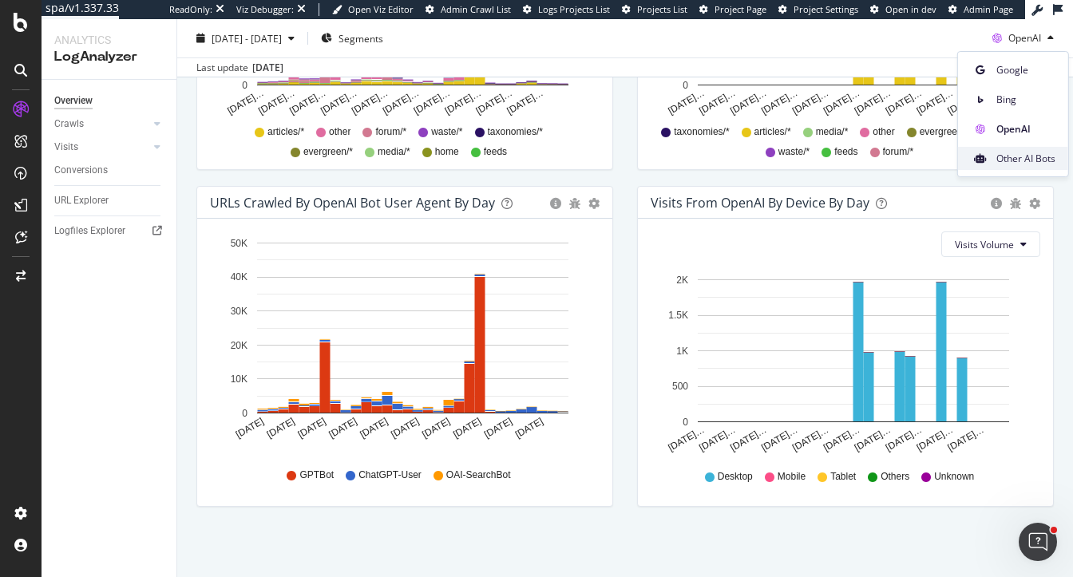
click at [1016, 155] on span "Other AI Bots" at bounding box center [1026, 159] width 59 height 14
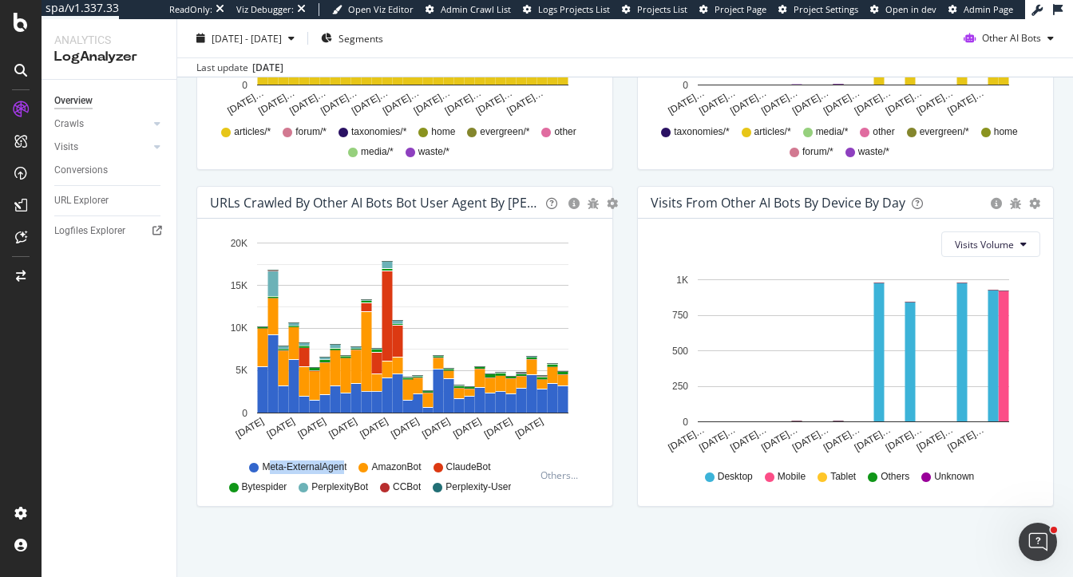
drag, startPoint x: 268, startPoint y: 462, endPoint x: 345, endPoint y: 462, distance: 76.7
click at [345, 462] on span "Meta-ExternalAgent" at bounding box center [304, 468] width 85 height 14
drag, startPoint x: 379, startPoint y: 459, endPoint x: 419, endPoint y: 460, distance: 40.7
click at [419, 461] on span "AmazonBot" at bounding box center [396, 468] width 50 height 14
drag, startPoint x: 252, startPoint y: 485, endPoint x: 272, endPoint y: 485, distance: 20.0
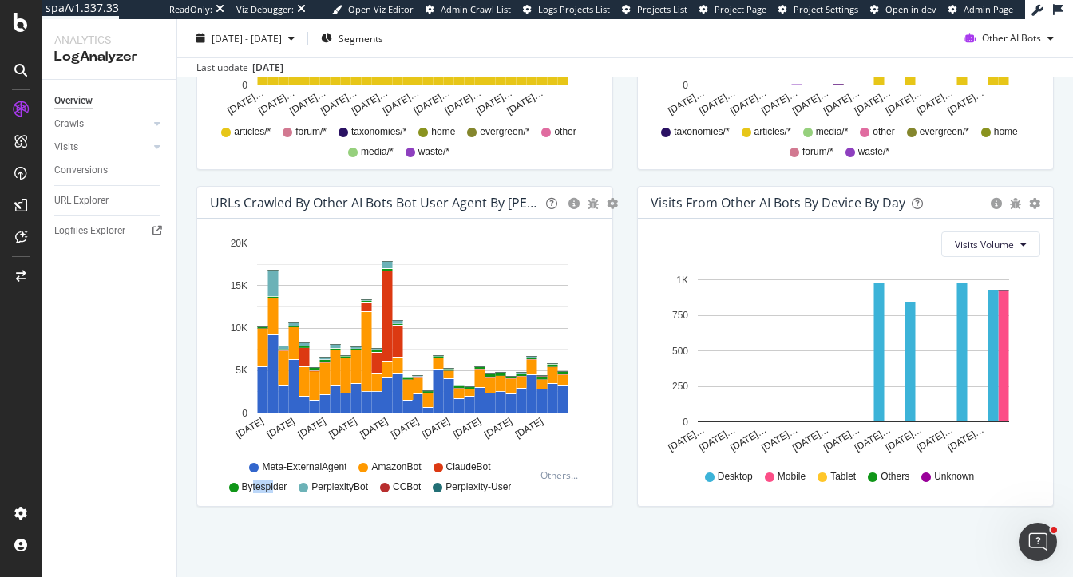
click at [272, 485] on span "Bytespider" at bounding box center [265, 488] width 46 height 14
drag, startPoint x: 319, startPoint y: 481, endPoint x: 374, endPoint y: 486, distance: 54.6
click at [374, 486] on div "Meta-ExternalAgent AmazonBot ClaudeBot Bytespider PerplexityBot CCBot Perplexit…" at bounding box center [376, 476] width 316 height 36
drag, startPoint x: 457, startPoint y: 490, endPoint x: 528, endPoint y: 491, distance: 71.1
click at [528, 491] on div "Meta-ExternalAgent AmazonBot ClaudeBot Bytespider PerplexityBot CCBot Perplexit…" at bounding box center [376, 476] width 316 height 36
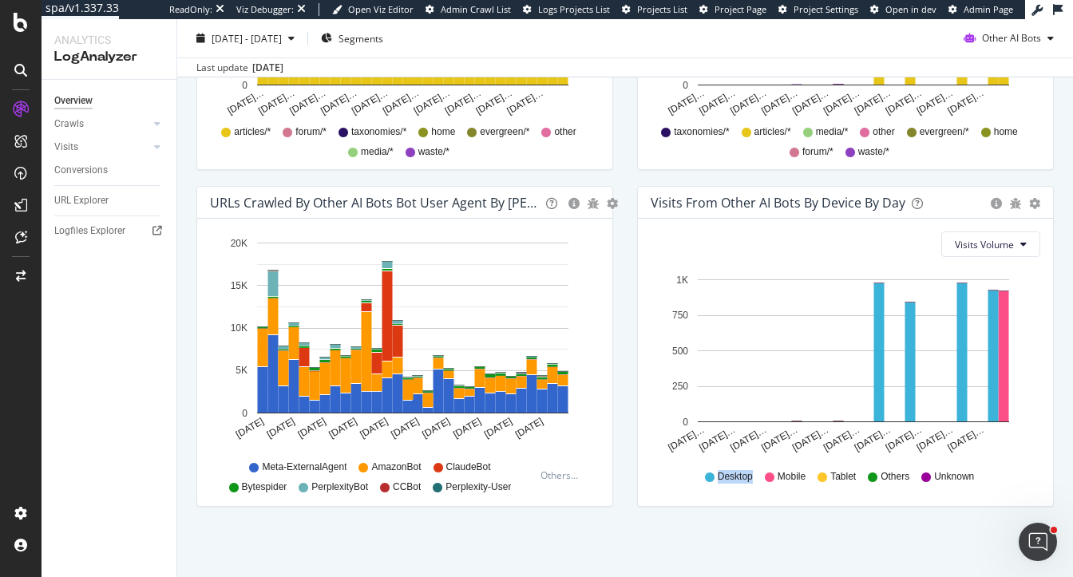
drag, startPoint x: 717, startPoint y: 478, endPoint x: 758, endPoint y: 477, distance: 40.7
click at [758, 478] on div "Desktop Mobile Tablet Others Unknown" at bounding box center [846, 477] width 374 height 36
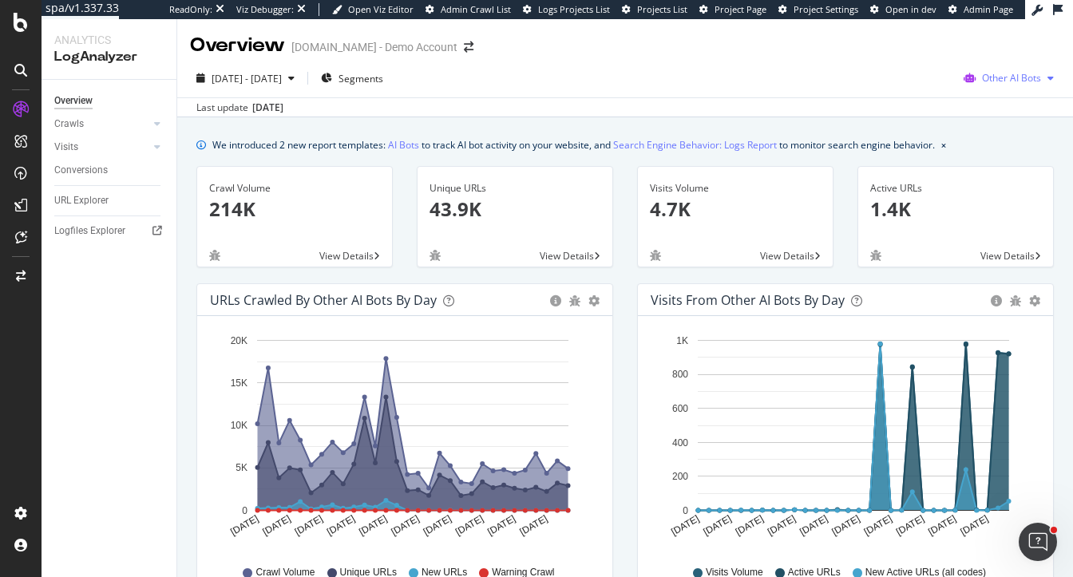
click at [1002, 85] on div "Other AI Bots" at bounding box center [1009, 78] width 103 height 24
click at [911, 31] on span "Google" at bounding box center [913, 34] width 62 height 14
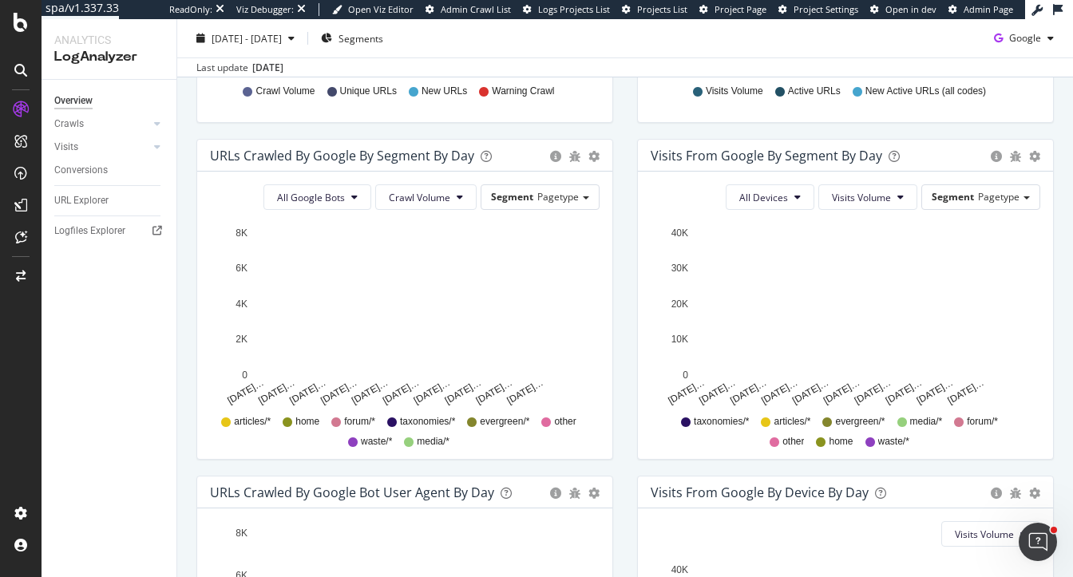
scroll to position [488, 0]
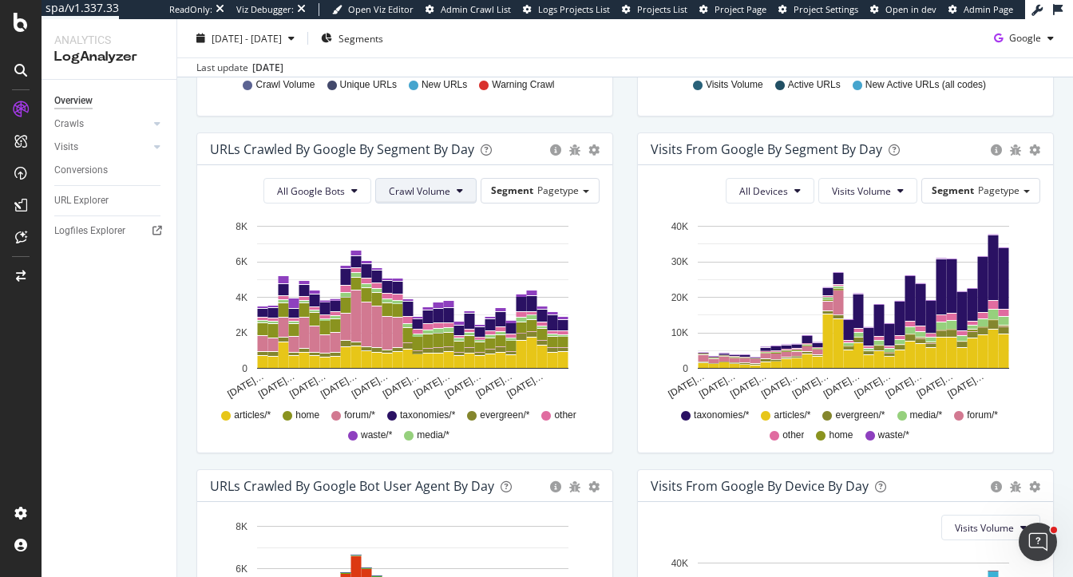
click at [453, 188] on button "Crawl Volume" at bounding box center [425, 191] width 101 height 26
click at [427, 249] on span "Unique URLs" at bounding box center [422, 251] width 63 height 14
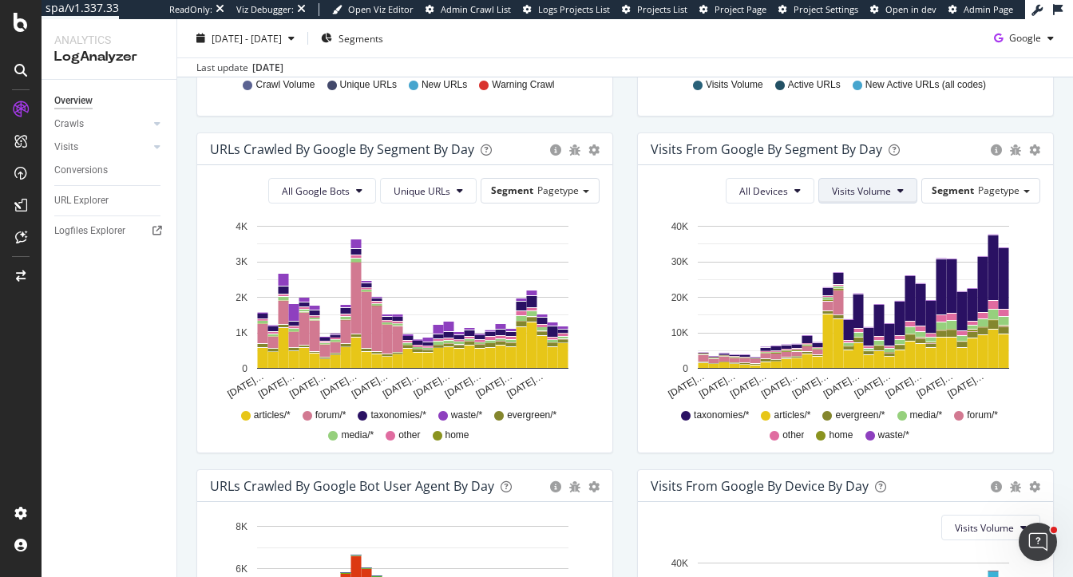
click at [862, 192] on span "Visits Volume" at bounding box center [861, 192] width 59 height 14
click at [858, 248] on span "Active URLs" at bounding box center [895, 251] width 122 height 14
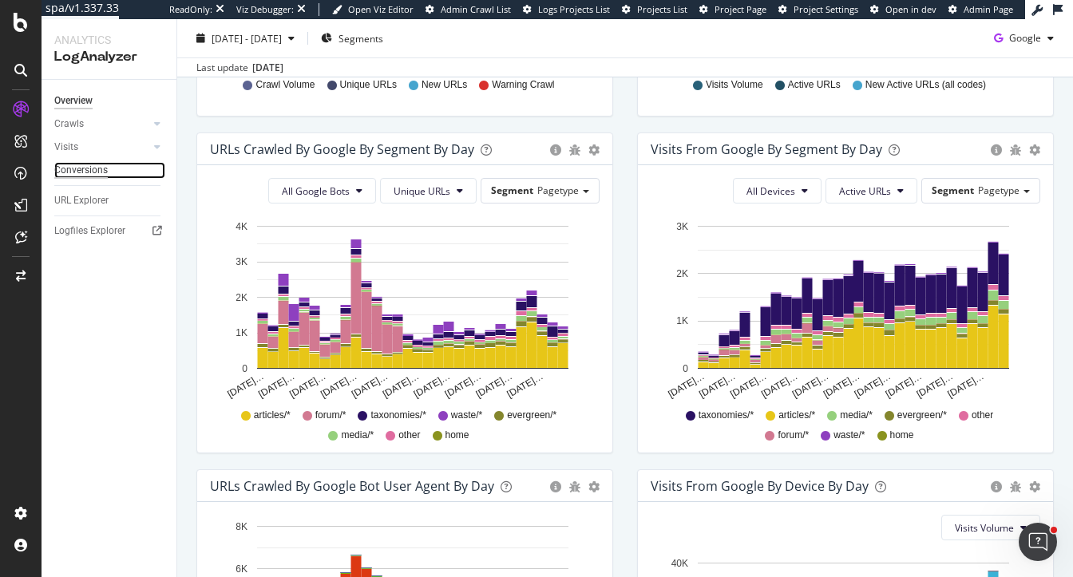
click at [78, 169] on div "Conversions" at bounding box center [81, 170] width 54 height 17
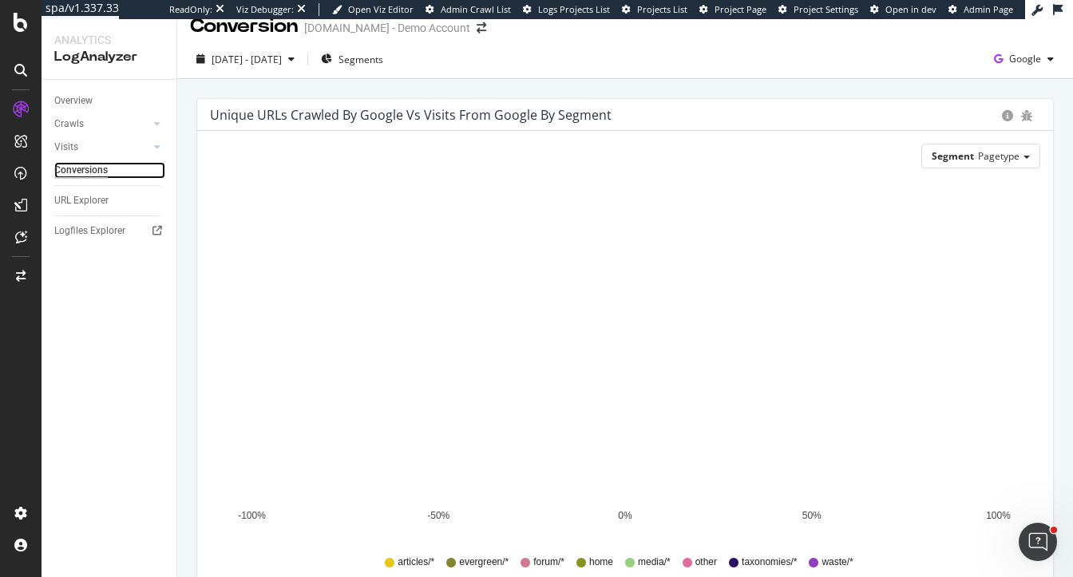
scroll to position [27, 0]
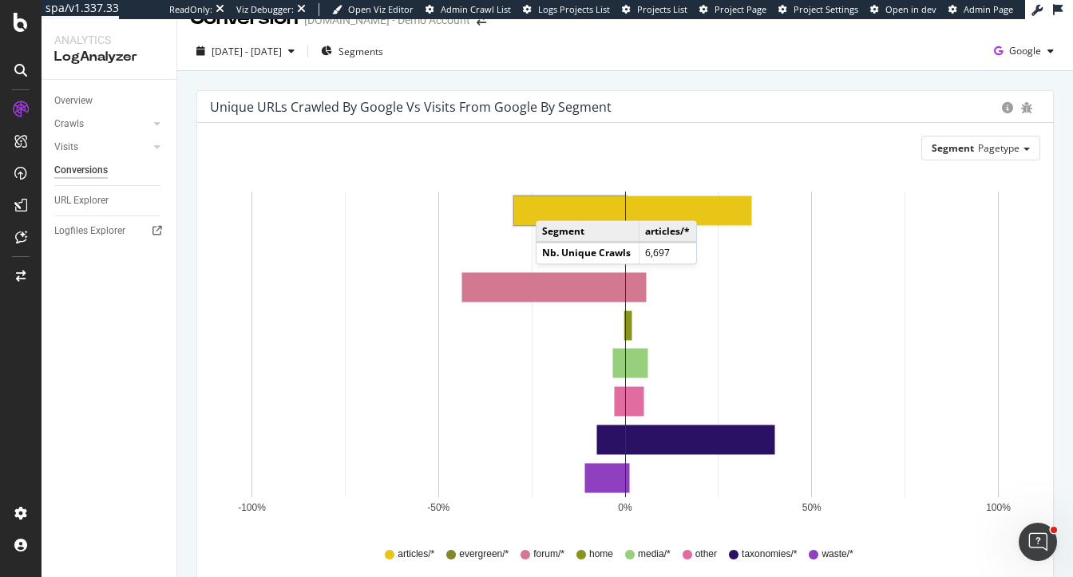
click at [552, 204] on rect "A chart." at bounding box center [569, 210] width 111 height 29
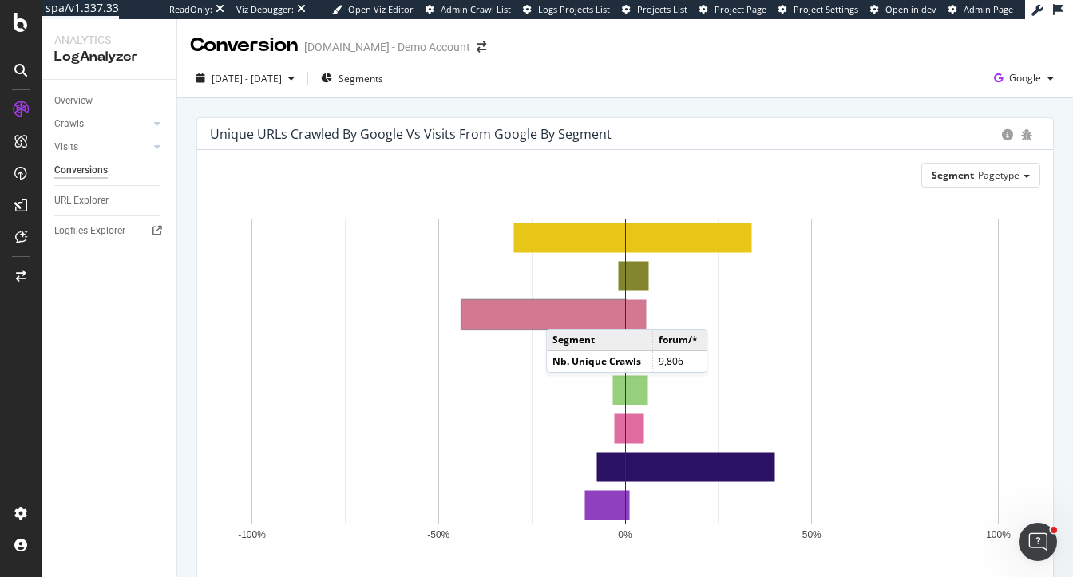
click at [562, 313] on rect "A chart." at bounding box center [543, 314] width 163 height 29
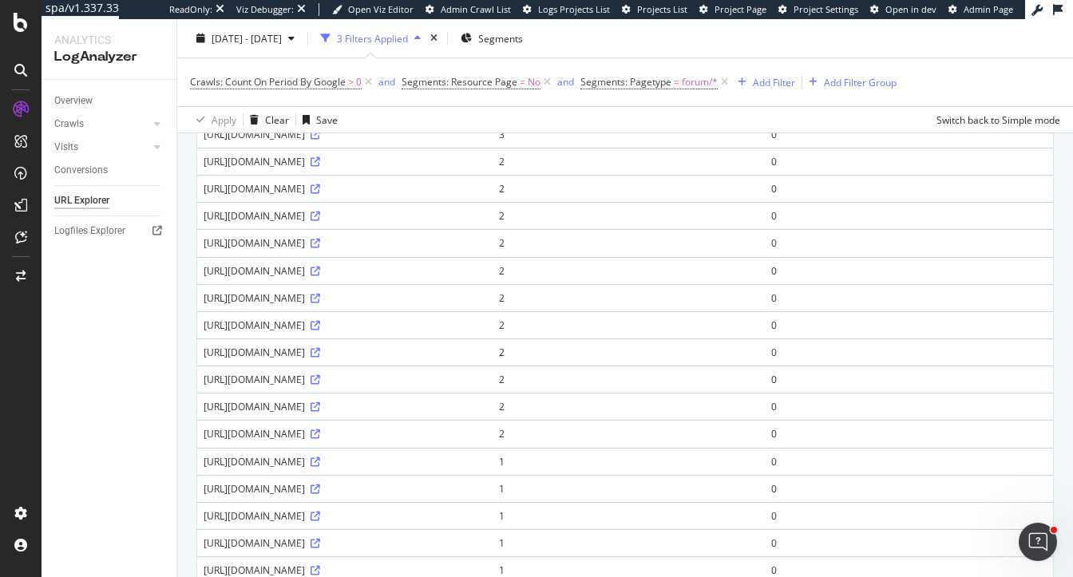
scroll to position [433, 0]
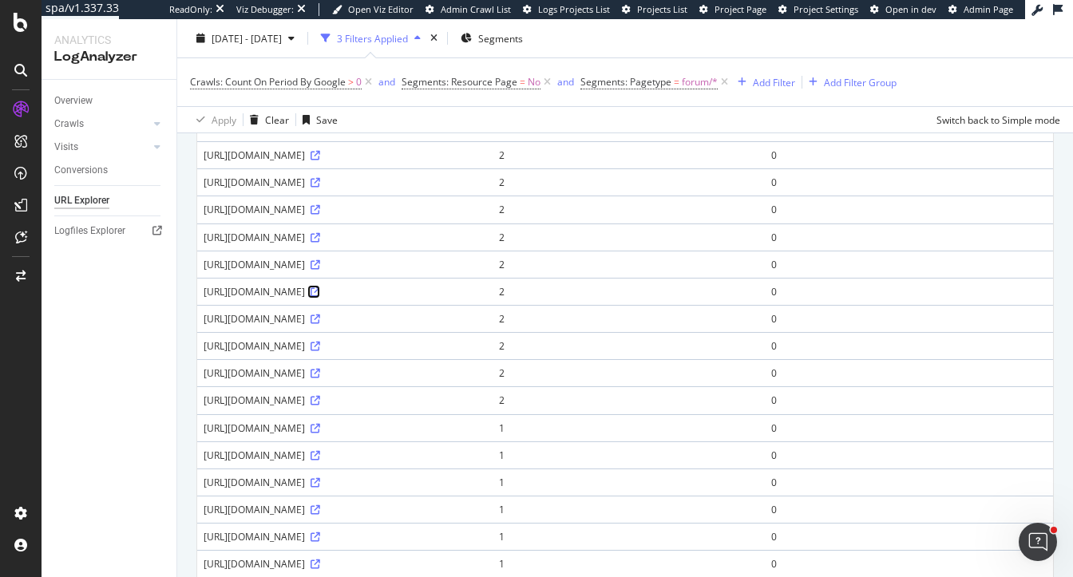
click at [320, 297] on icon at bounding box center [316, 293] width 10 height 10
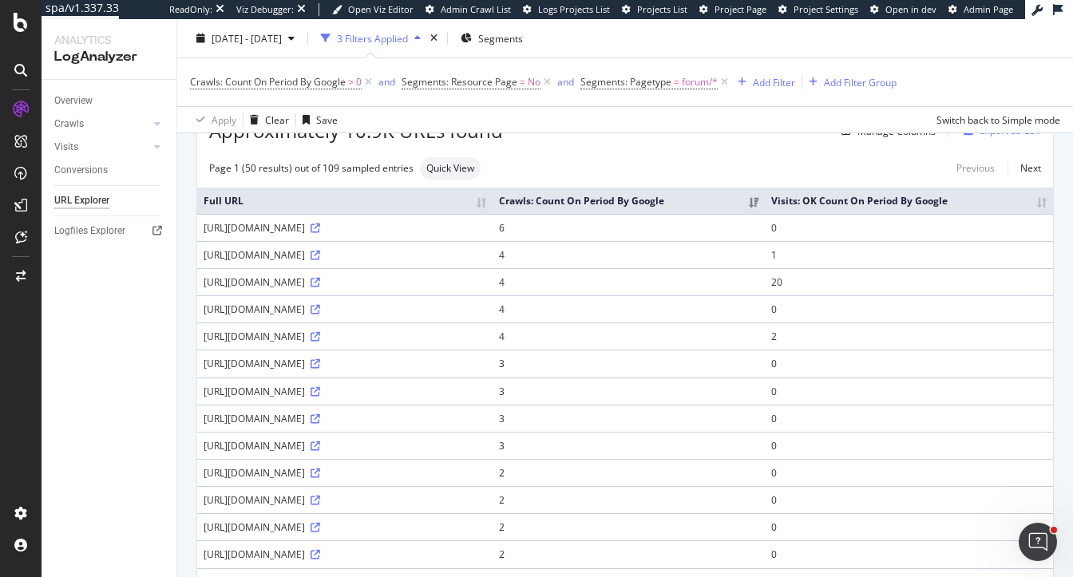
scroll to position [73, 0]
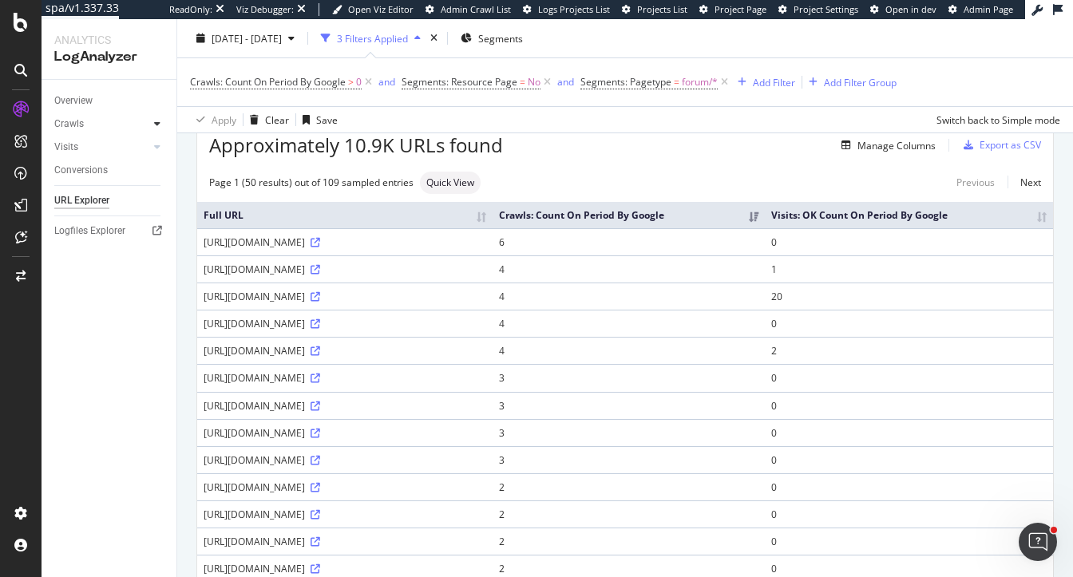
click at [151, 120] on div at bounding box center [157, 124] width 16 height 16
click at [94, 214] on div "HTTP Codes" at bounding box center [89, 210] width 54 height 17
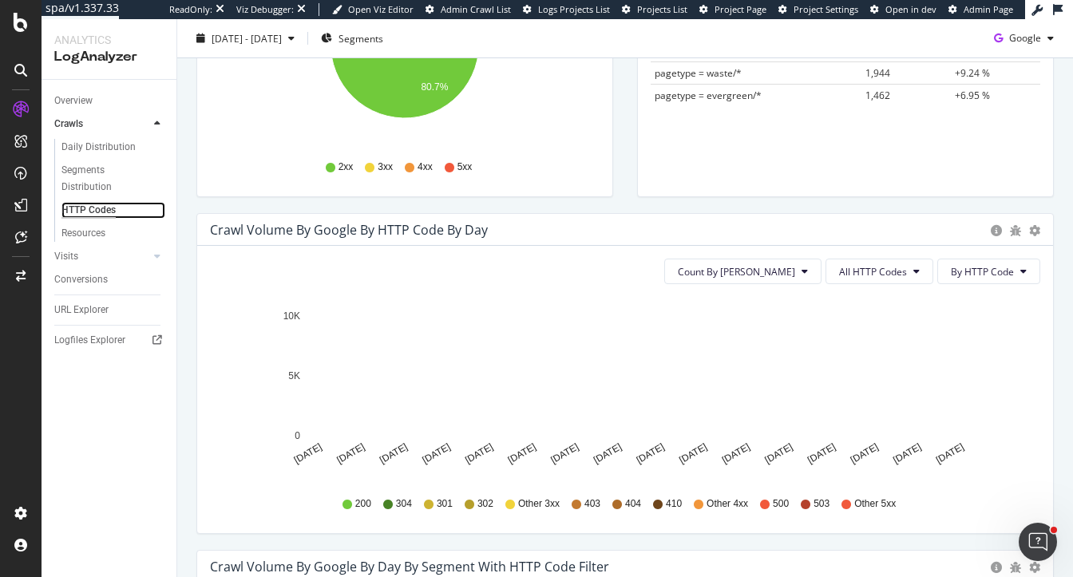
scroll to position [396, 0]
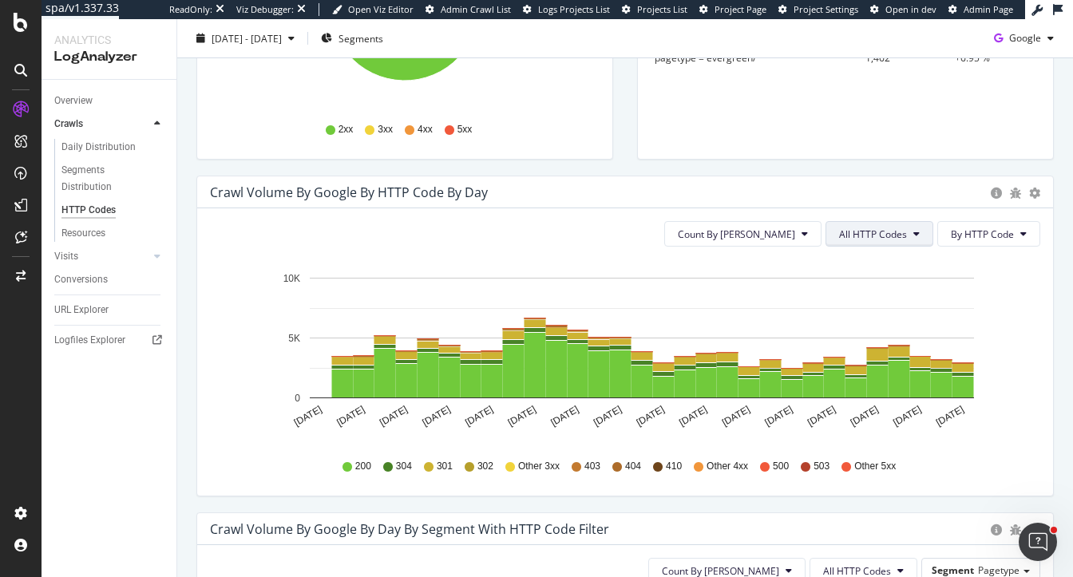
click at [851, 233] on span "All HTTP Codes" at bounding box center [873, 235] width 68 height 14
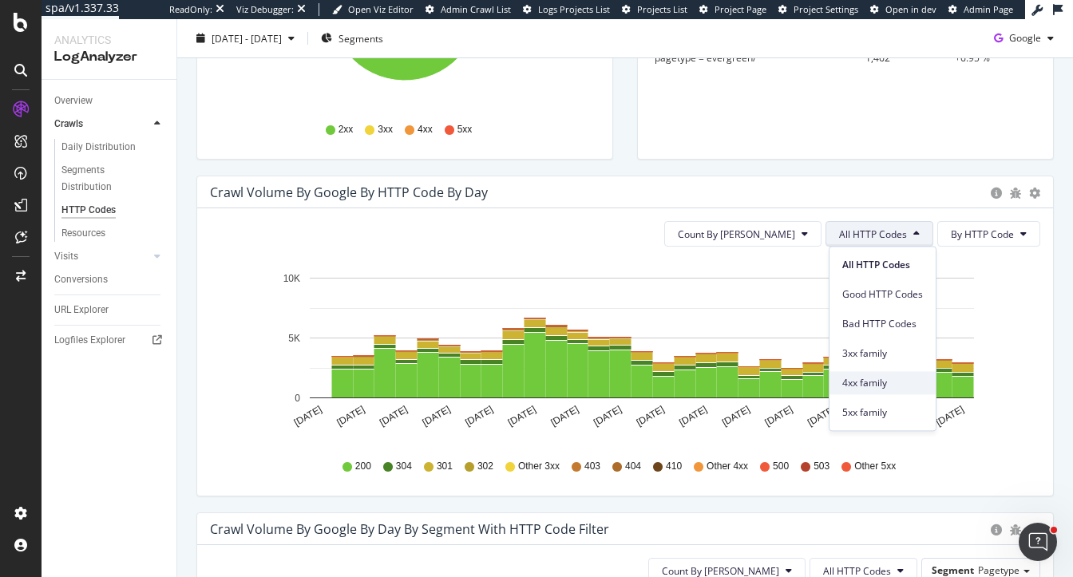
click at [871, 381] on span "4xx family" at bounding box center [883, 383] width 81 height 14
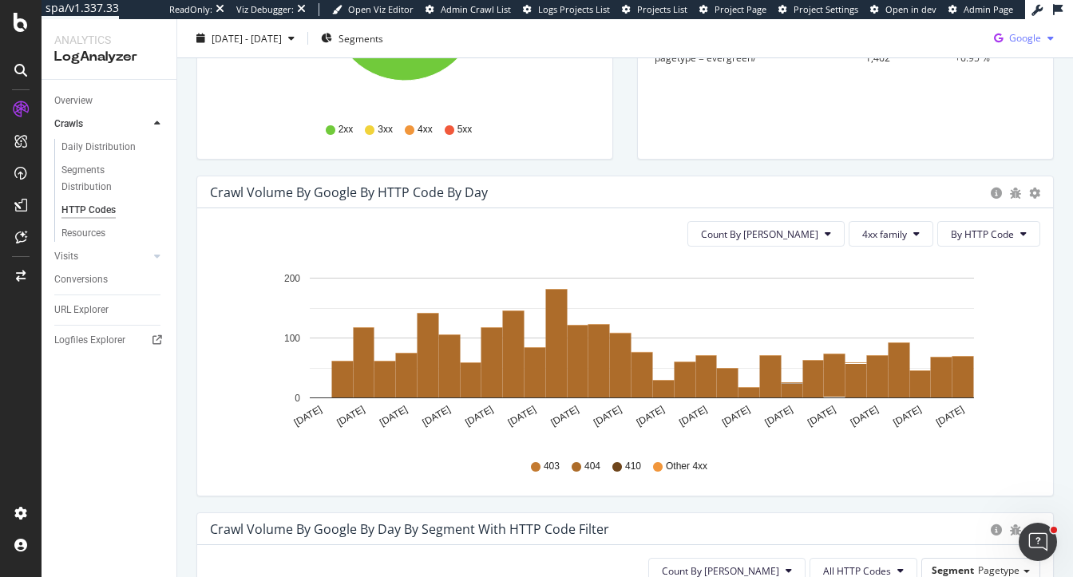
click at [1019, 31] on span "Google" at bounding box center [1026, 38] width 32 height 14
click at [1006, 139] on div "OpenAI" at bounding box center [1013, 128] width 110 height 23
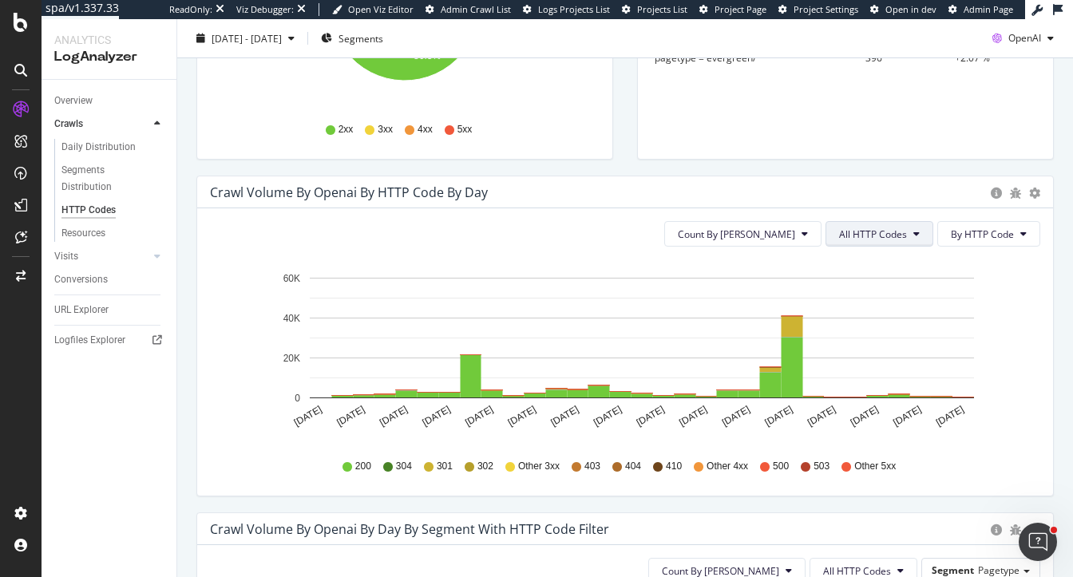
click at [851, 234] on span "All HTTP Codes" at bounding box center [873, 235] width 68 height 14
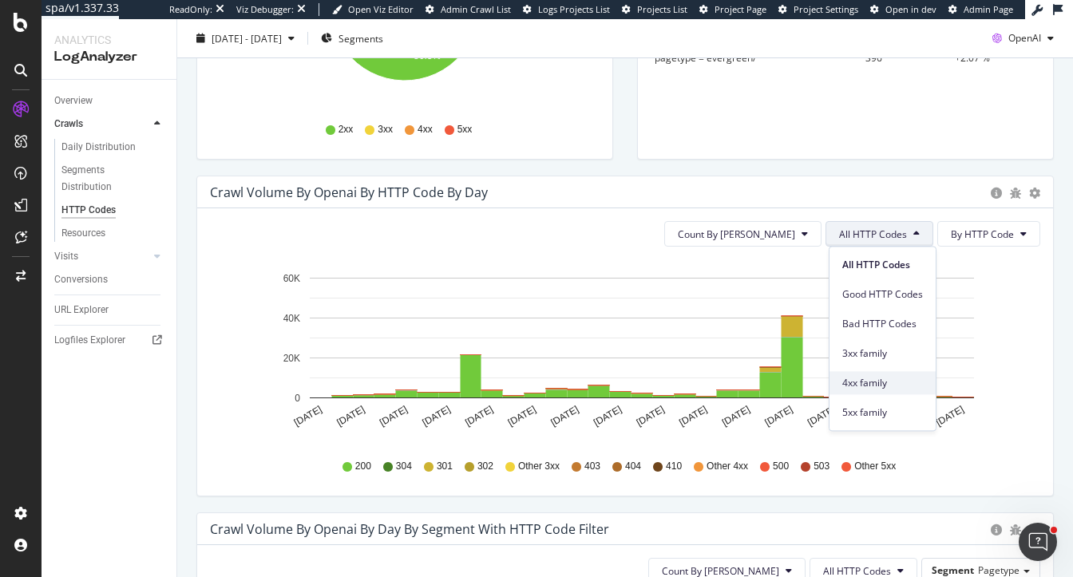
click at [860, 371] on div "4xx family" at bounding box center [883, 382] width 106 height 23
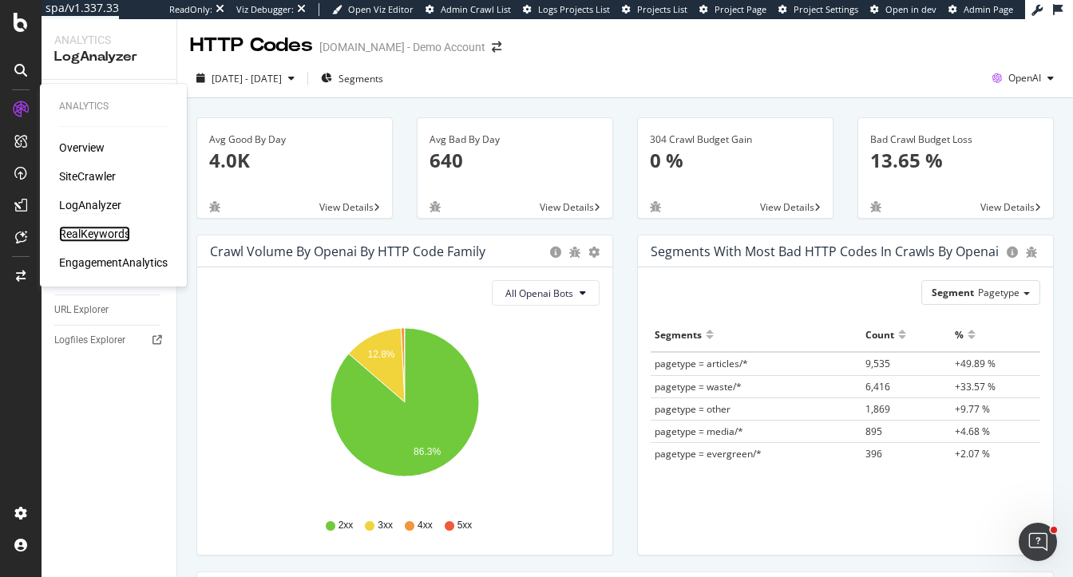
click at [95, 230] on div "RealKeywords" at bounding box center [94, 234] width 71 height 16
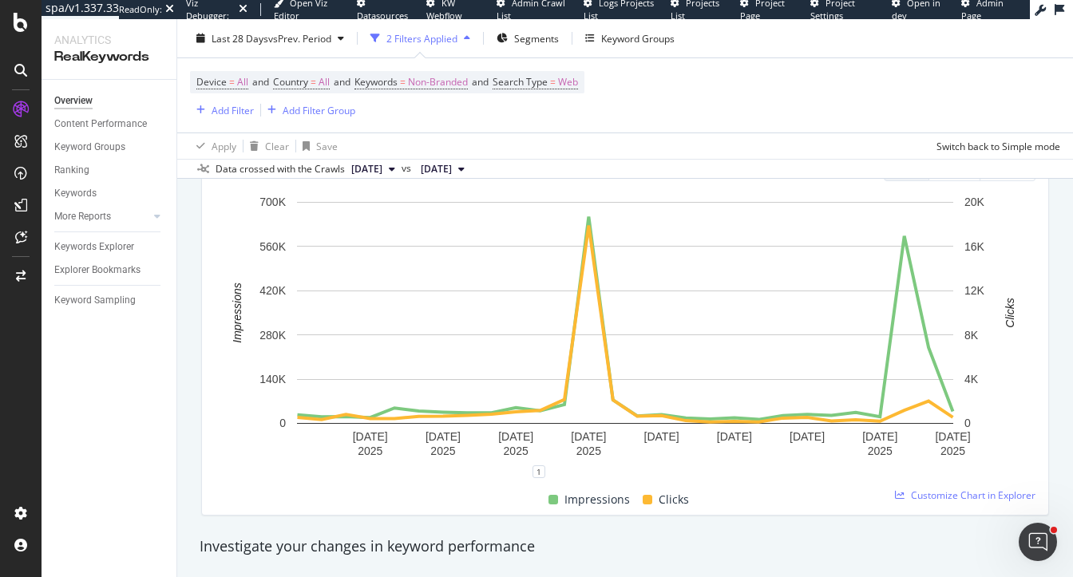
scroll to position [213, 0]
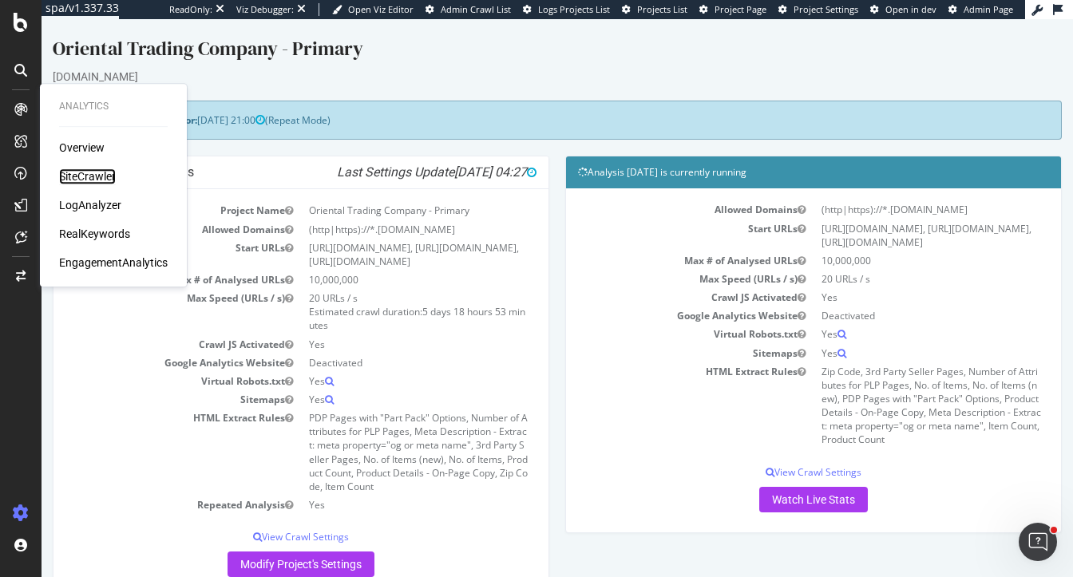
click at [83, 179] on div "SiteCrawler" at bounding box center [87, 177] width 57 height 16
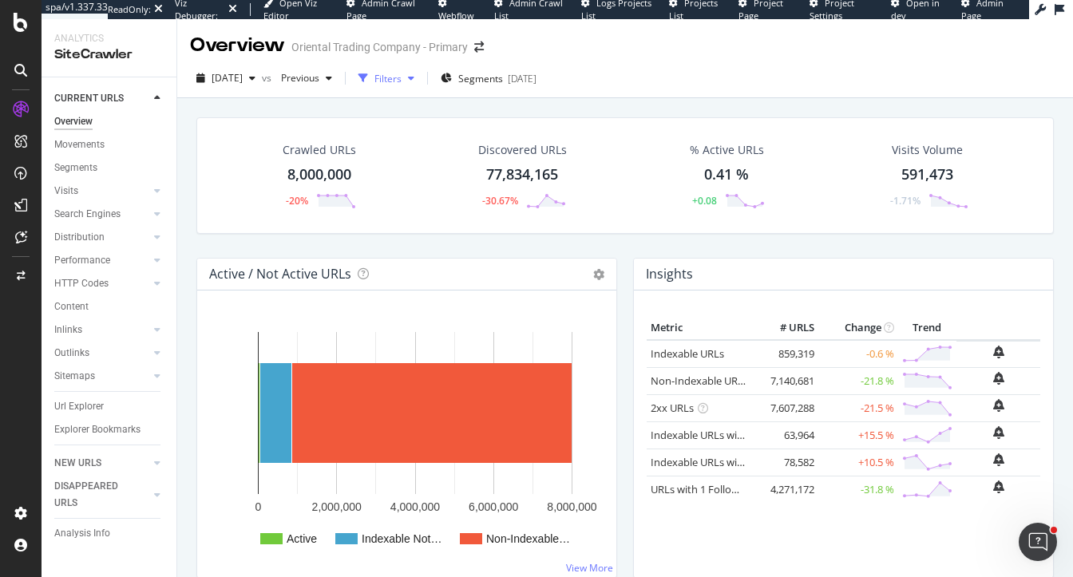
click at [402, 79] on div "Filters" at bounding box center [388, 79] width 27 height 14
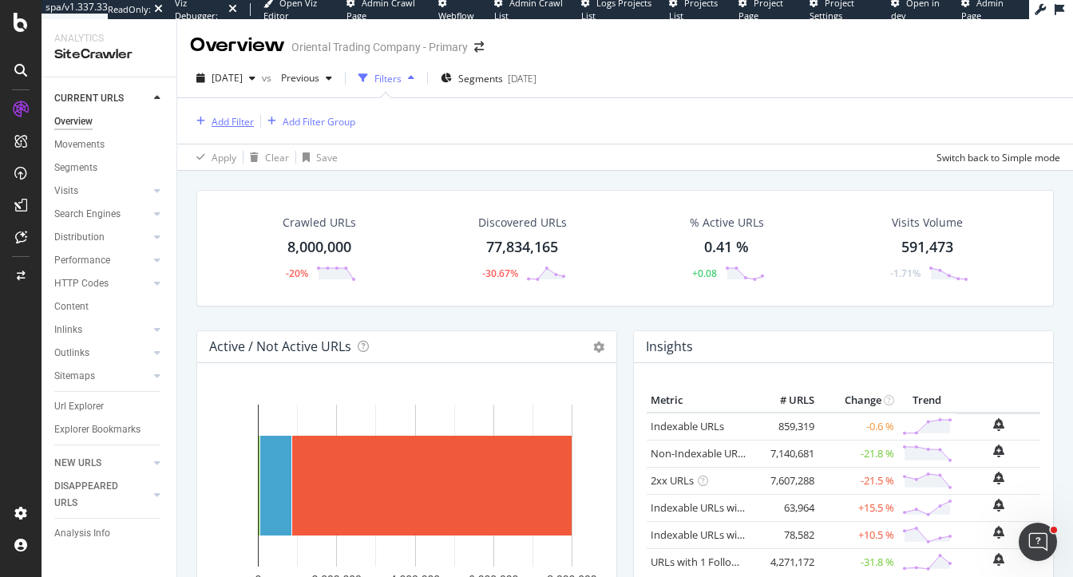
click at [243, 121] on div "Add Filter" at bounding box center [233, 122] width 42 height 14
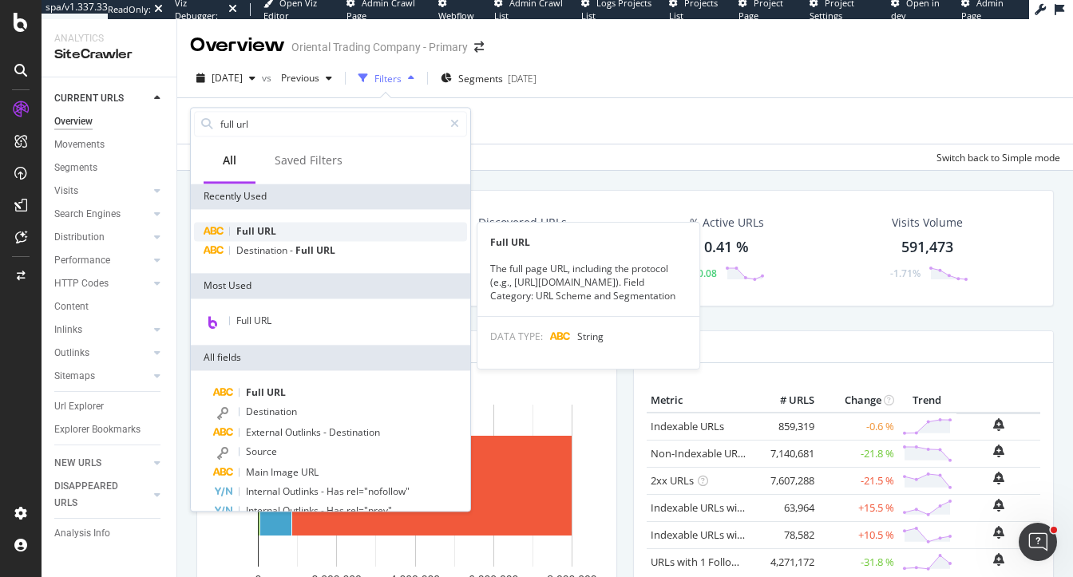
type input "full url"
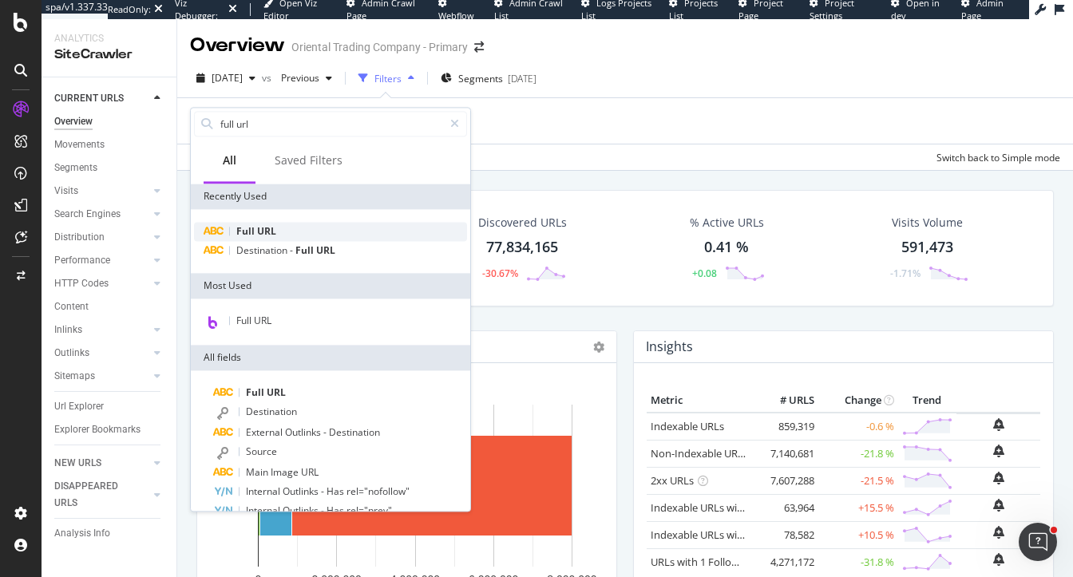
click at [276, 231] on div "Full URL" at bounding box center [330, 231] width 273 height 19
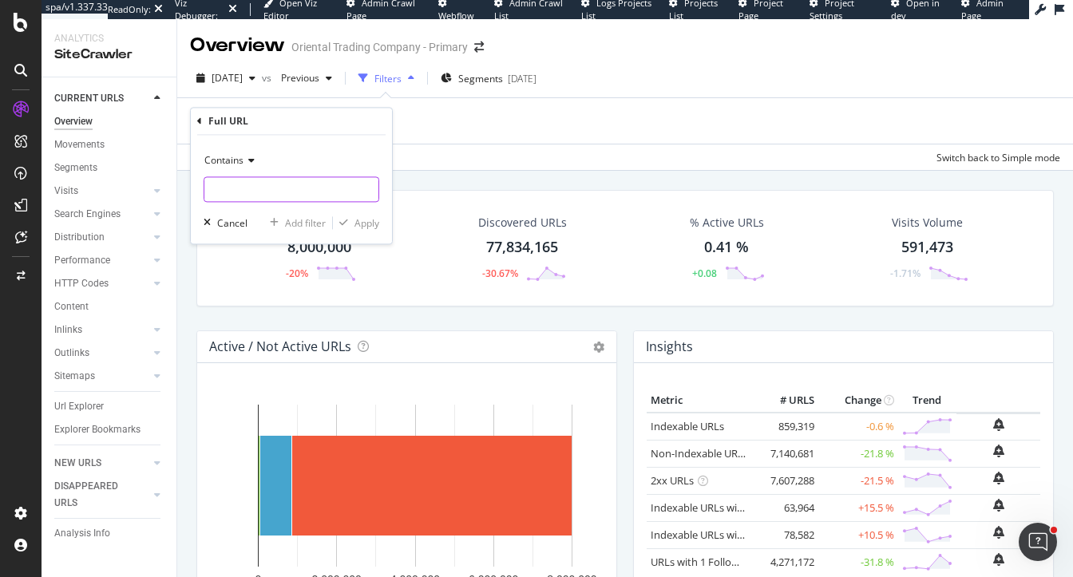
click at [258, 193] on input "text" at bounding box center [291, 190] width 174 height 26
type input "-a1-"
click at [358, 218] on div "Apply" at bounding box center [367, 223] width 25 height 14
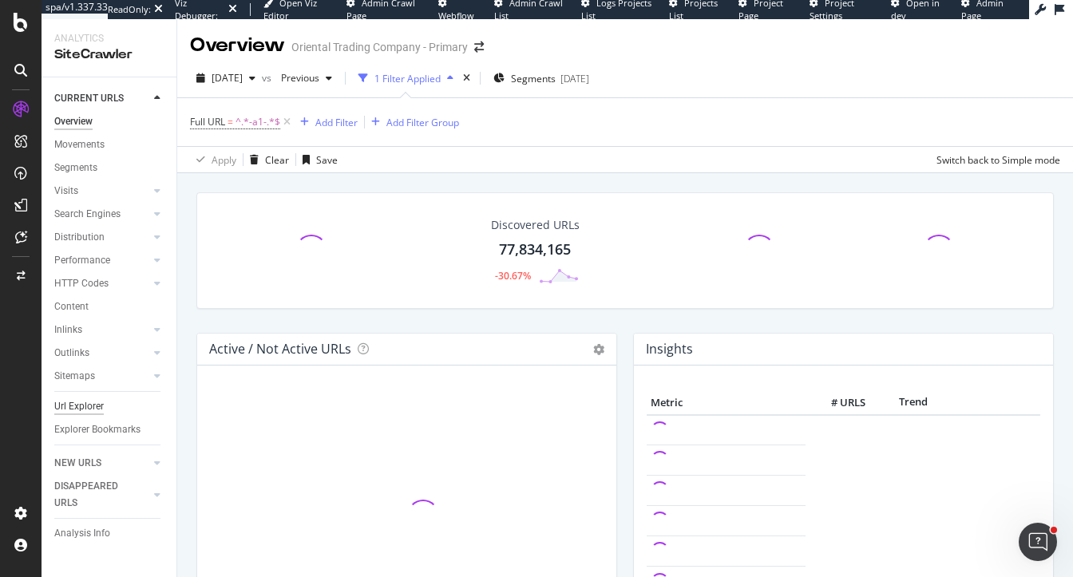
click at [68, 401] on div "Url Explorer" at bounding box center [79, 407] width 50 height 17
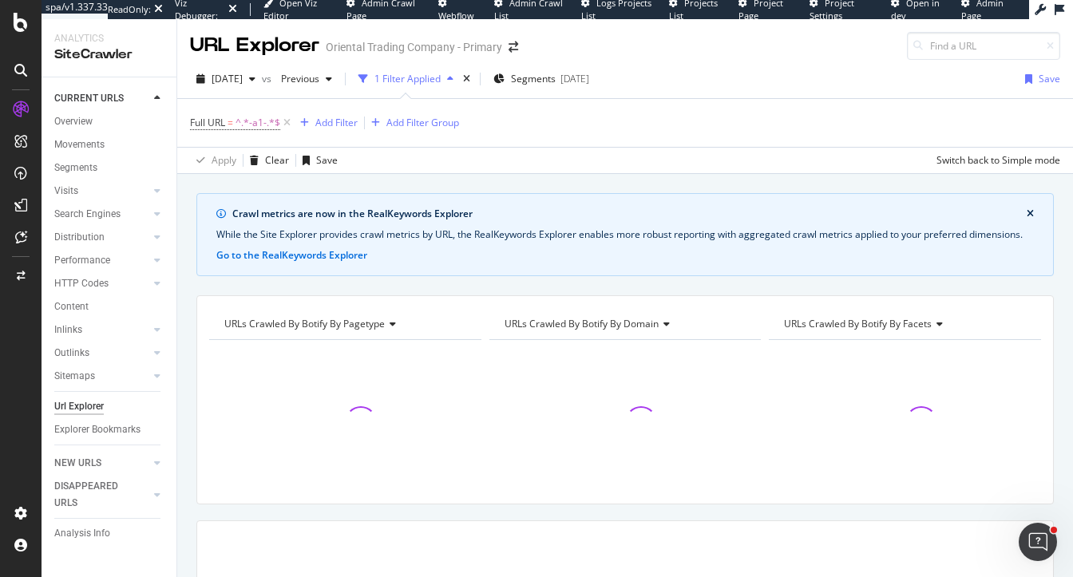
click at [571, 287] on div "Crawl metrics are now in the RealKeywords Explorer While the Site Explorer prov…" at bounding box center [625, 504] width 896 height 623
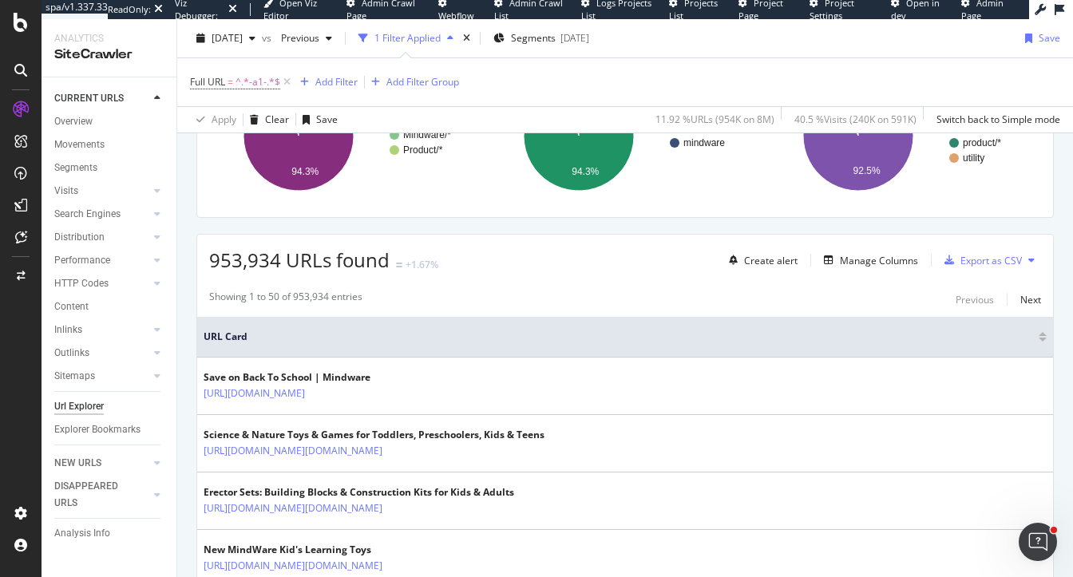
scroll to position [292, 0]
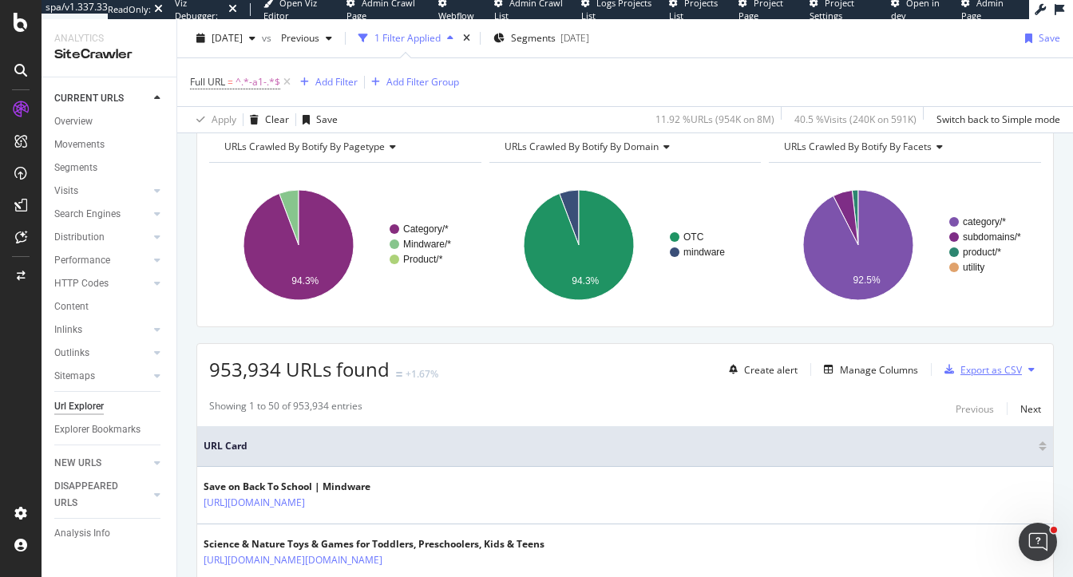
click at [988, 365] on div "Export as CSV" at bounding box center [992, 370] width 62 height 14
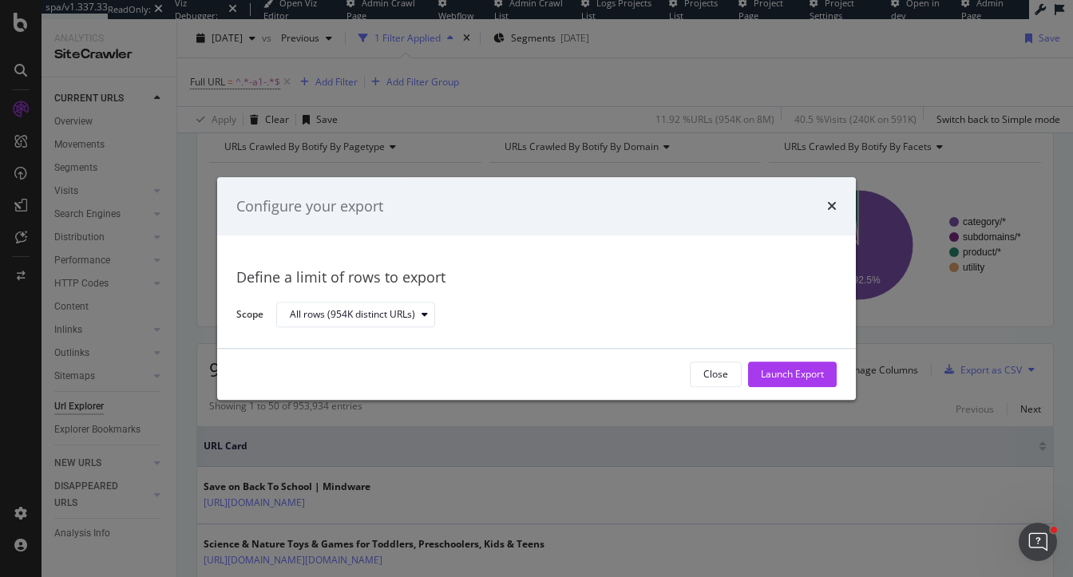
click at [827, 209] on div "Configure your export" at bounding box center [536, 206] width 601 height 21
click at [827, 205] on icon "times" at bounding box center [832, 206] width 10 height 13
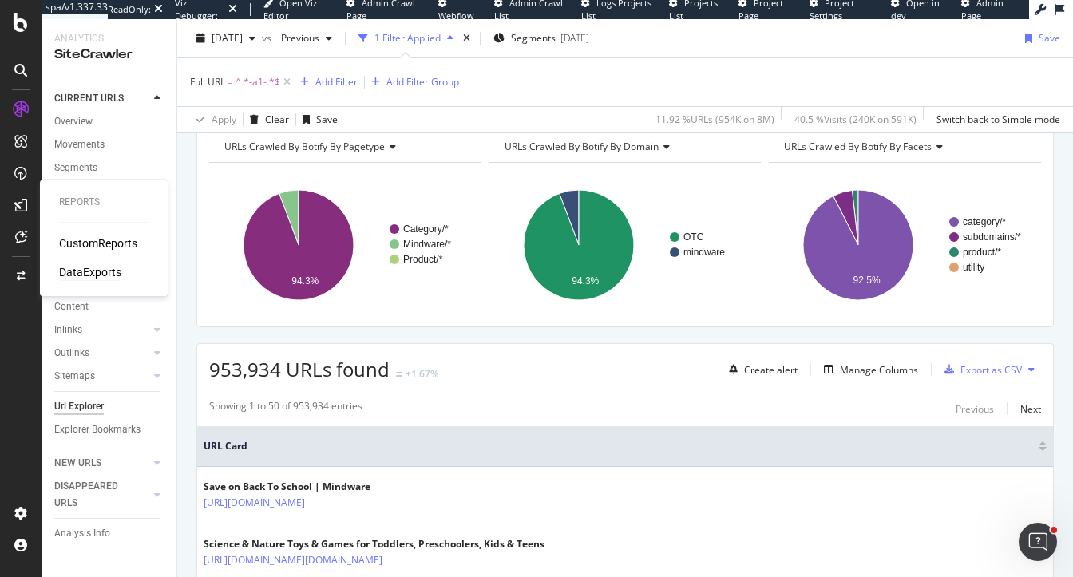
click at [69, 268] on div "DataExports" at bounding box center [90, 272] width 62 height 16
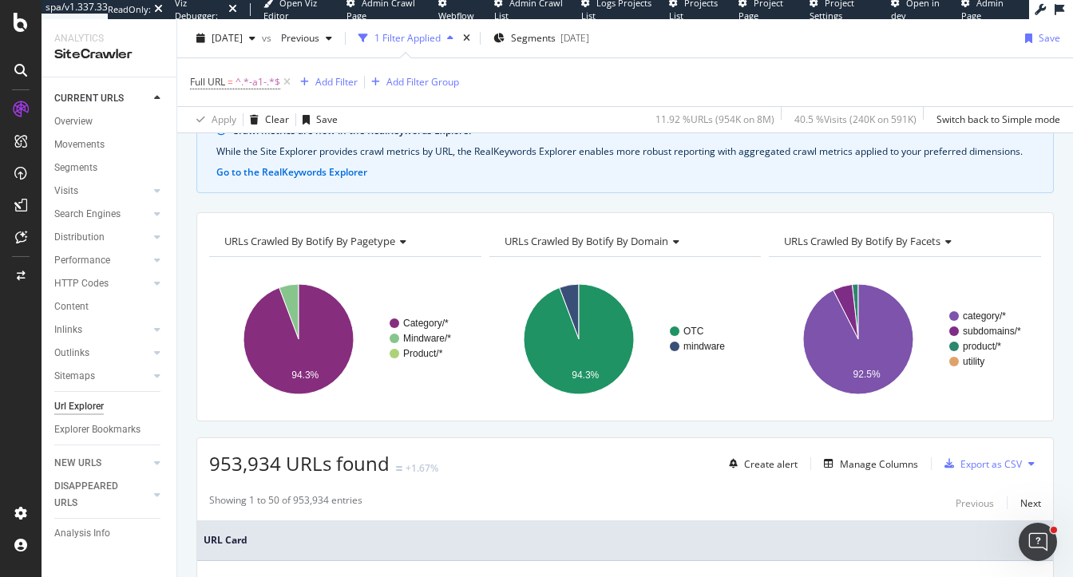
scroll to position [97, 0]
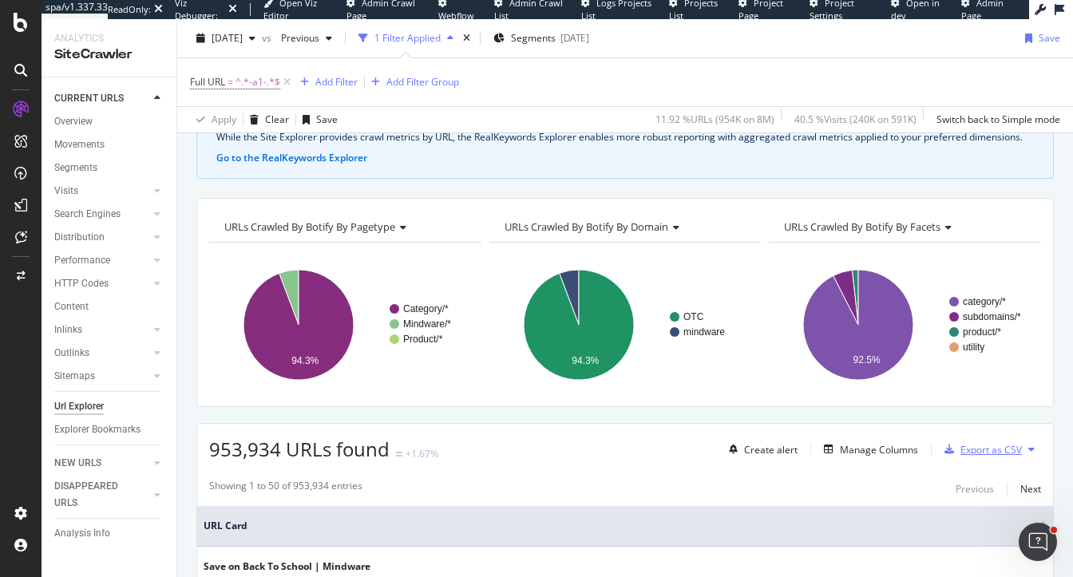
click at [1000, 459] on div "Export as CSV" at bounding box center [980, 450] width 84 height 24
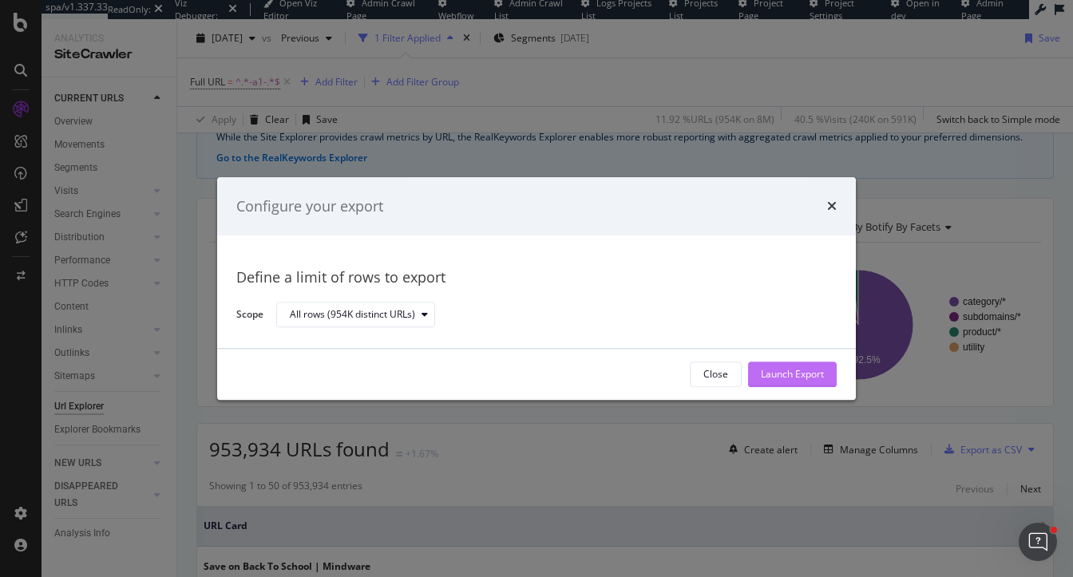
click at [787, 373] on div "Launch Export" at bounding box center [792, 375] width 63 height 14
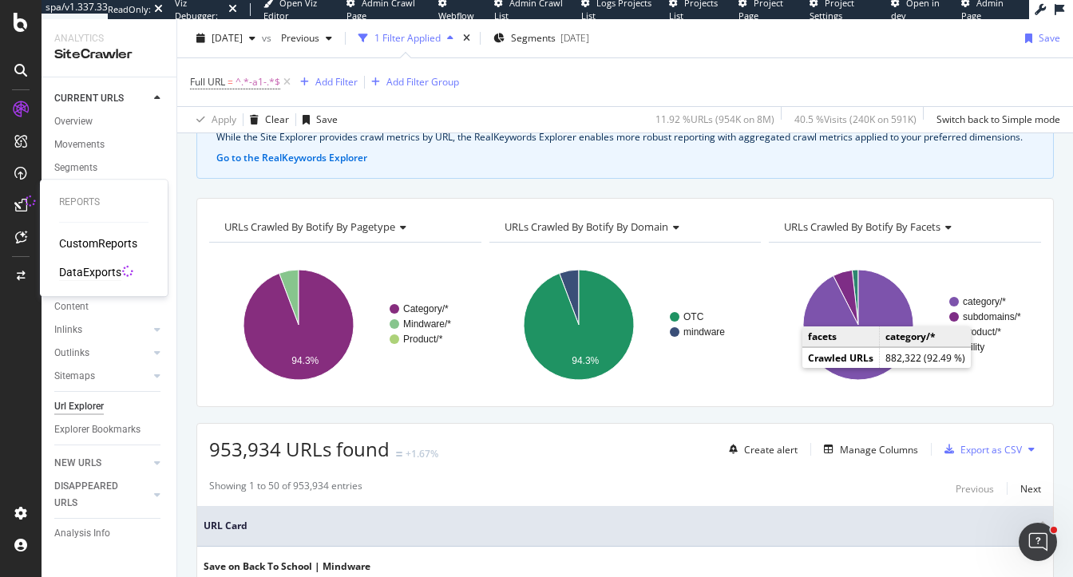
click at [97, 271] on div "DataExports" at bounding box center [90, 272] width 62 height 16
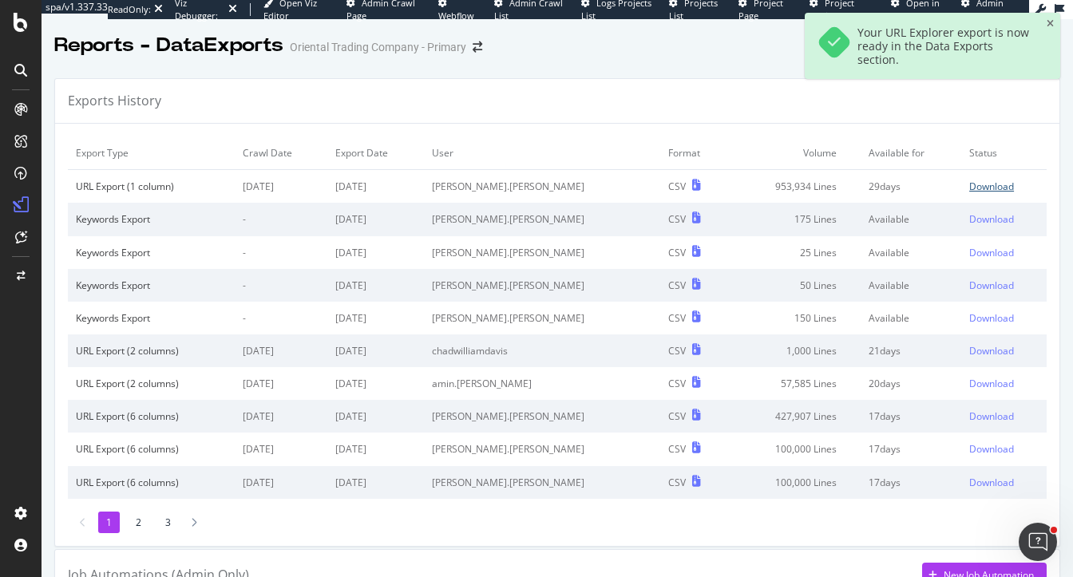
click at [977, 187] on div "Download" at bounding box center [992, 187] width 45 height 14
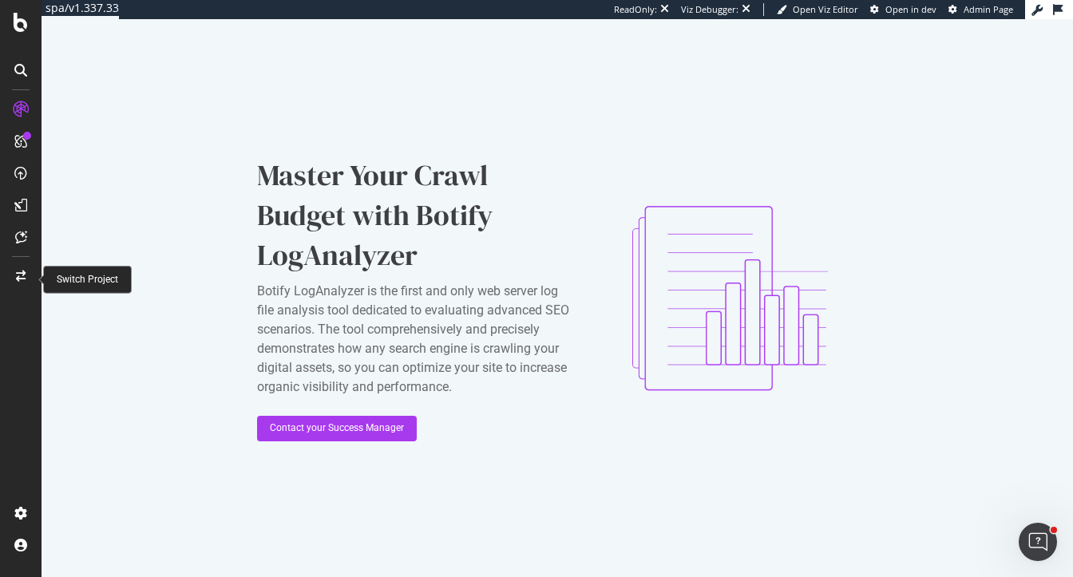
click at [22, 267] on div at bounding box center [21, 277] width 38 height 26
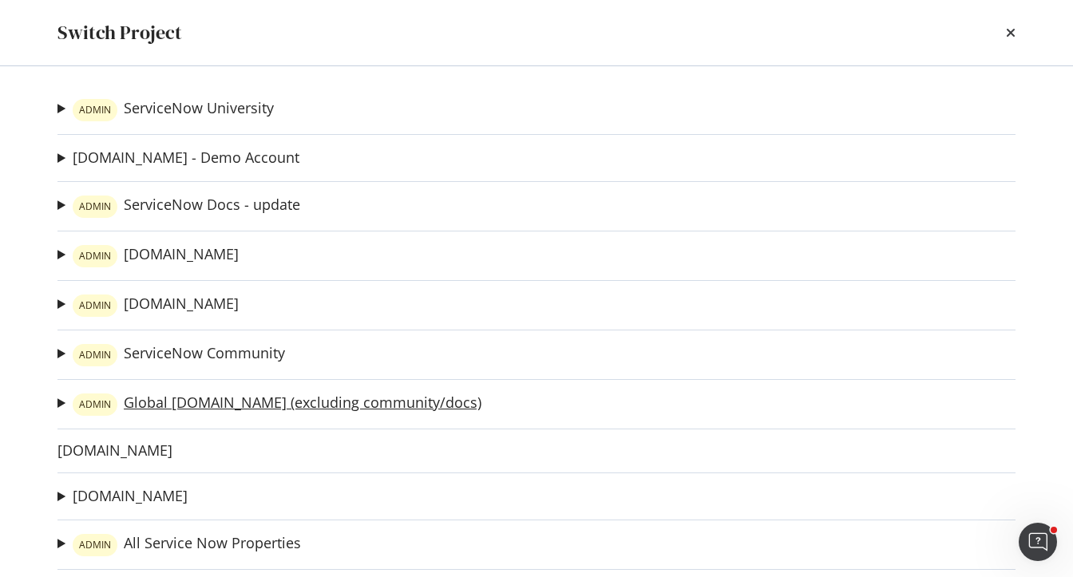
click at [190, 398] on link "ADMIN Global Servicenow.com (excluding community/docs)" at bounding box center [277, 405] width 409 height 22
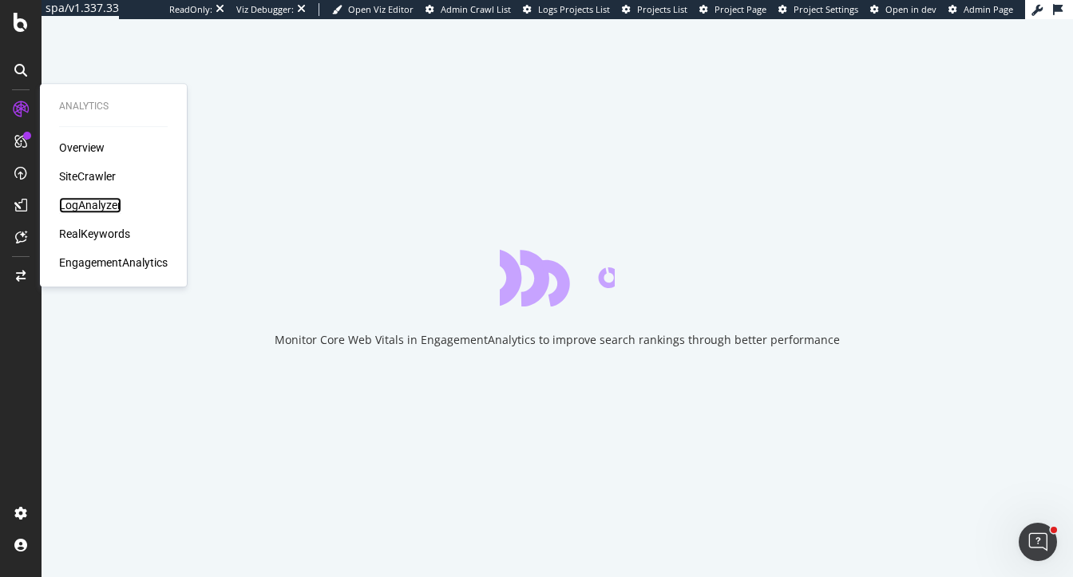
click at [100, 207] on div "LogAnalyzer" at bounding box center [90, 205] width 62 height 16
click at [88, 206] on div "LogAnalyzer" at bounding box center [90, 205] width 62 height 16
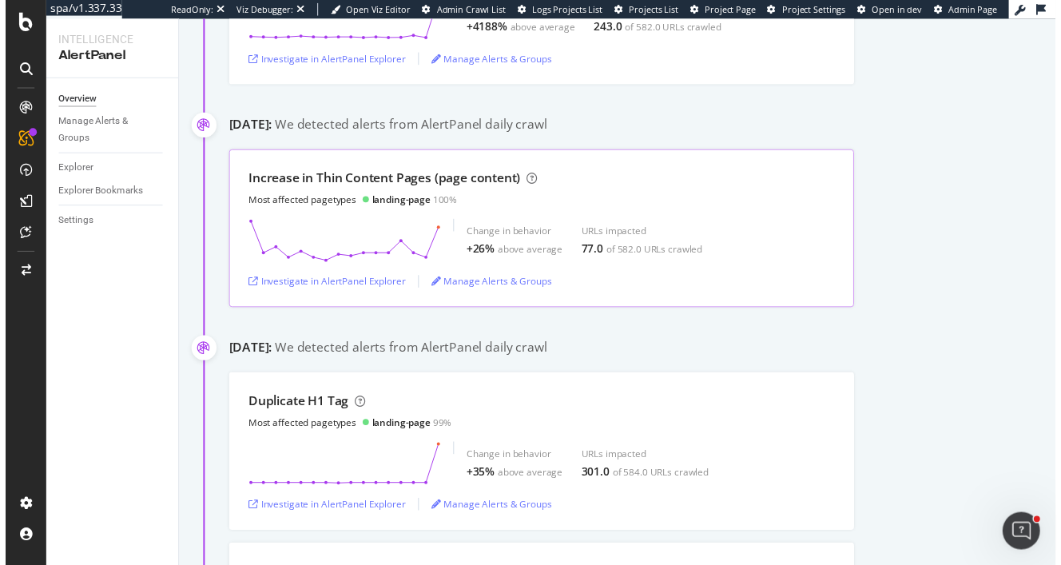
scroll to position [649, 0]
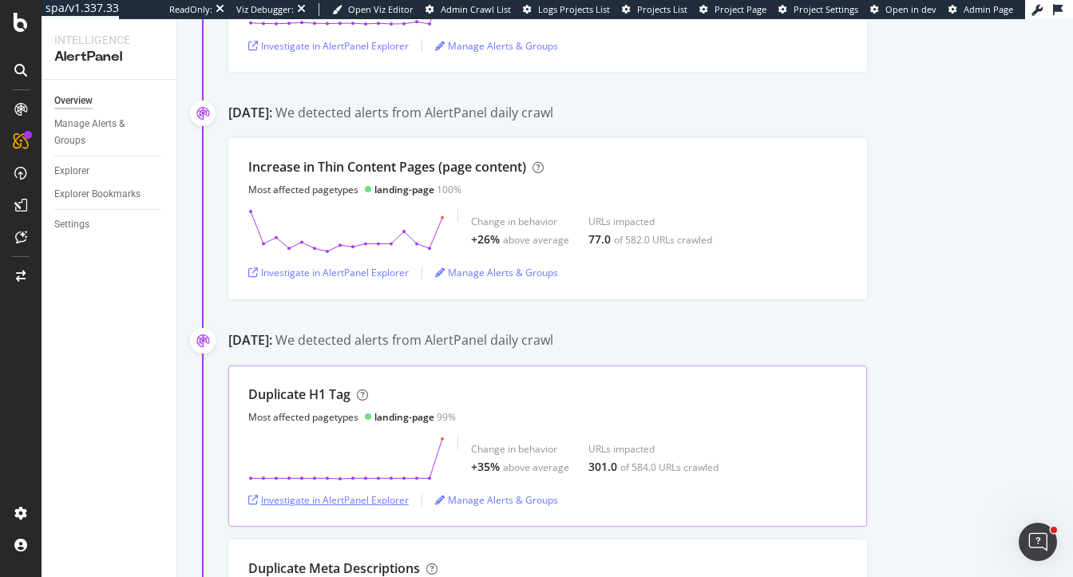
click at [320, 494] on div "Investigate in AlertPanel Explorer" at bounding box center [328, 501] width 161 height 14
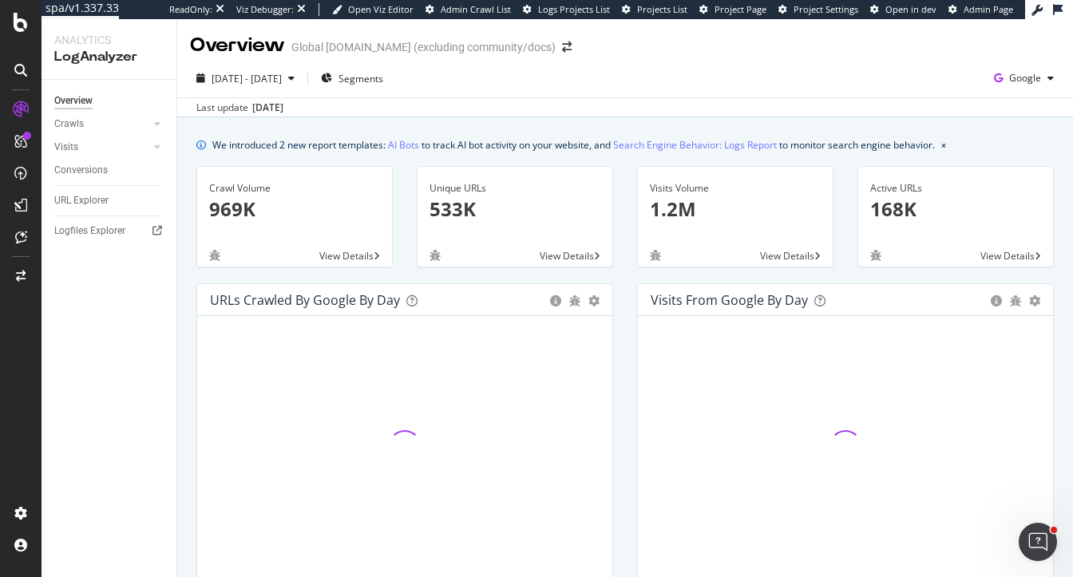
scroll to position [19, 0]
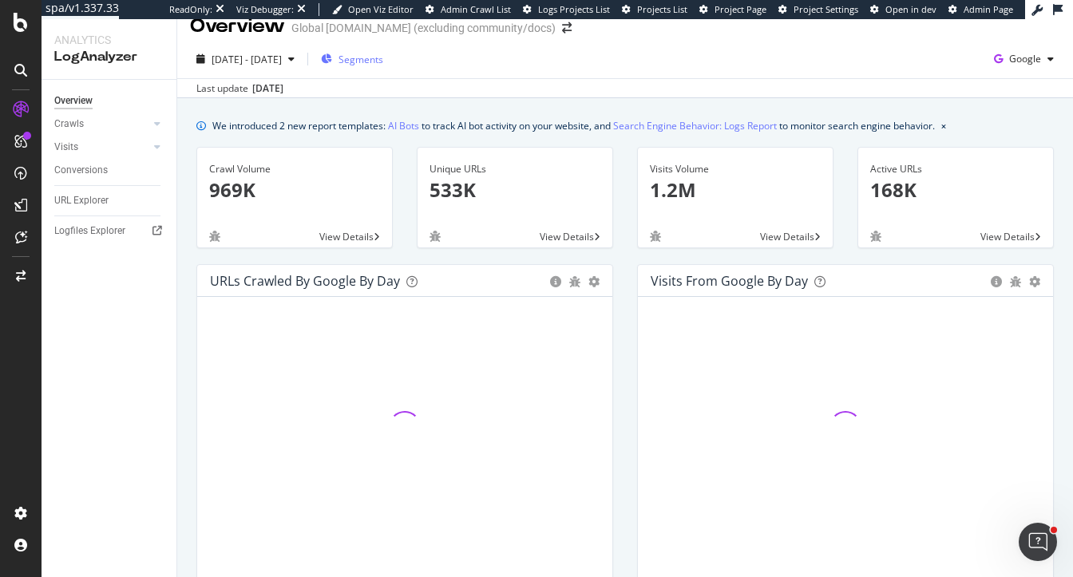
click at [383, 62] on span "Segments" at bounding box center [361, 60] width 45 height 14
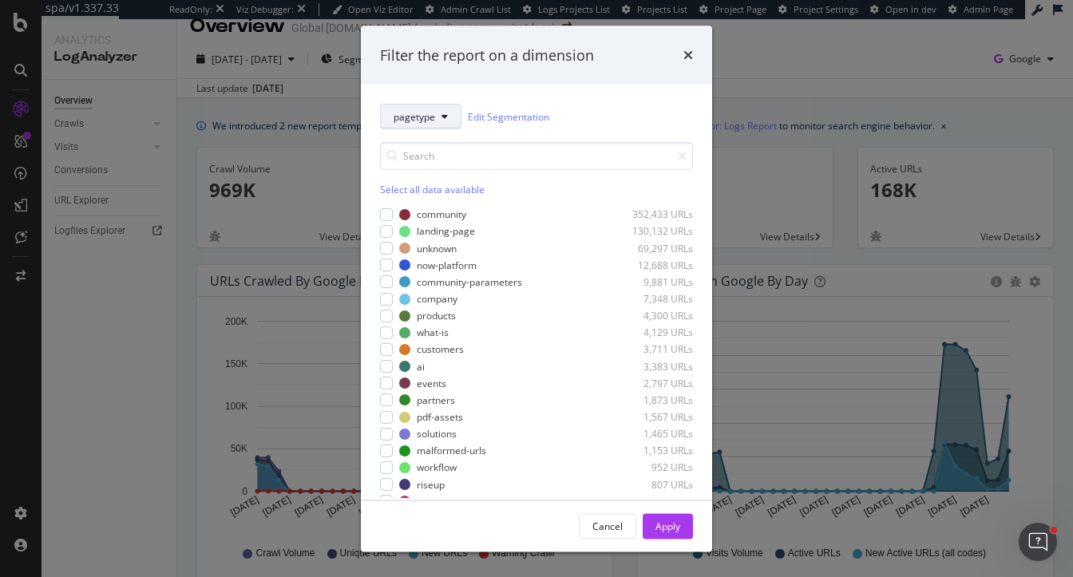
click at [410, 108] on button "pagetype" at bounding box center [420, 117] width 81 height 26
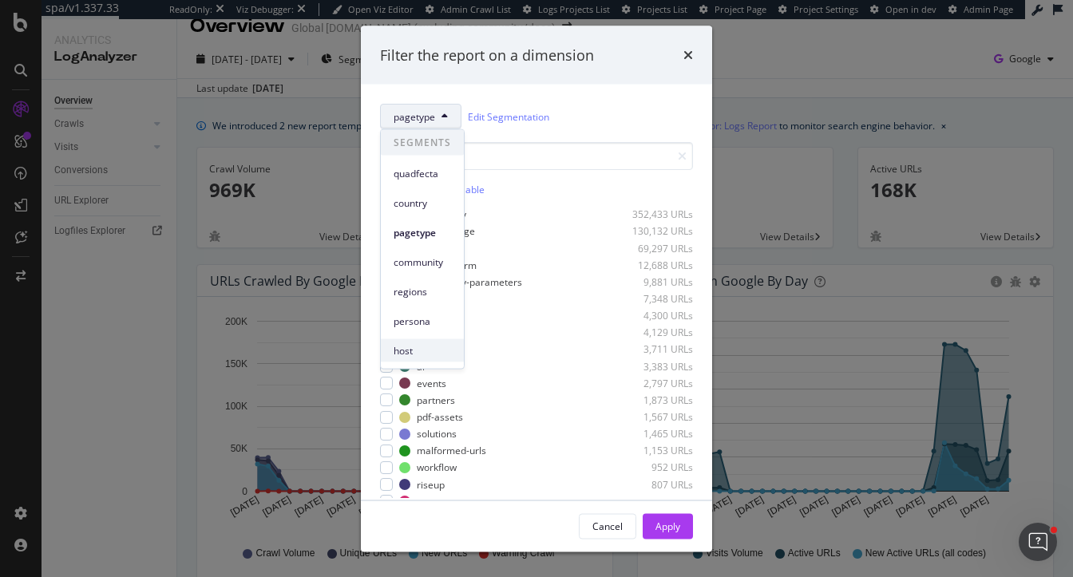
click at [423, 350] on span "host" at bounding box center [423, 350] width 58 height 14
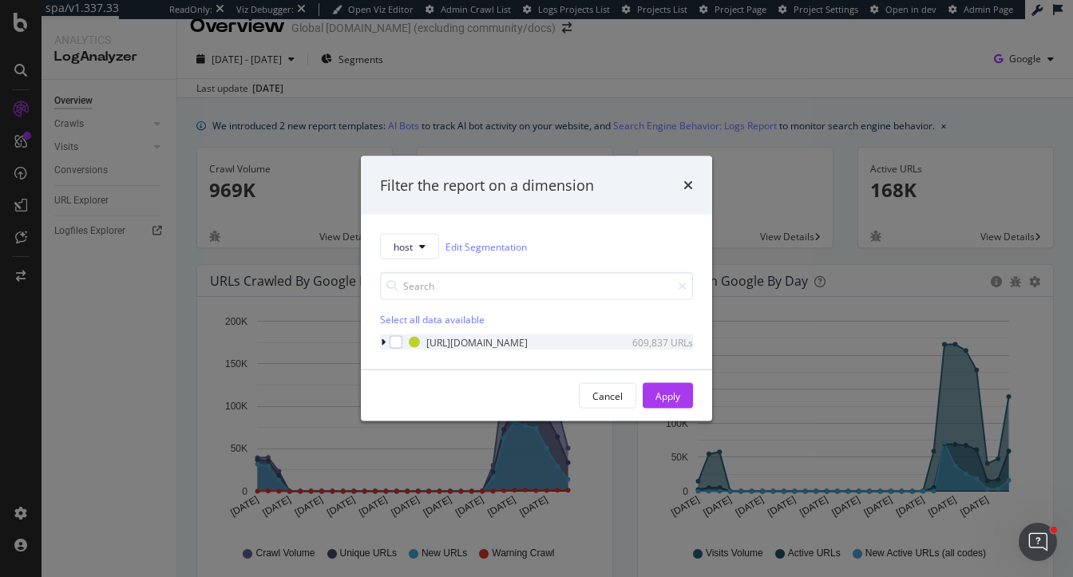
click at [380, 343] on div "modal" at bounding box center [385, 343] width 10 height 16
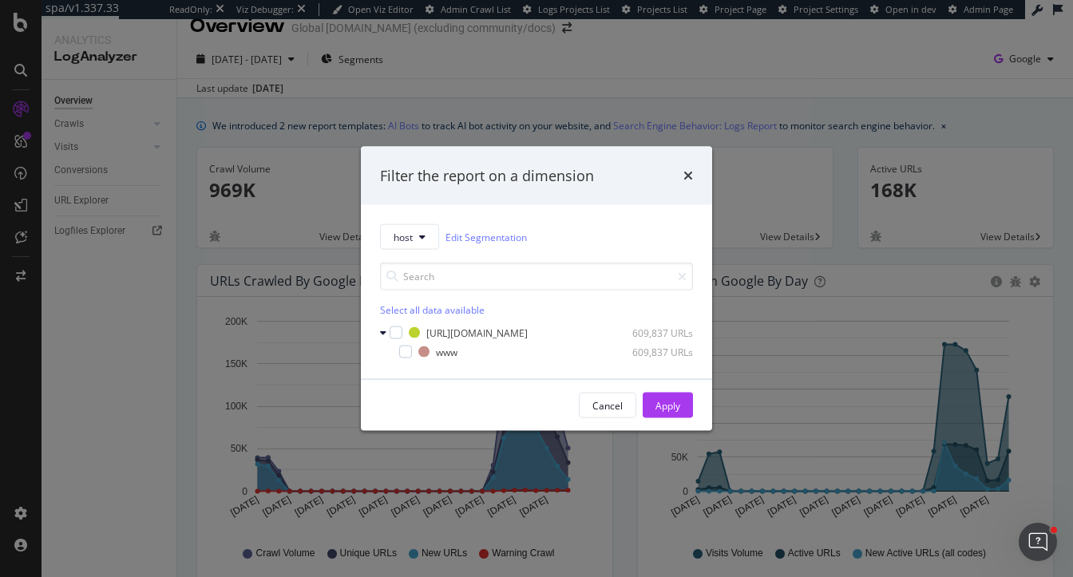
drag, startPoint x: 688, startPoint y: 173, endPoint x: 678, endPoint y: 179, distance: 11.1
click at [688, 173] on icon "times" at bounding box center [689, 175] width 10 height 13
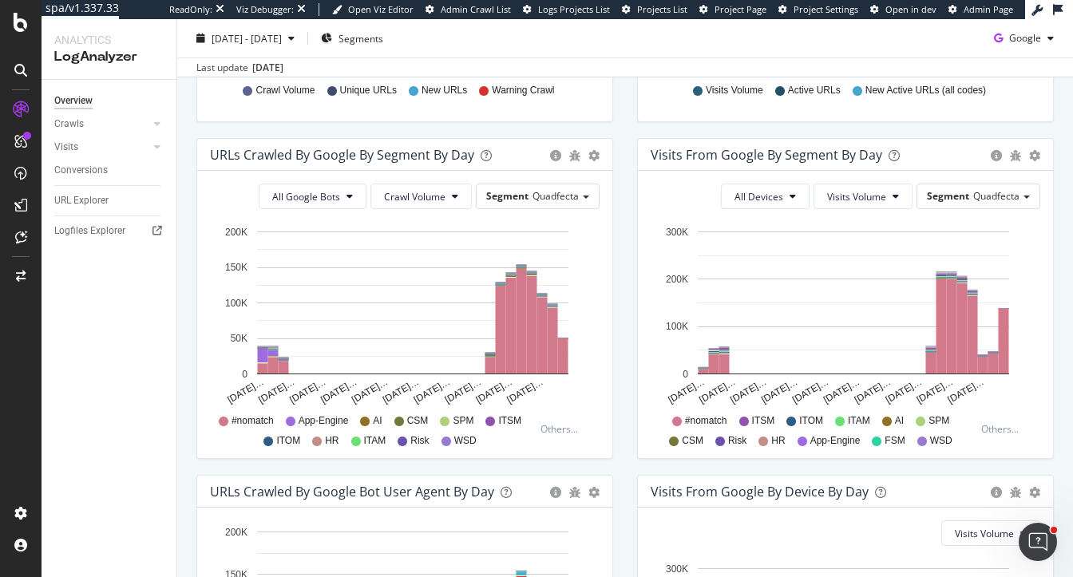
scroll to position [485, 0]
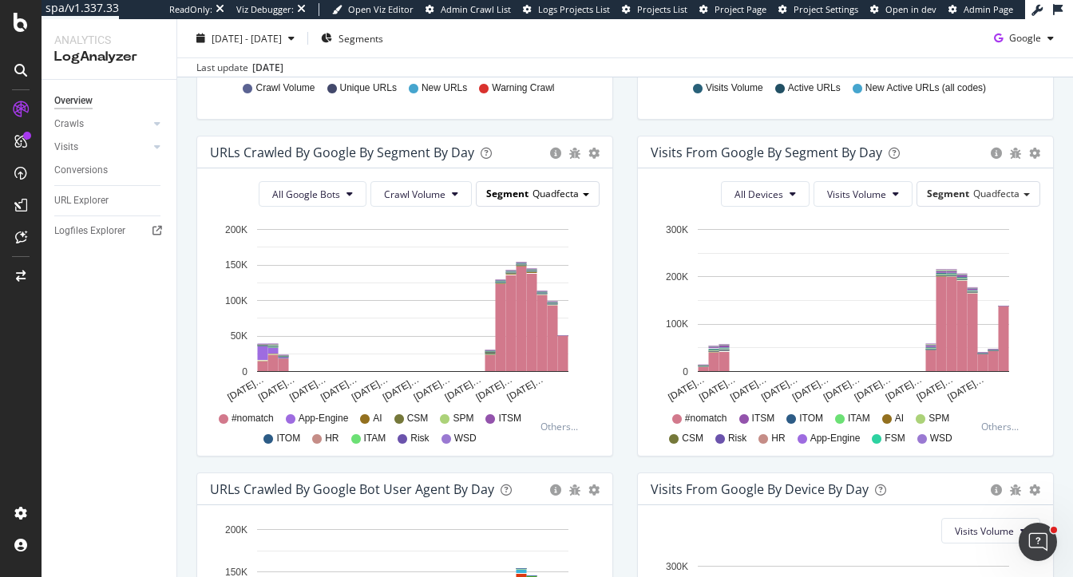
click at [566, 200] on div "Segment Quadfecta" at bounding box center [538, 193] width 122 height 23
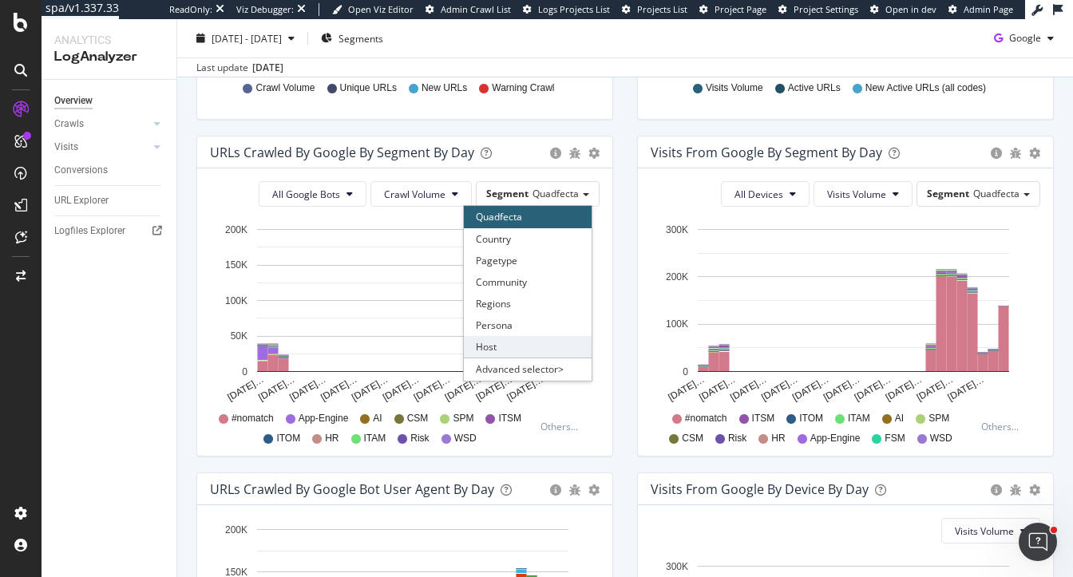
click at [524, 340] on div "Host" at bounding box center [528, 347] width 128 height 22
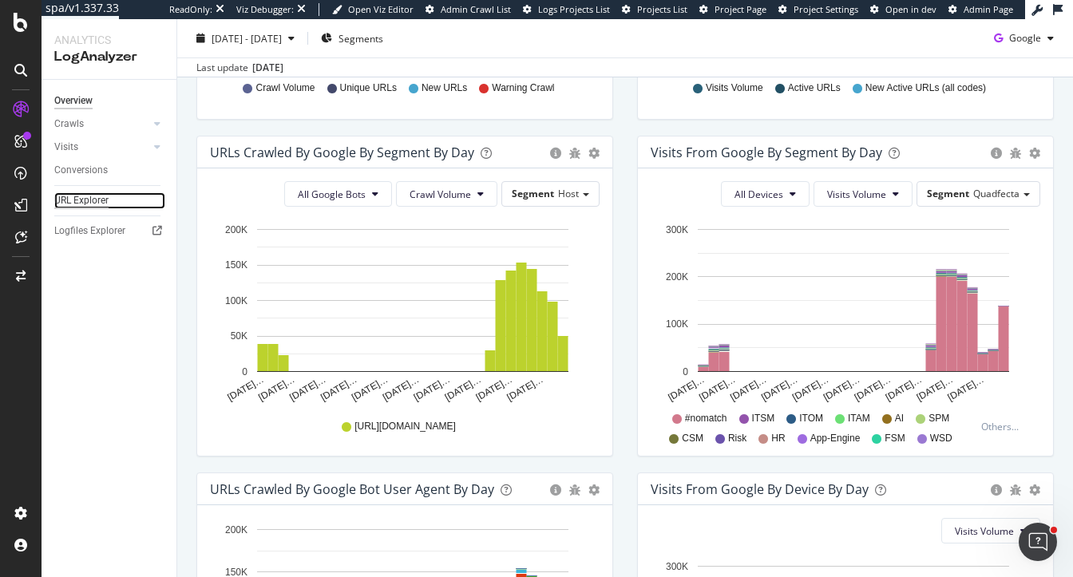
click at [85, 196] on div "URL Explorer" at bounding box center [81, 200] width 54 height 17
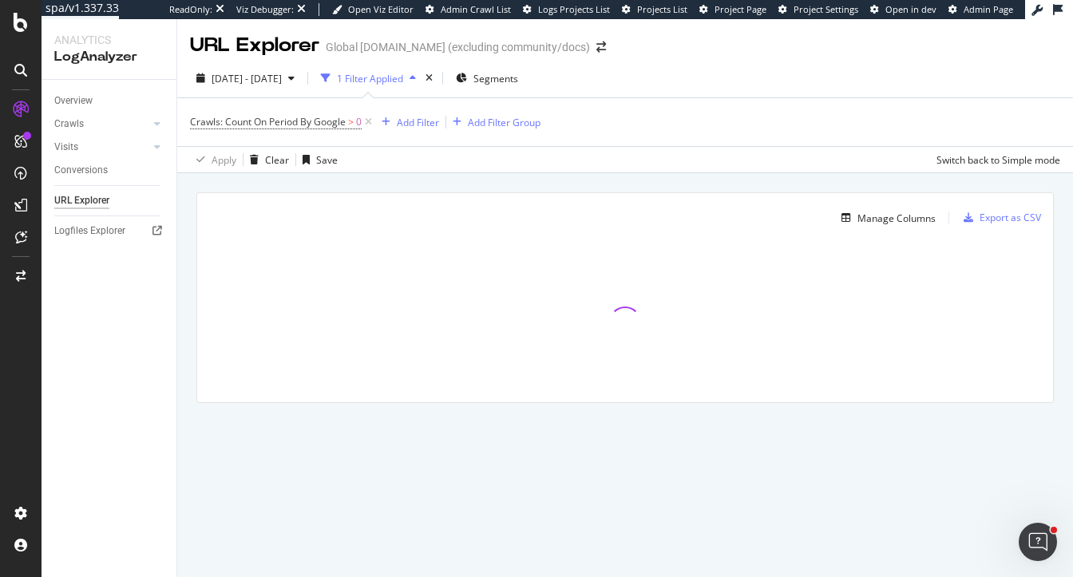
click at [410, 133] on div "Crawls: Count On Period By Google > 0 Add Filter Add Filter Group" at bounding box center [365, 122] width 351 height 22
click at [410, 125] on div "Add Filter" at bounding box center [418, 123] width 42 height 14
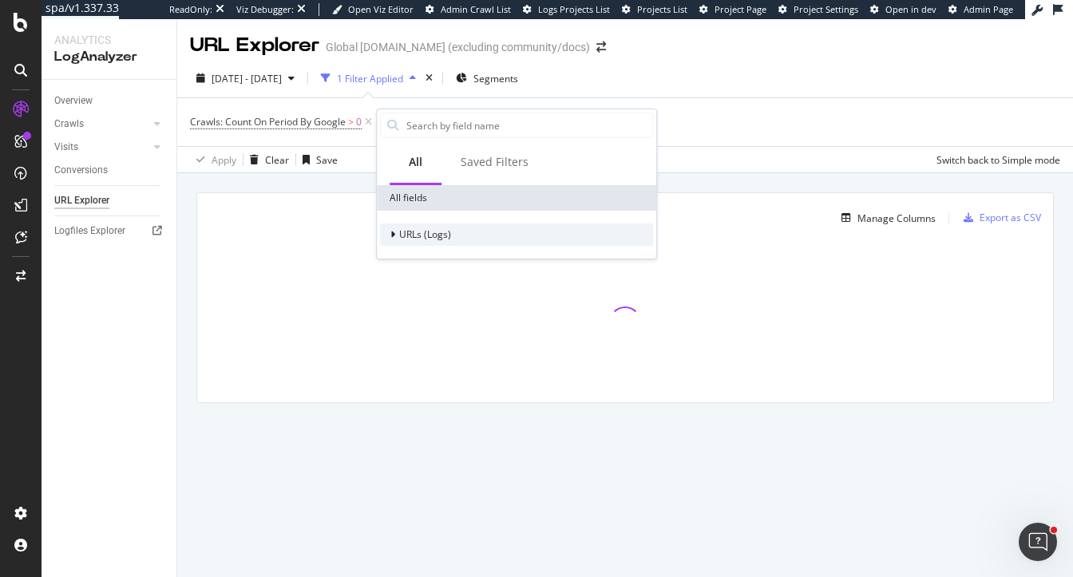
click at [431, 236] on span "URLs (Logs)" at bounding box center [425, 235] width 52 height 14
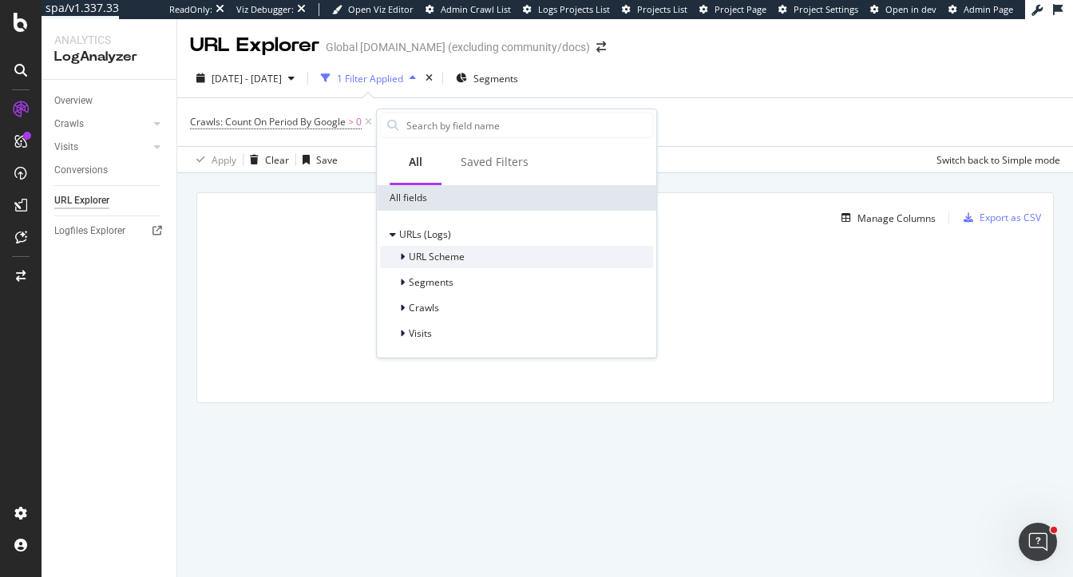
click at [435, 253] on span "URL Scheme" at bounding box center [437, 257] width 56 height 14
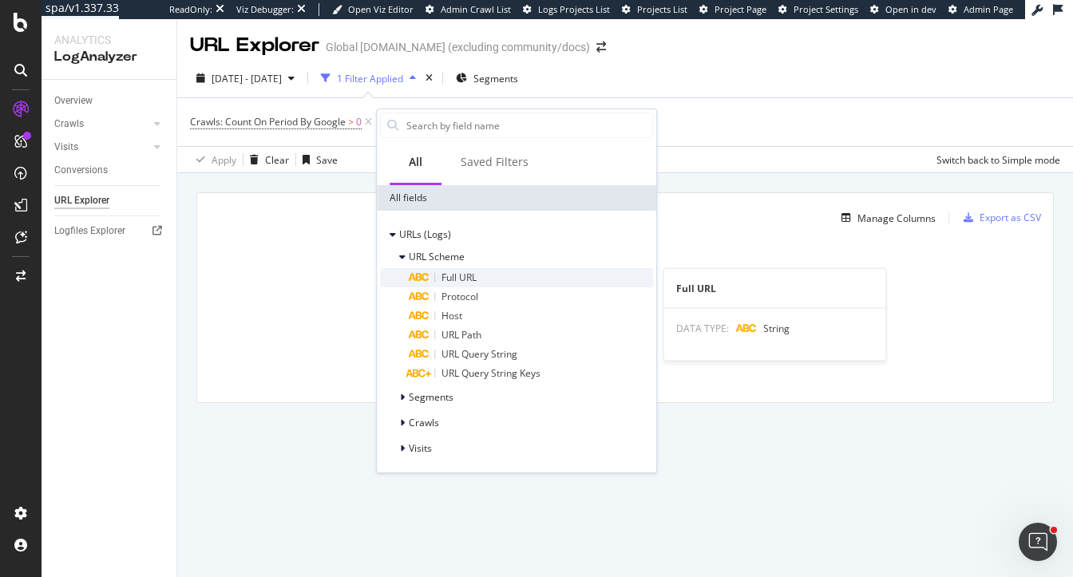
click at [446, 273] on span "Full URL" at bounding box center [459, 278] width 35 height 14
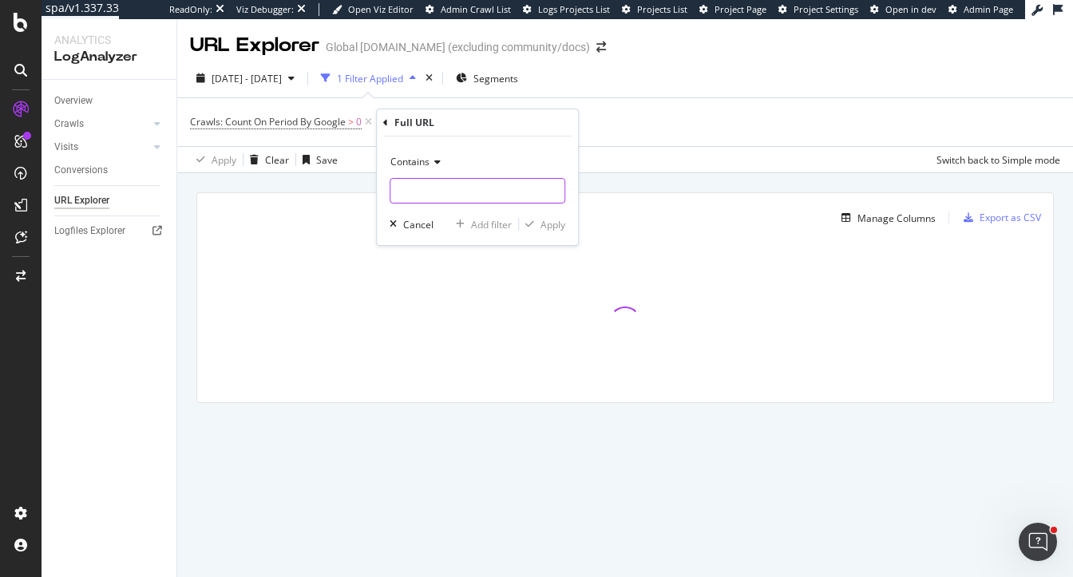
click at [438, 192] on input "text" at bounding box center [478, 191] width 174 height 26
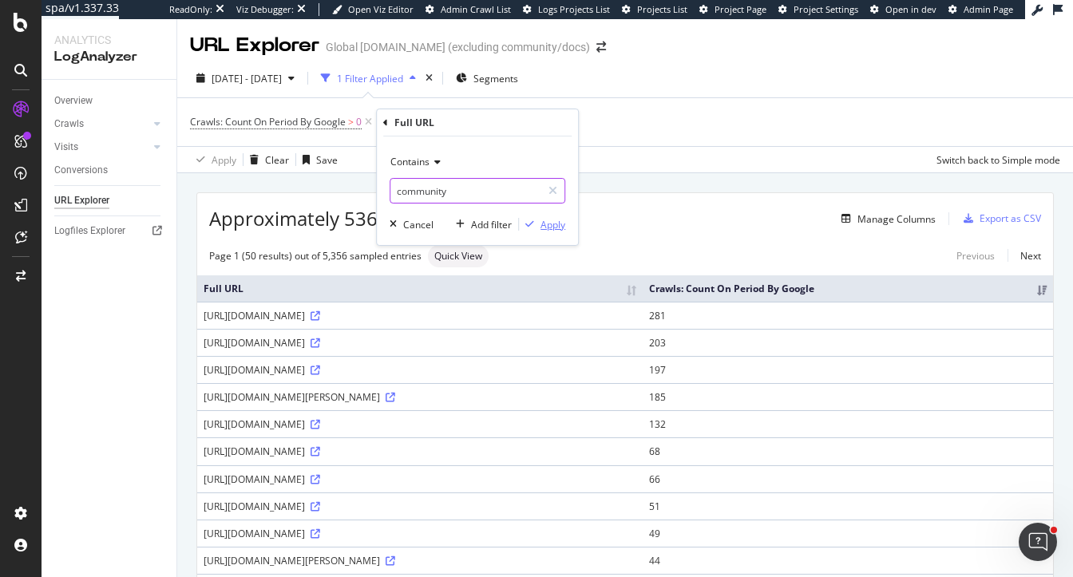
type input "community"
click at [555, 221] on div "Apply" at bounding box center [553, 225] width 25 height 14
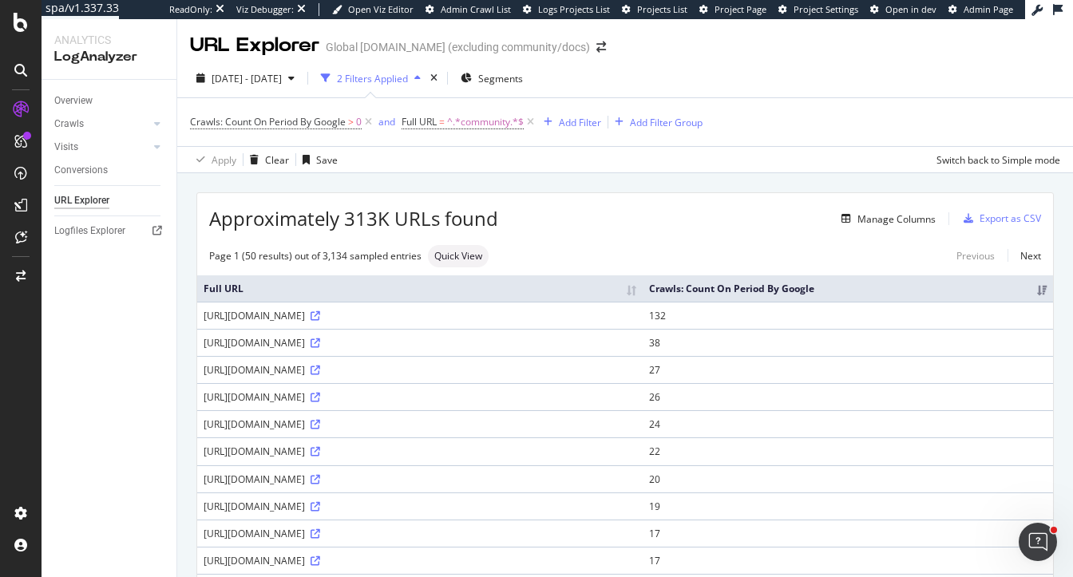
drag, startPoint x: 390, startPoint y: 328, endPoint x: 201, endPoint y: 330, distance: 188.5
click at [201, 329] on td "https://www.servicenow.com/community/ham/ct-p/hardware-asset-management" at bounding box center [420, 315] width 446 height 27
copy div "https://www.servicenow.com/community/"
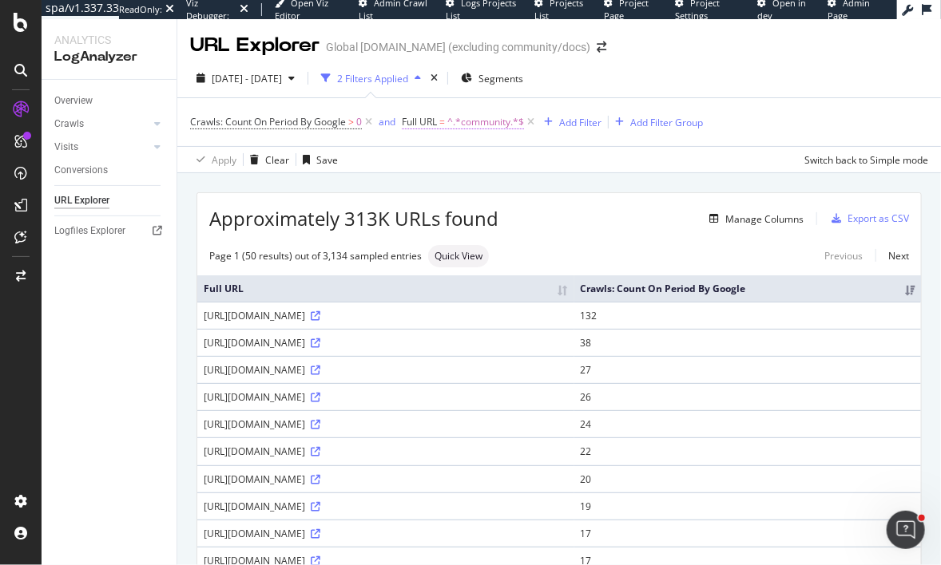
click at [472, 121] on span "^.*community.*$" at bounding box center [485, 122] width 77 height 22
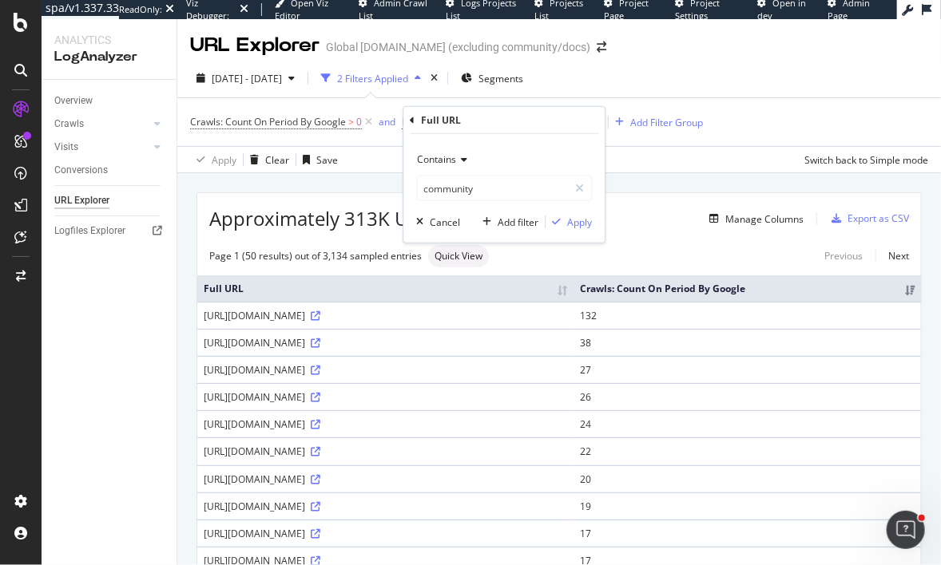
click at [408, 120] on div "Full URL Contains community Cancel Add filter Apply" at bounding box center [503, 175] width 201 height 136
click at [410, 120] on icon at bounding box center [412, 120] width 5 height 10
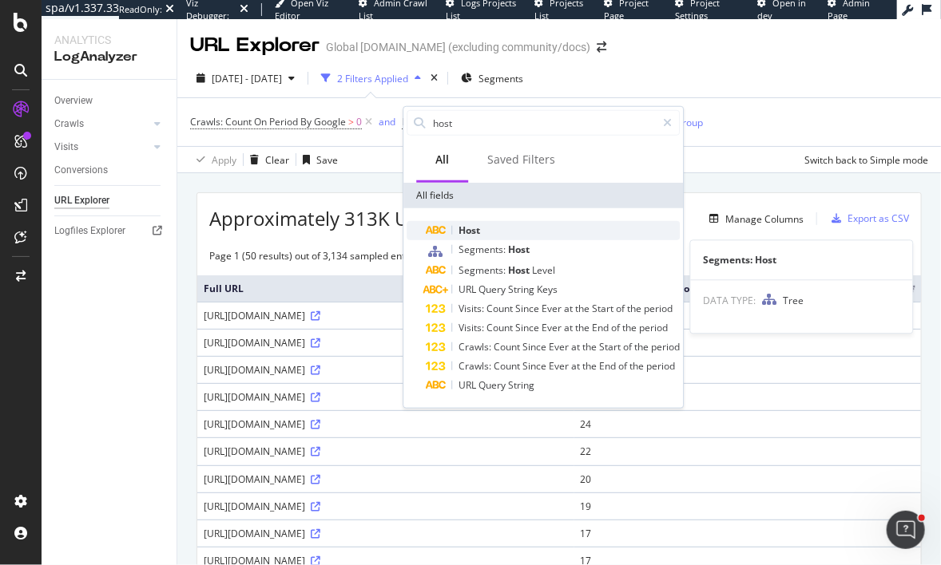
type input "host"
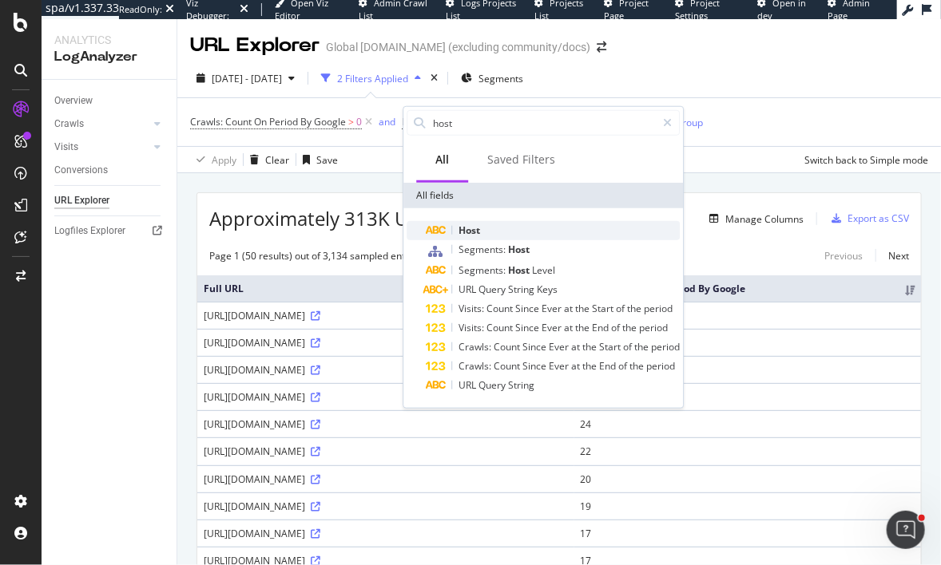
click at [507, 236] on div "Host" at bounding box center [553, 230] width 254 height 19
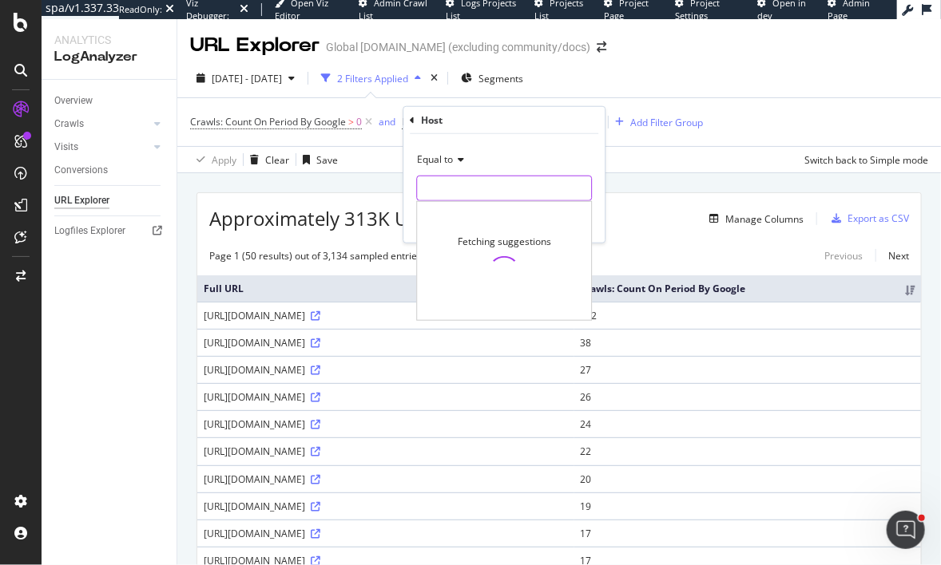
click at [470, 192] on input "text" at bounding box center [504, 189] width 174 height 26
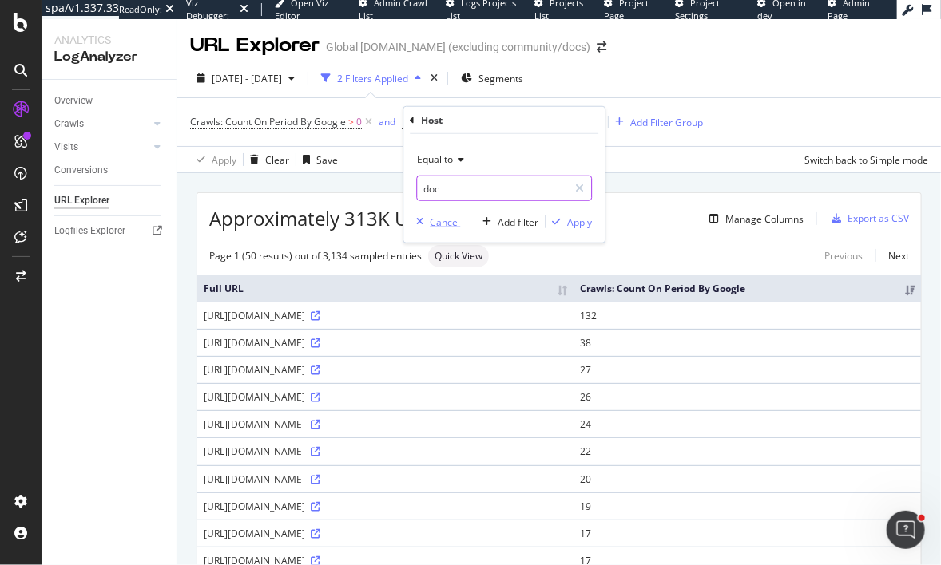
type input "doc"
click at [445, 220] on div "Cancel" at bounding box center [445, 222] width 30 height 14
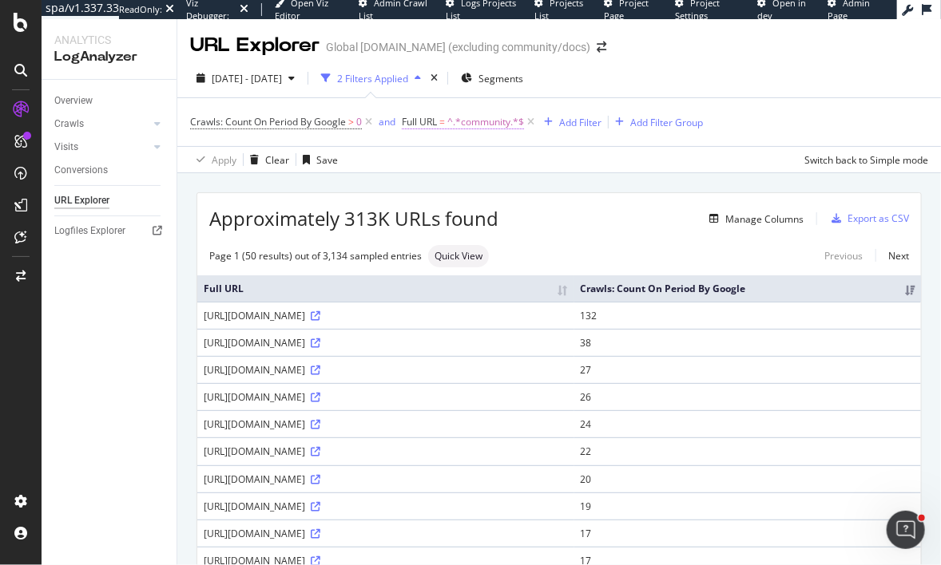
click at [495, 124] on span "^.*community.*$" at bounding box center [485, 122] width 77 height 22
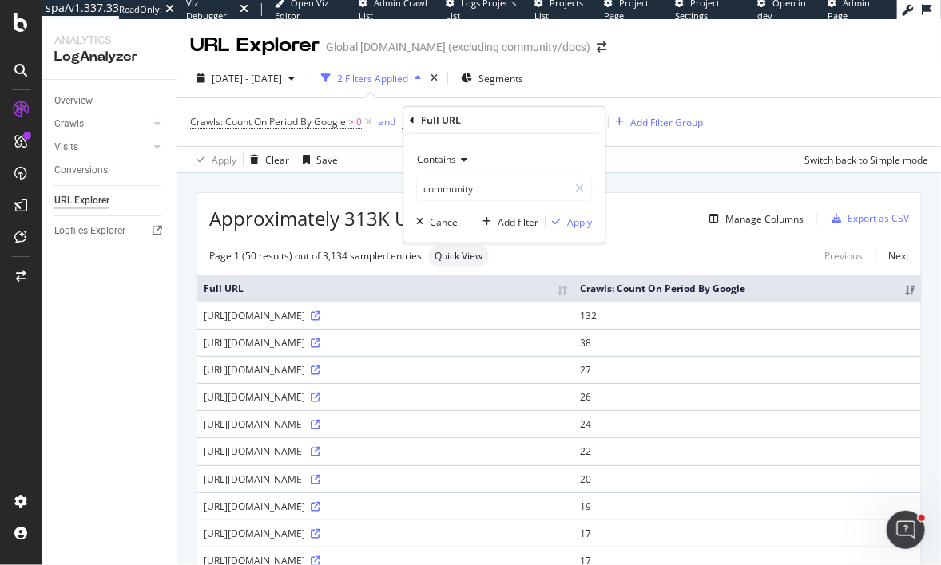
click at [411, 118] on icon at bounding box center [412, 120] width 5 height 10
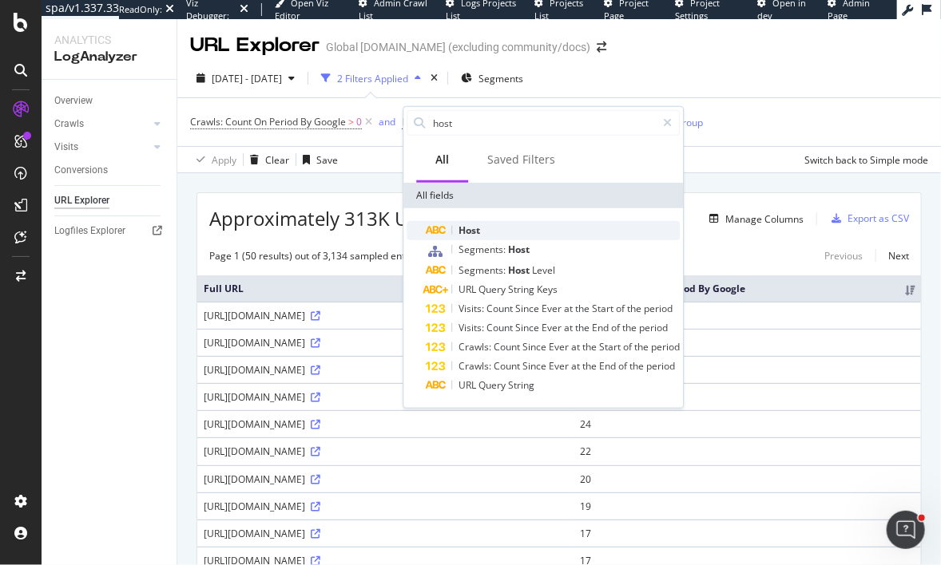
click at [512, 226] on div "Host" at bounding box center [553, 230] width 254 height 19
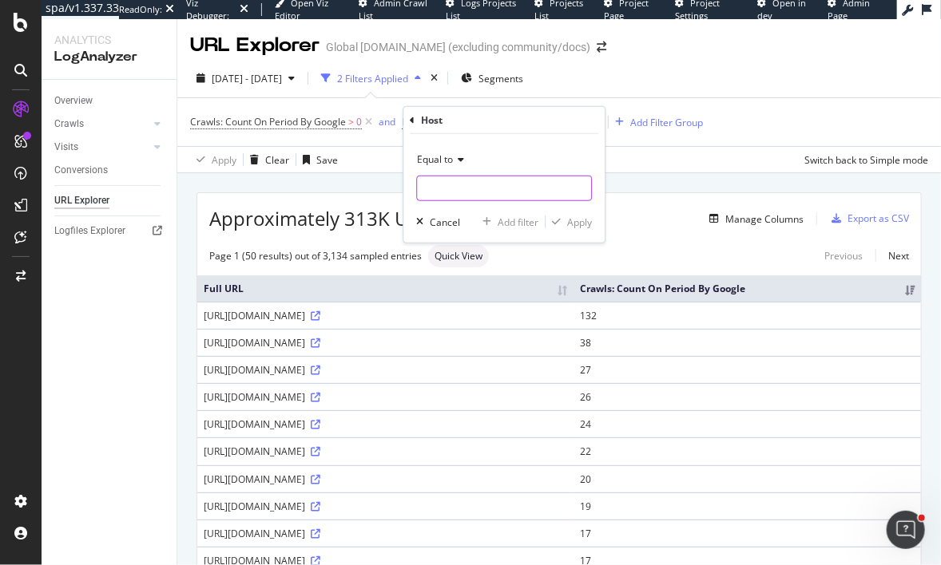
click at [485, 187] on input "text" at bounding box center [504, 189] width 174 height 26
click at [488, 194] on input "doc" at bounding box center [492, 189] width 151 height 26
type input "doc"
drag, startPoint x: 583, startPoint y: 221, endPoint x: 431, endPoint y: 150, distance: 168.3
click at [431, 150] on div "Equal to doc doc Cancel Add filter Apply" at bounding box center [503, 188] width 201 height 109
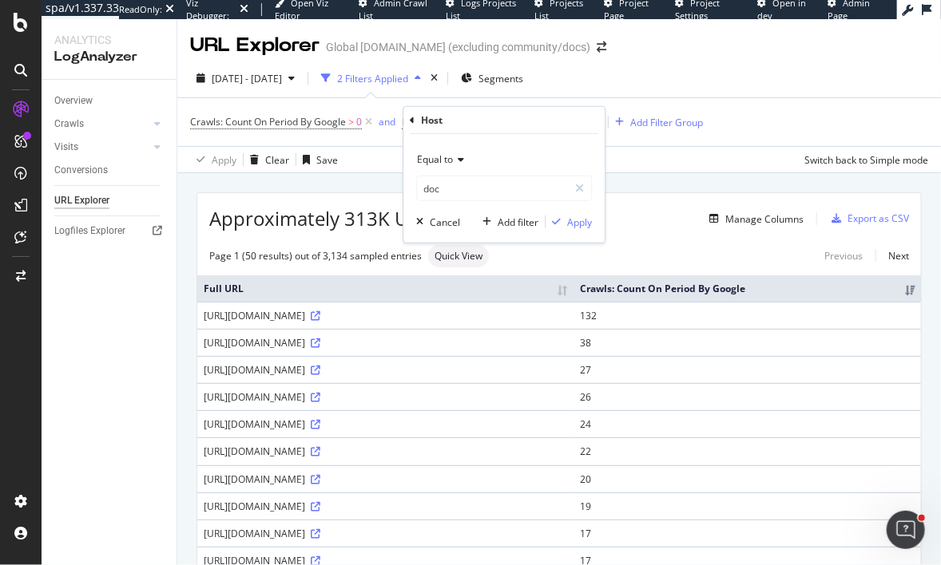
click at [434, 161] on span "Equal to" at bounding box center [435, 160] width 36 height 14
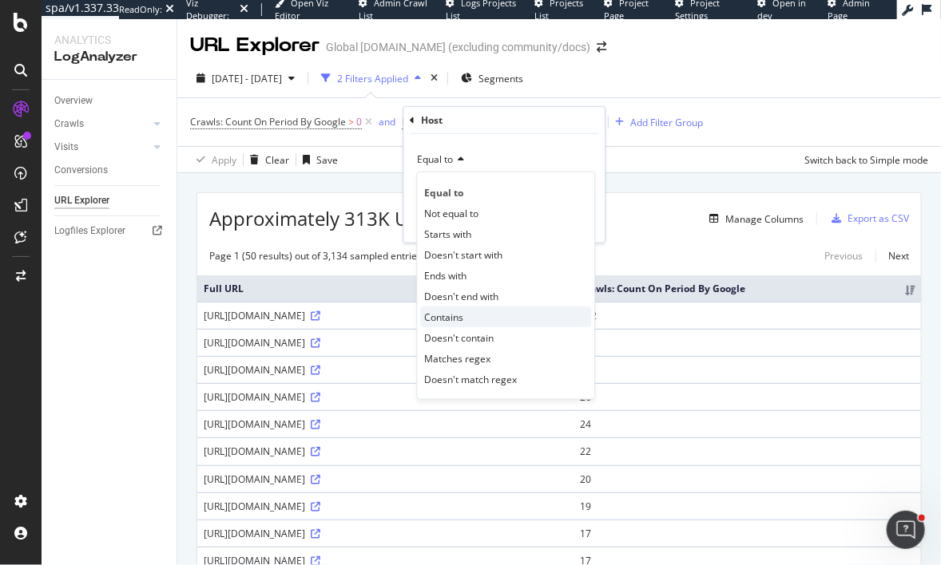
click at [462, 315] on span "Contains" at bounding box center [443, 317] width 39 height 14
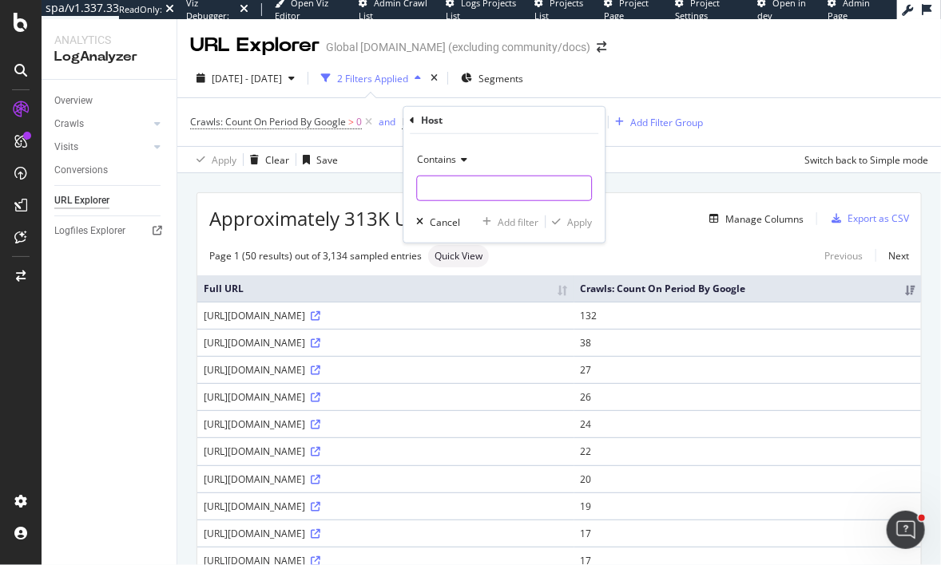
click at [546, 188] on input "text" at bounding box center [504, 189] width 174 height 26
type input "doc"
click at [584, 220] on div "Apply" at bounding box center [579, 222] width 25 height 14
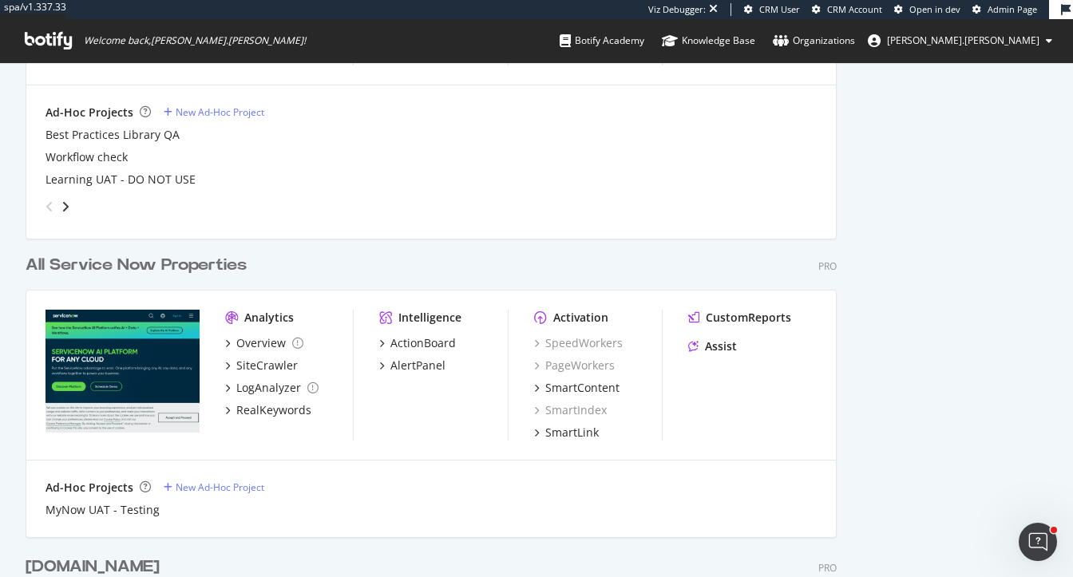
scroll to position [1786, 0]
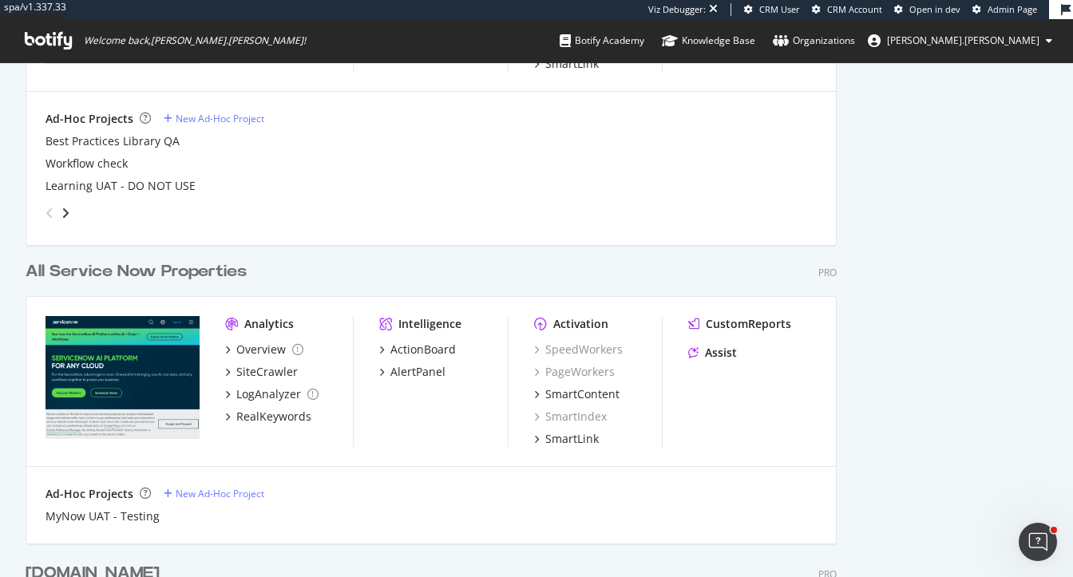
click at [123, 272] on div "All Service Now Properties" at bounding box center [136, 271] width 221 height 23
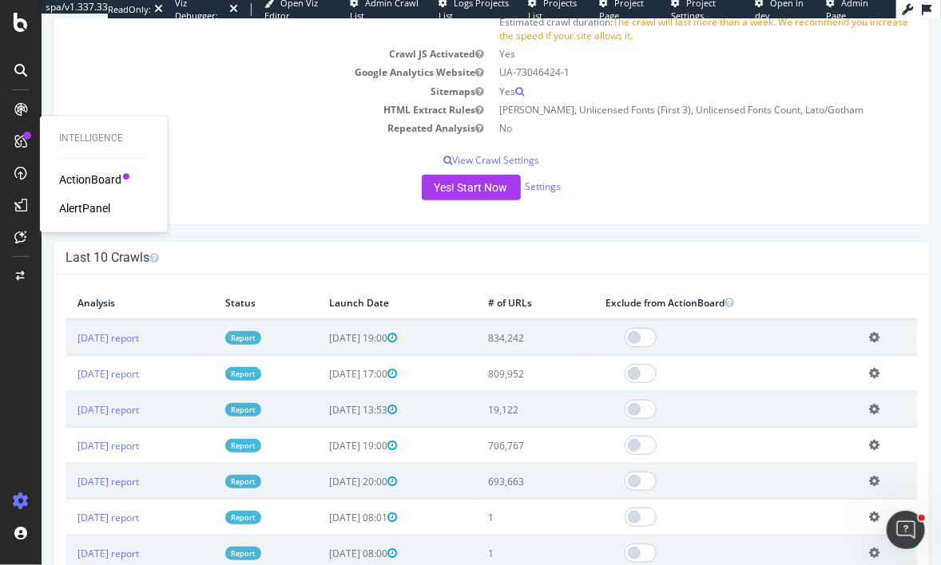
scroll to position [246, 0]
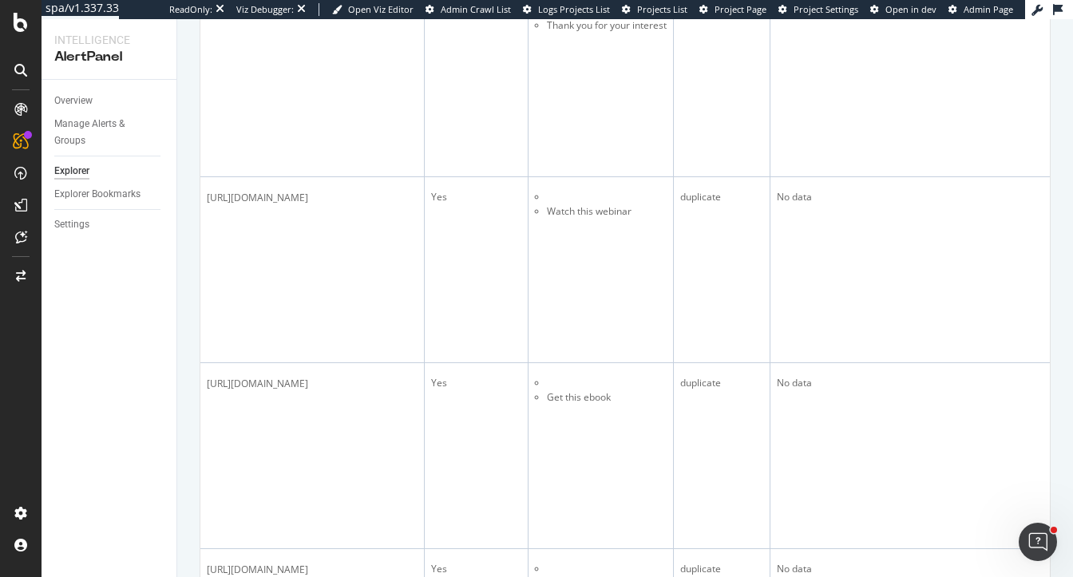
scroll to position [1459, 0]
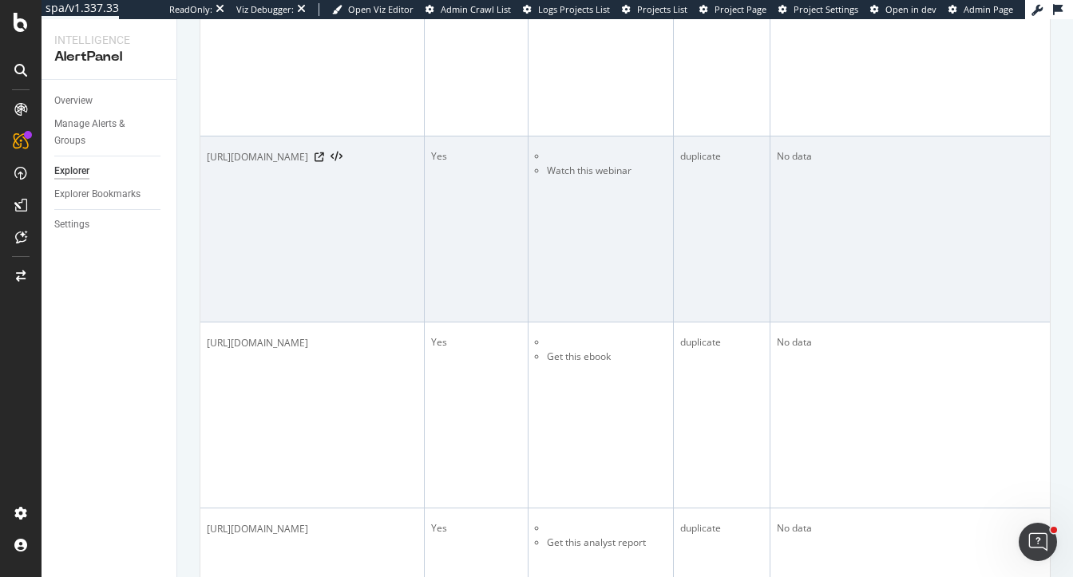
click at [667, 164] on li at bounding box center [607, 156] width 120 height 14
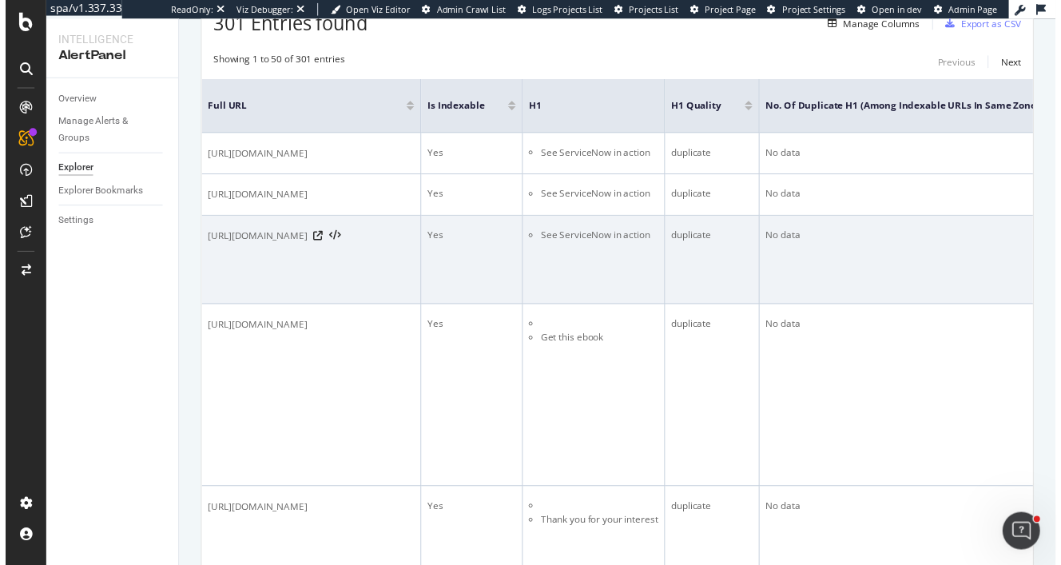
scroll to position [361, 0]
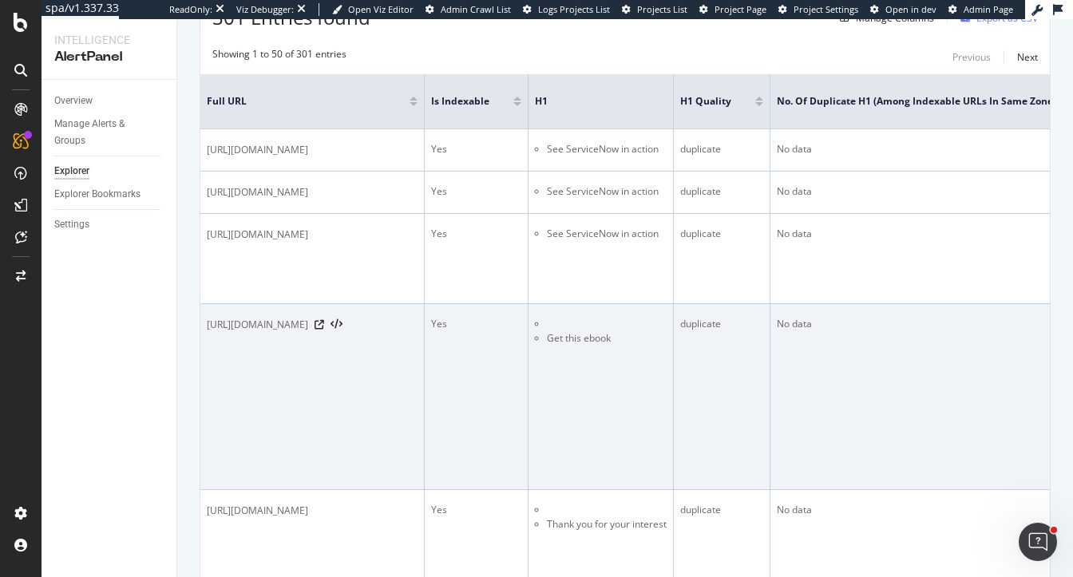
click at [667, 323] on li at bounding box center [607, 324] width 120 height 14
drag, startPoint x: 725, startPoint y: 319, endPoint x: 692, endPoint y: 317, distance: 33.6
click at [692, 318] on tr "[URL][DOMAIN_NAME] Yes Get this ebook duplicate No data [URL][DOMAIN_NAME] [URL…" at bounding box center [847, 397] width 1295 height 186
click at [343, 328] on icon at bounding box center [337, 324] width 12 height 11
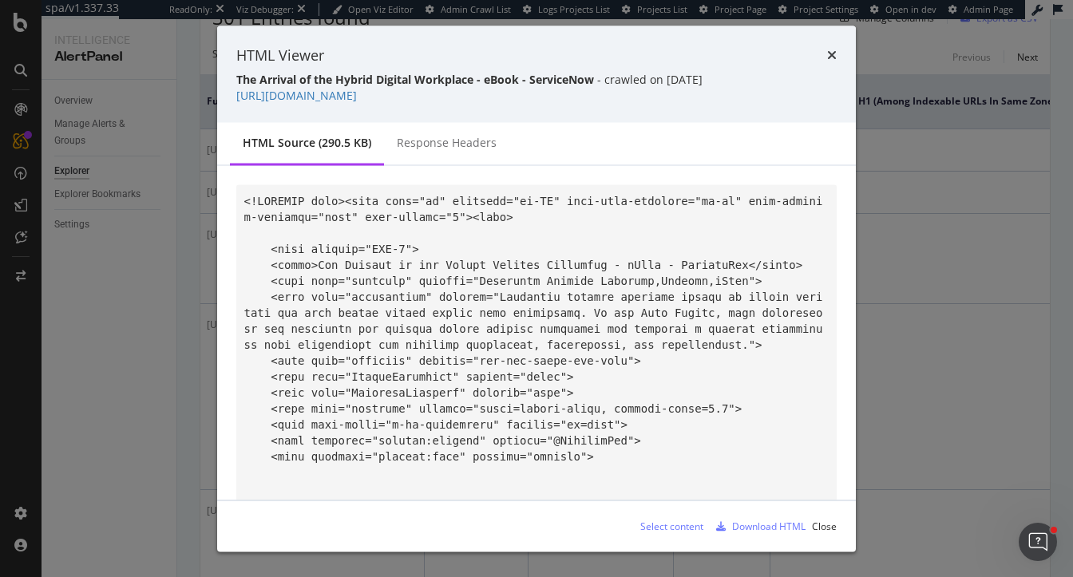
click at [834, 59] on icon "times" at bounding box center [832, 55] width 10 height 13
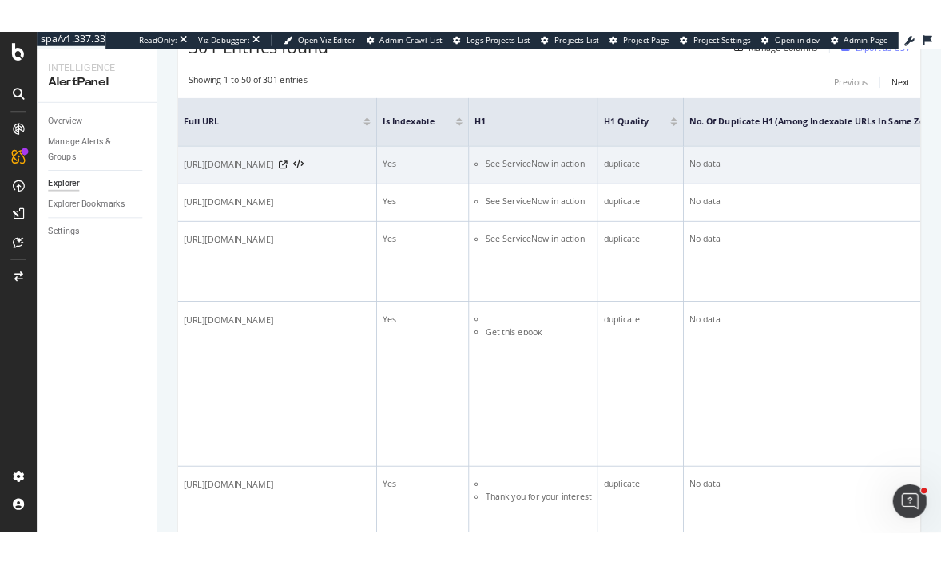
scroll to position [0, 0]
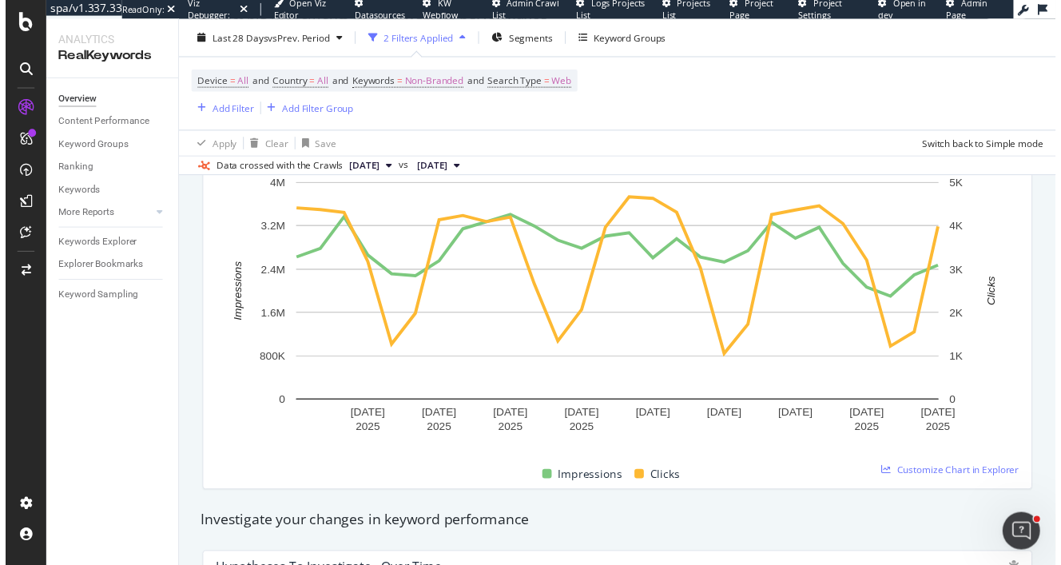
scroll to position [237, 0]
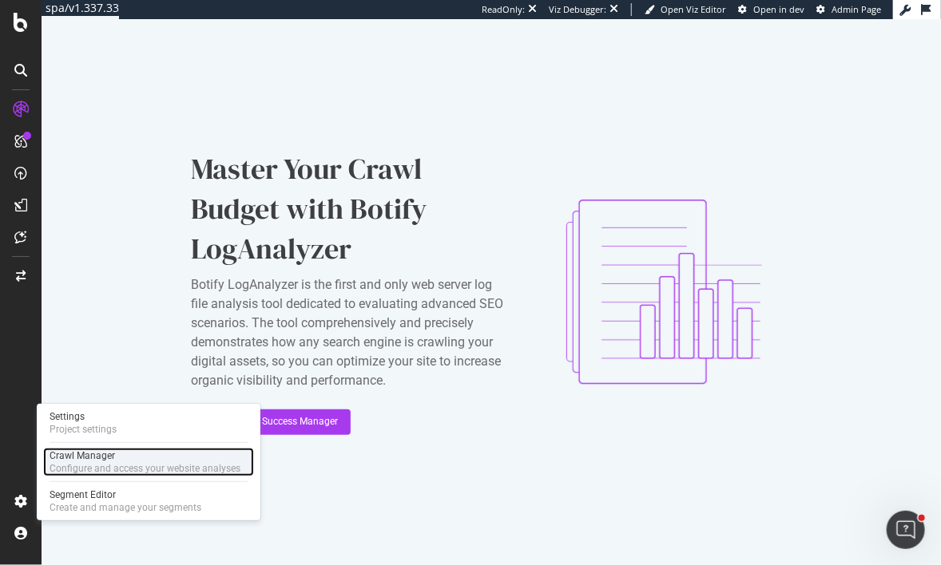
click at [70, 461] on div "Crawl Manager" at bounding box center [145, 456] width 191 height 13
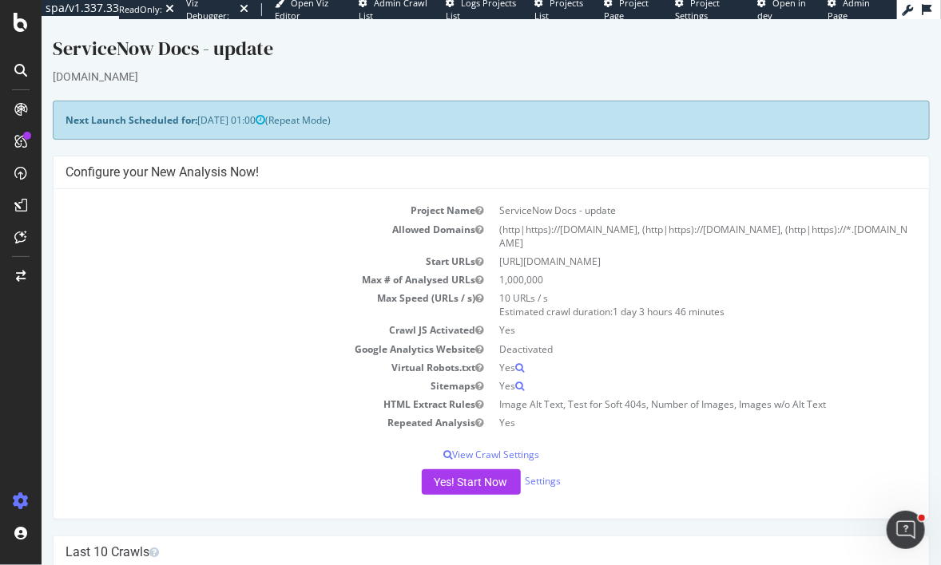
click at [400, 74] on div "[DOMAIN_NAME]" at bounding box center [490, 76] width 877 height 16
click at [22, 14] on icon at bounding box center [21, 22] width 14 height 19
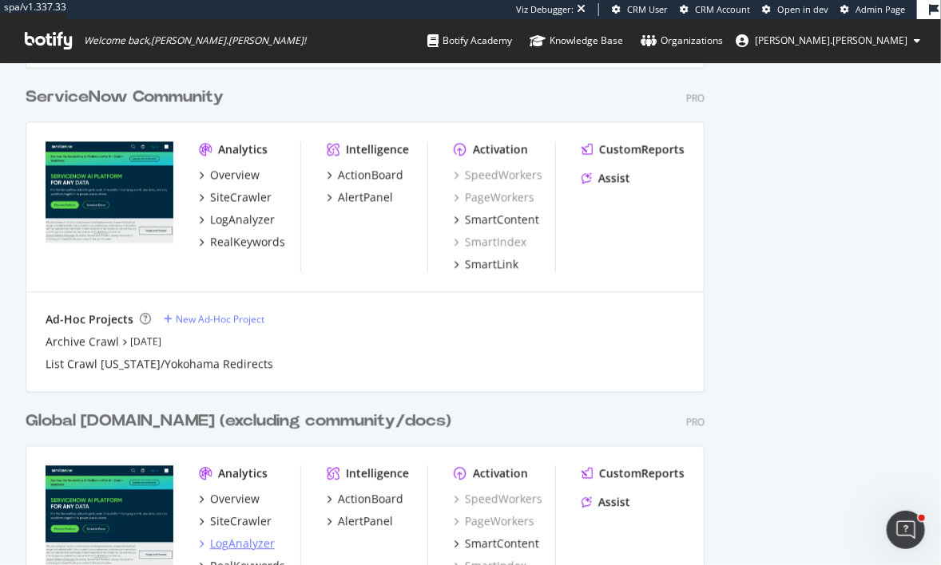
scroll to position [1200, 0]
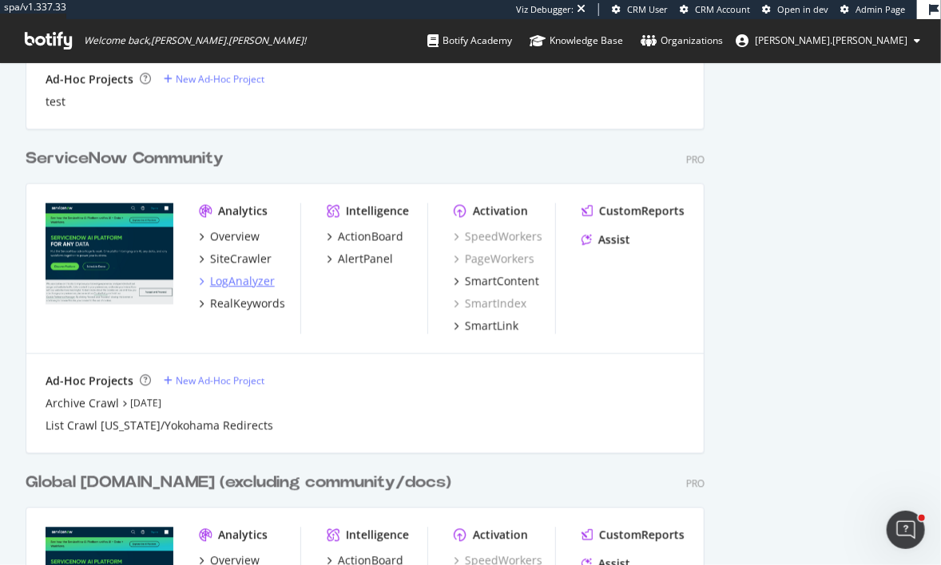
click at [248, 280] on div "LogAnalyzer" at bounding box center [242, 281] width 65 height 16
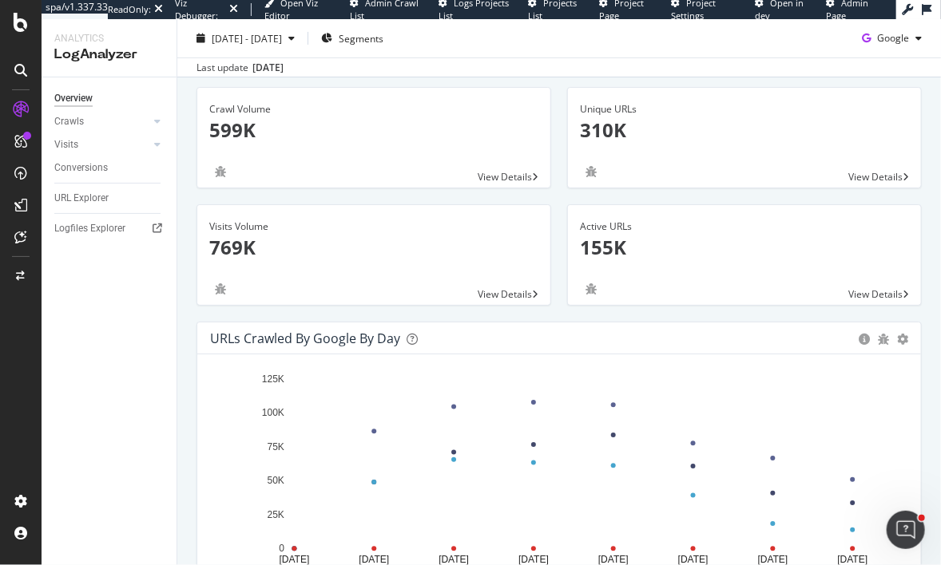
scroll to position [95, 0]
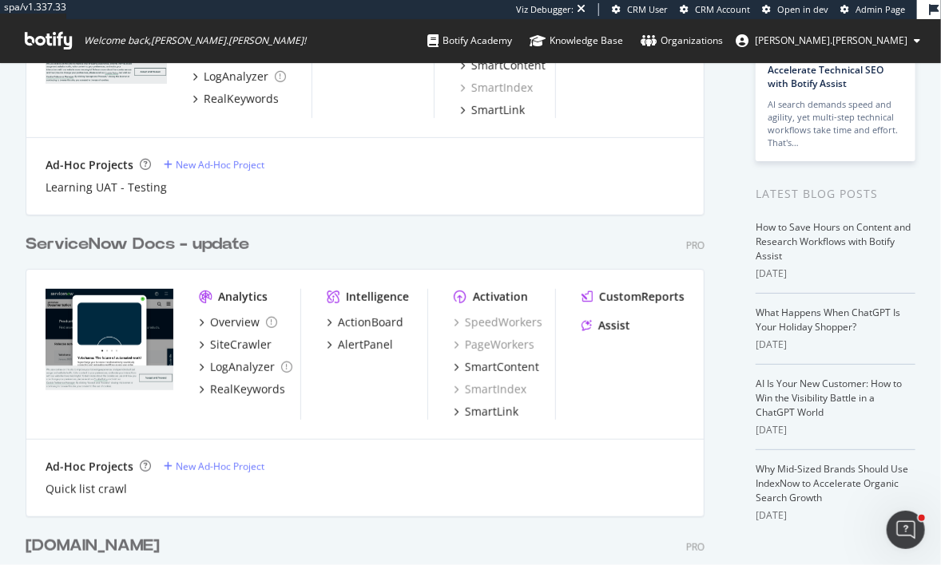
scroll to position [208, 0]
click at [126, 241] on div "ServiceNow Docs - update" at bounding box center [138, 244] width 224 height 23
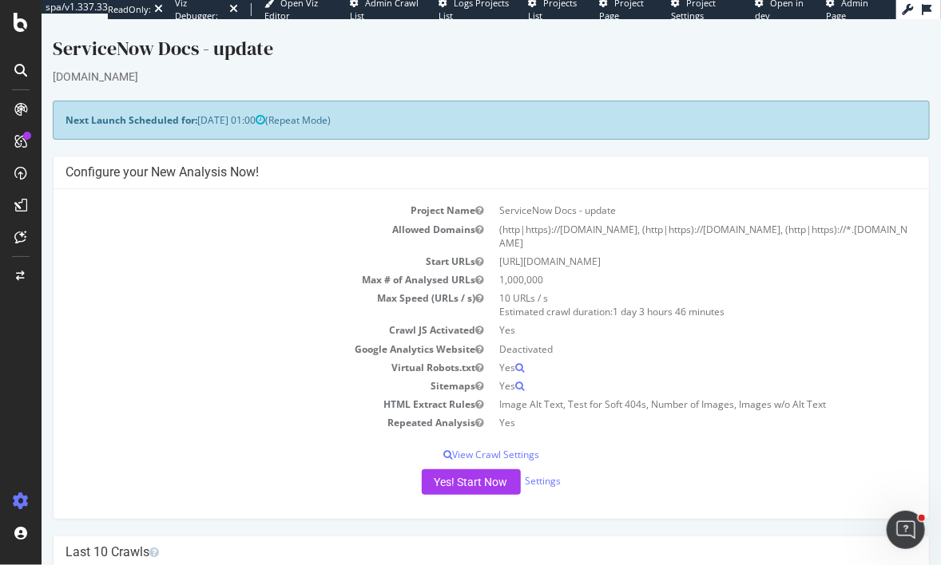
drag, startPoint x: 162, startPoint y: 80, endPoint x: 12, endPoint y: 79, distance: 150.2
copy div "docs.servicenow.com"
click at [18, 23] on icon at bounding box center [21, 22] width 14 height 19
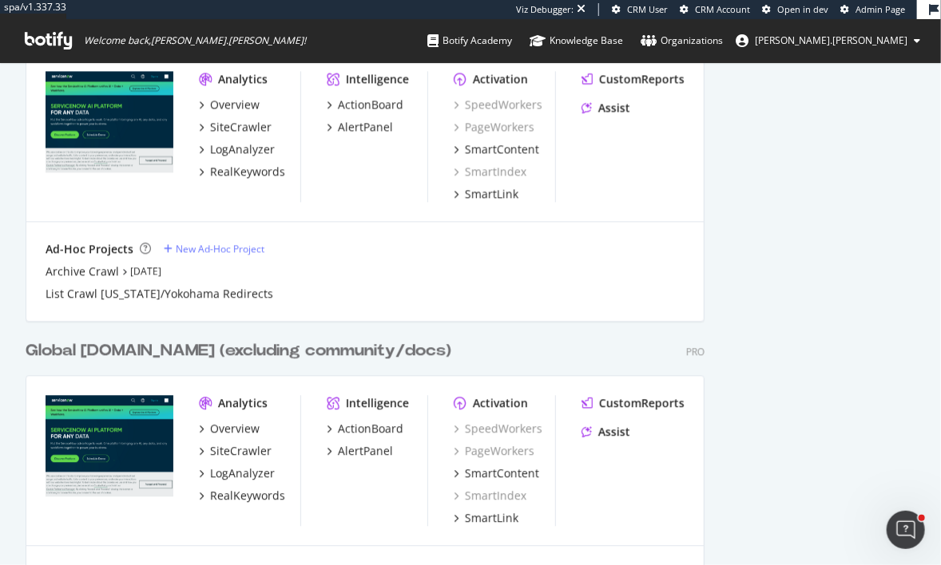
scroll to position [1342, 0]
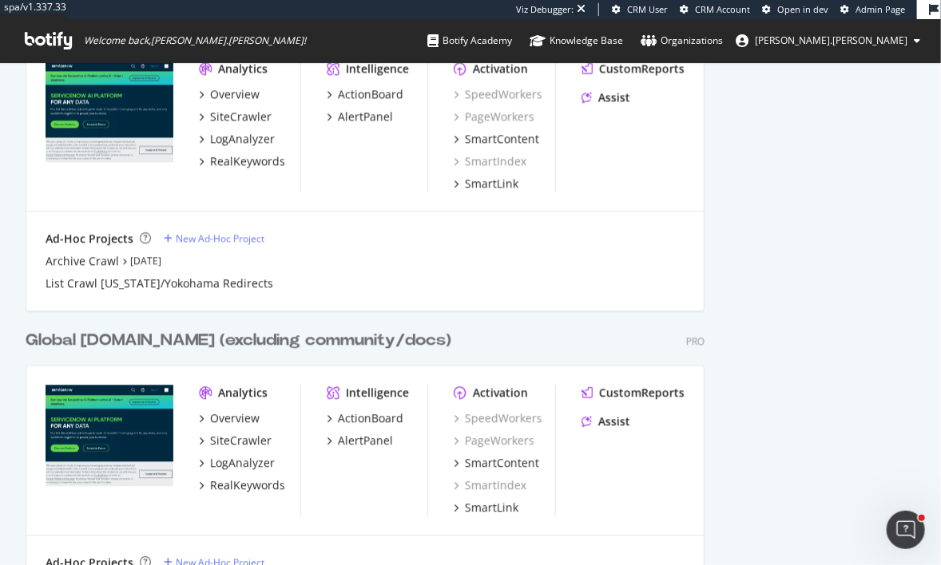
click at [82, 338] on div "Global [DOMAIN_NAME] (excluding community/docs)" at bounding box center [239, 340] width 426 height 23
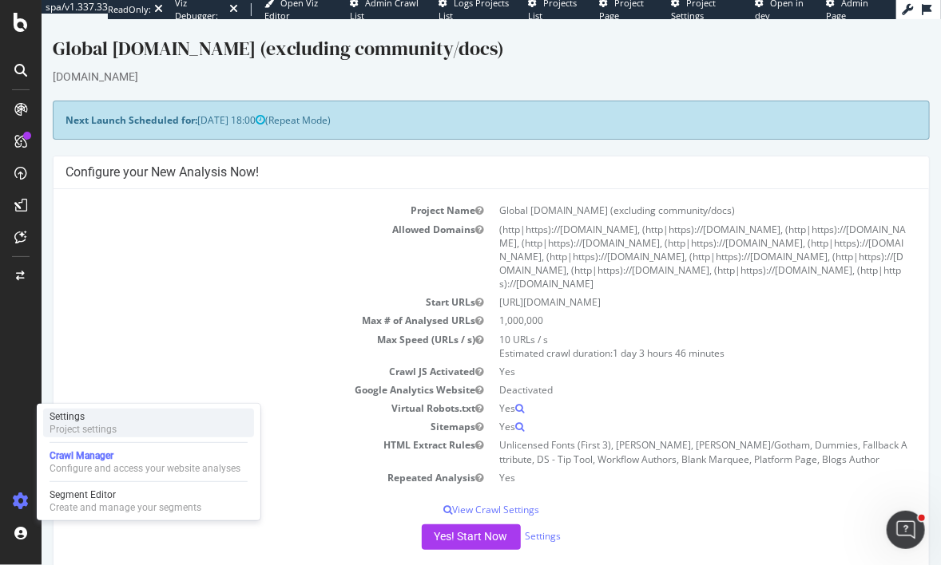
click at [101, 422] on div "Settings" at bounding box center [83, 417] width 67 height 13
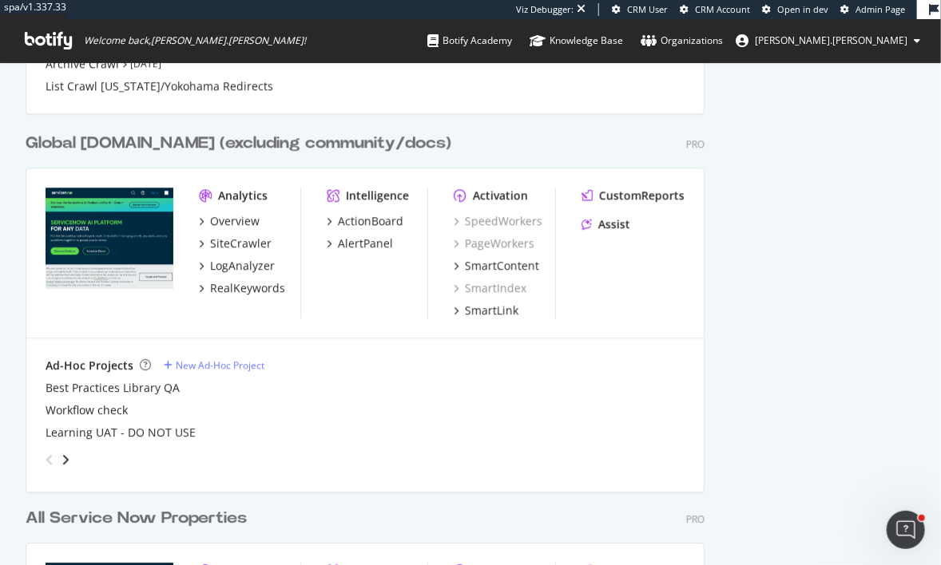
scroll to position [1538, 0]
click at [177, 142] on div "Global [DOMAIN_NAME] (excluding community/docs)" at bounding box center [239, 144] width 426 height 23
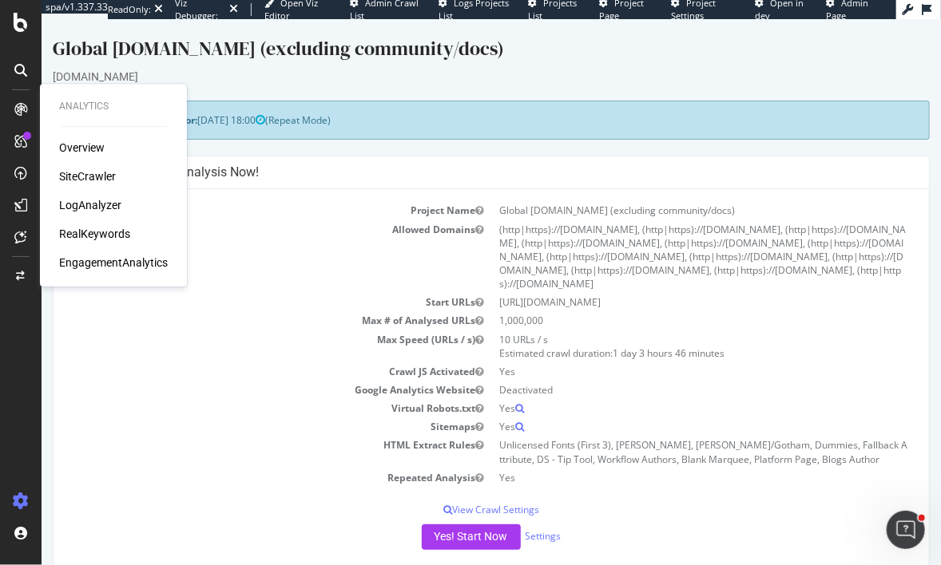
click at [89, 232] on div "RealKeywords" at bounding box center [94, 234] width 71 height 16
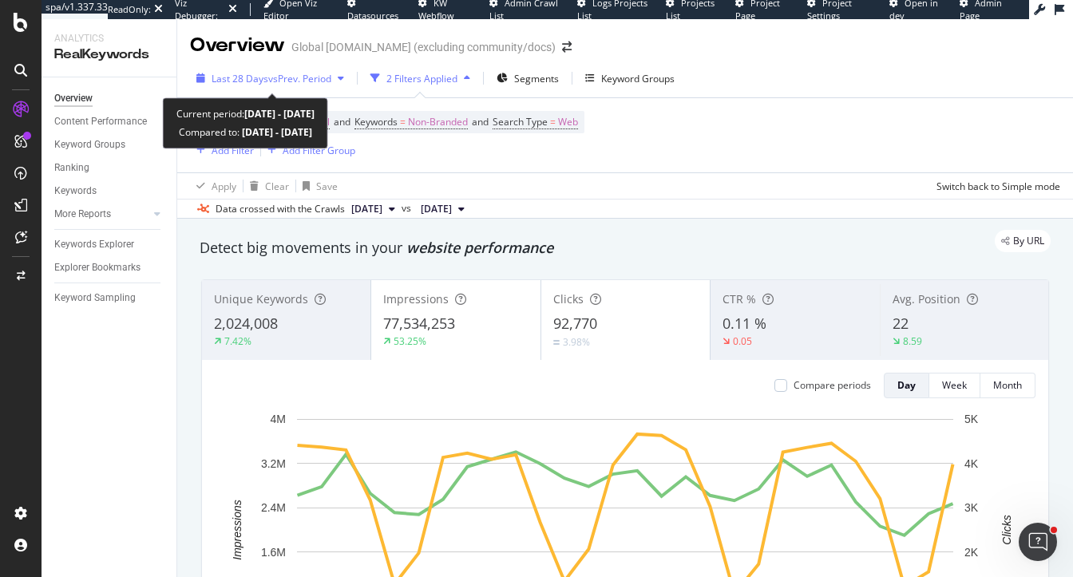
click at [266, 84] on span "Last 28 Days" at bounding box center [240, 79] width 57 height 14
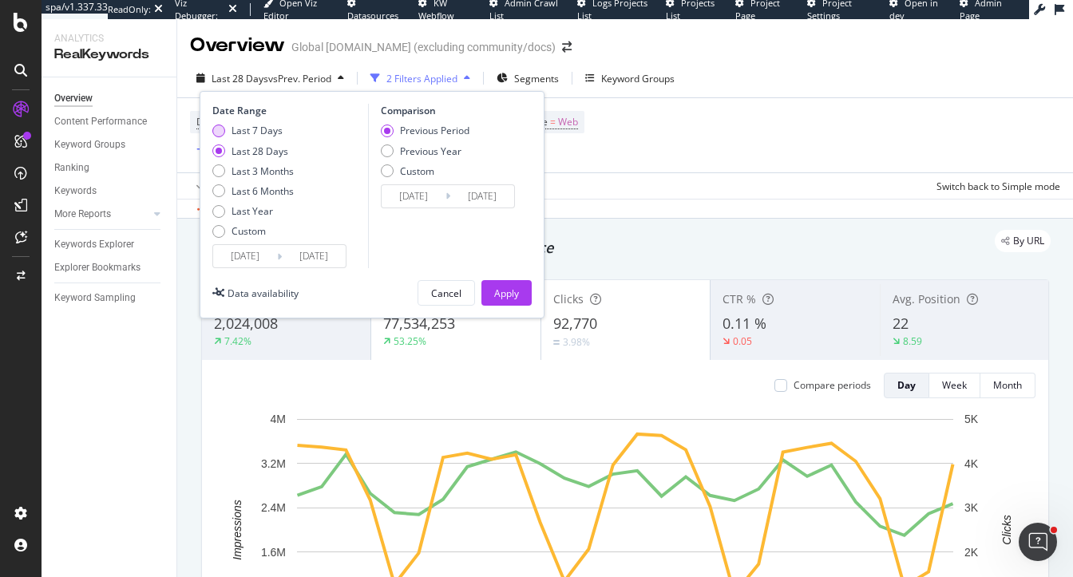
click at [252, 127] on div "Last 7 Days" at bounding box center [257, 131] width 51 height 14
type input "2025/09/09"
type input "2025/09/02"
type input "2025/09/08"
click at [400, 150] on div "Previous Year" at bounding box center [431, 152] width 62 height 14
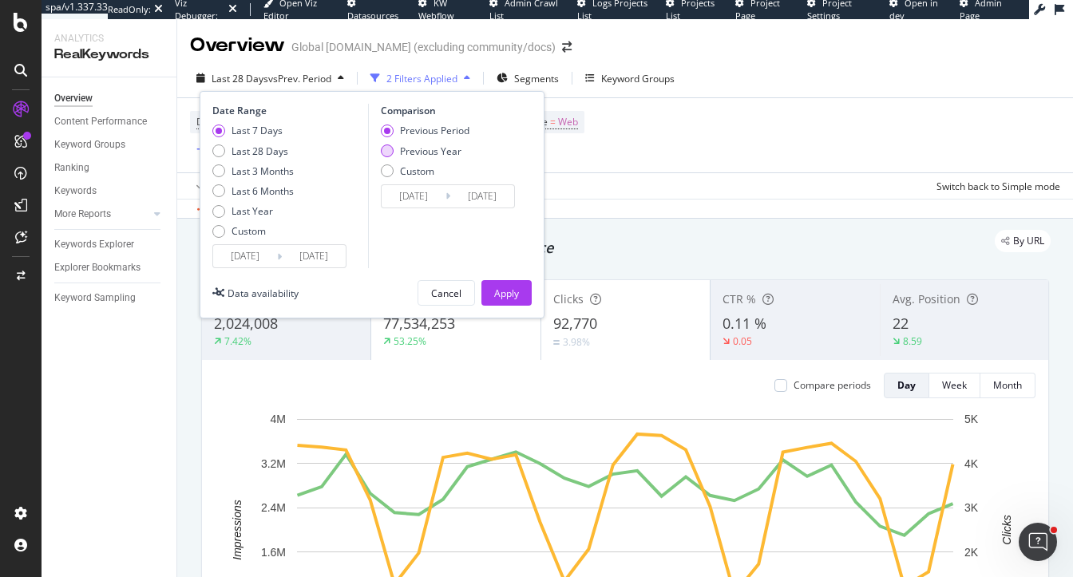
type input "2024/09/10"
type input "2024/09/16"
click at [393, 126] on div "Previous Period" at bounding box center [425, 131] width 89 height 14
type input "2025/09/02"
type input "2025/09/08"
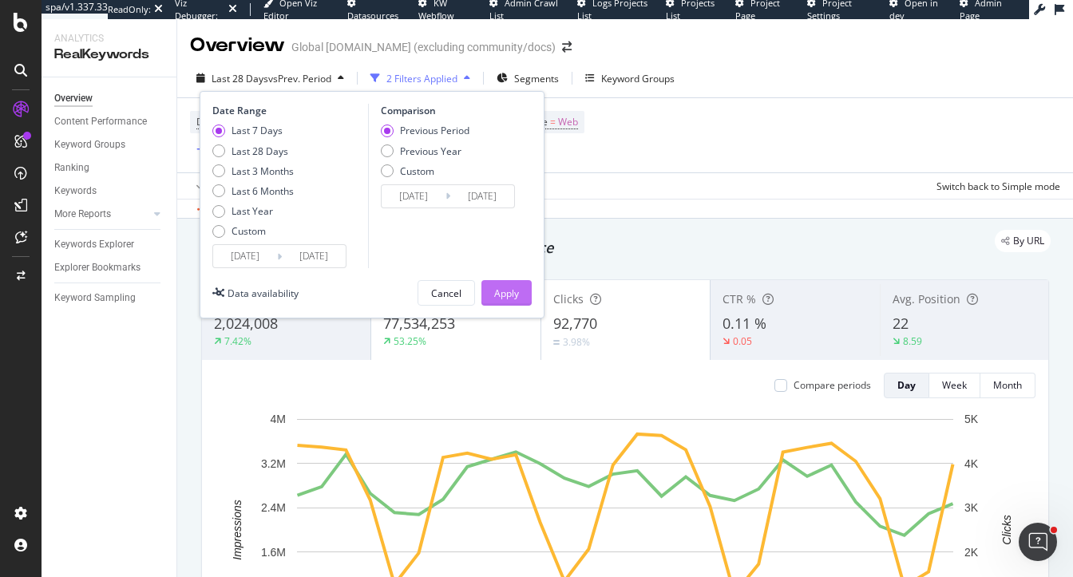
click at [508, 296] on div "Apply" at bounding box center [506, 294] width 25 height 14
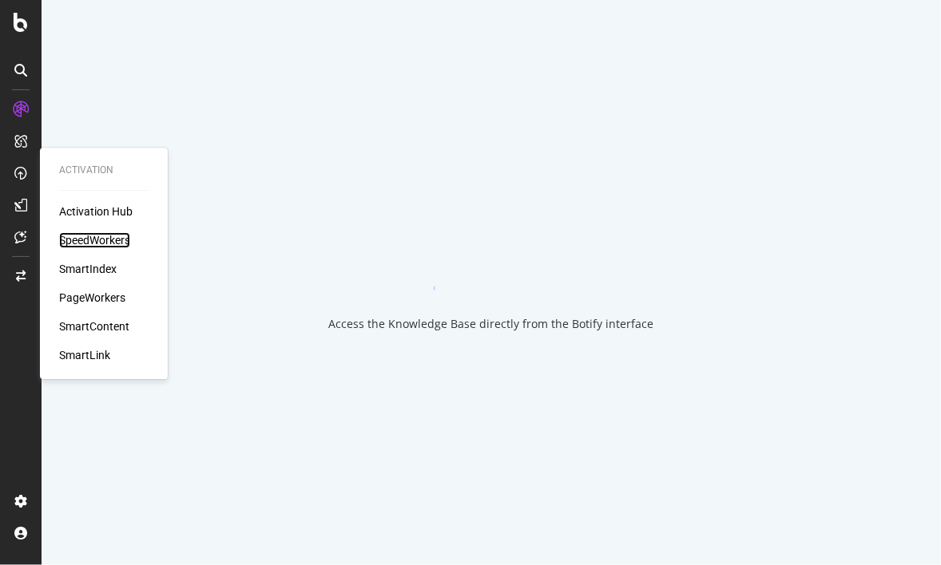
click at [87, 239] on div "SpeedWorkers" at bounding box center [94, 240] width 71 height 16
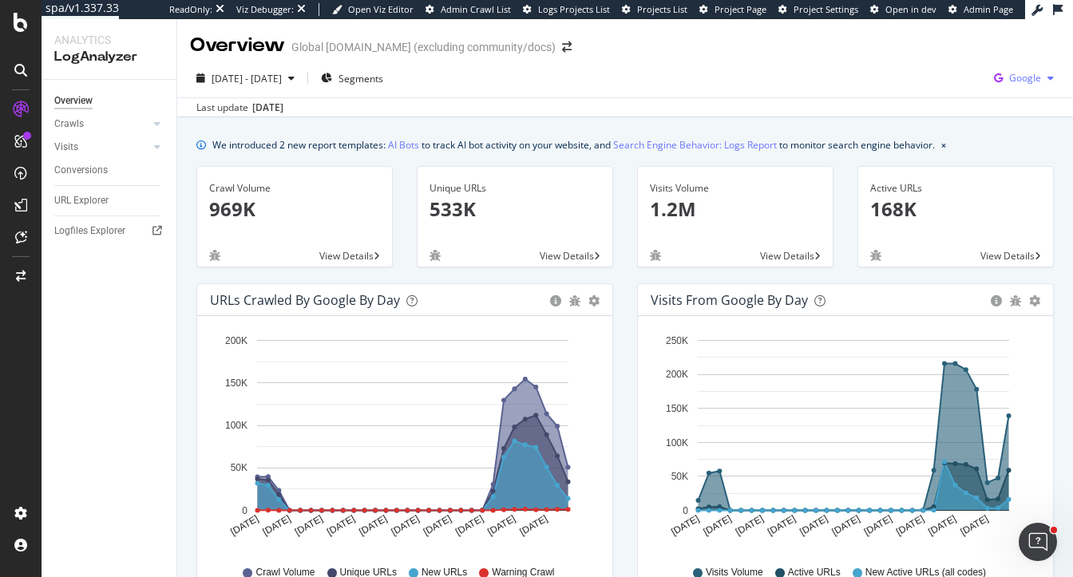
click at [1018, 82] on span "Google" at bounding box center [1026, 78] width 32 height 14
click at [918, 96] on span "OpenAI" at bounding box center [945, 93] width 59 height 14
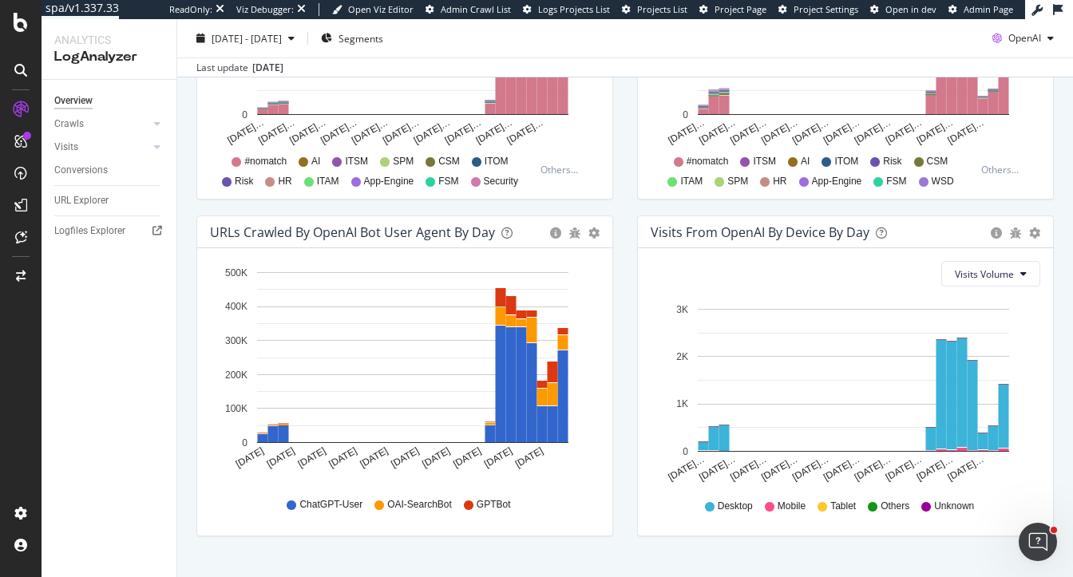
scroll to position [772, 0]
